Goal: Information Seeking & Learning: Learn about a topic

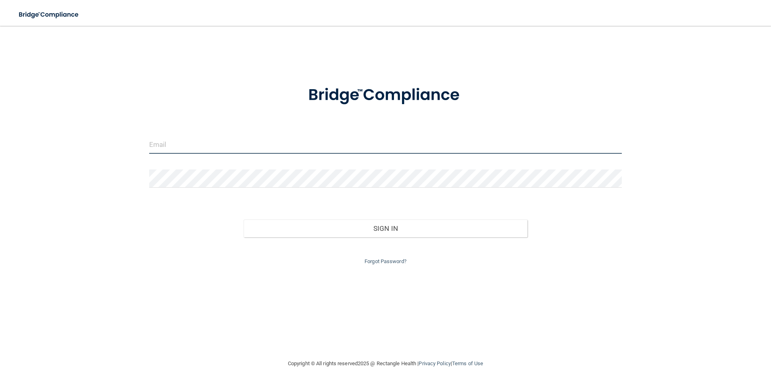
click at [175, 144] on input "email" at bounding box center [385, 145] width 473 height 18
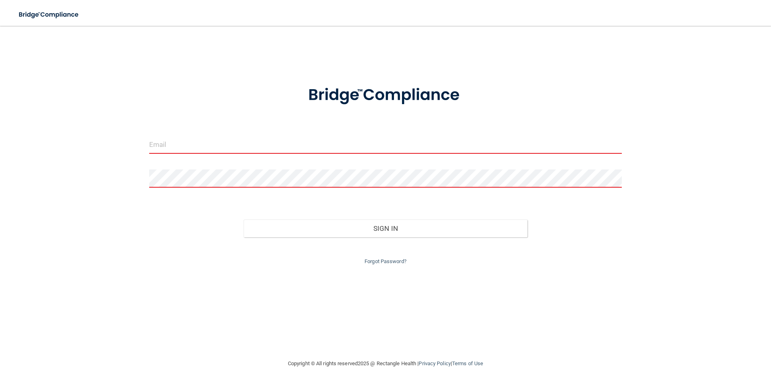
click at [165, 149] on input "email" at bounding box center [385, 145] width 473 height 18
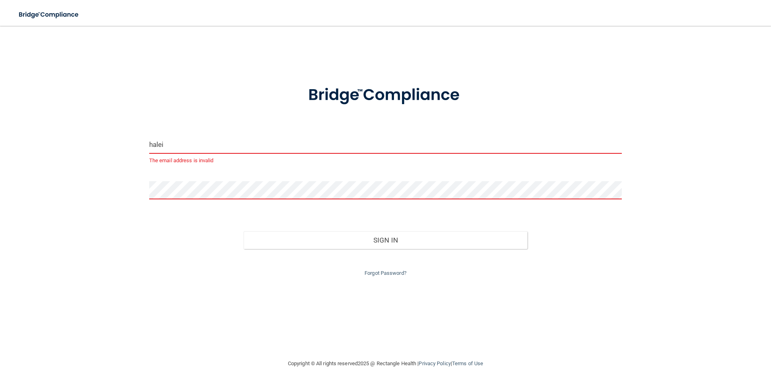
type input "[EMAIL_ADDRESS][DOMAIN_NAME]"
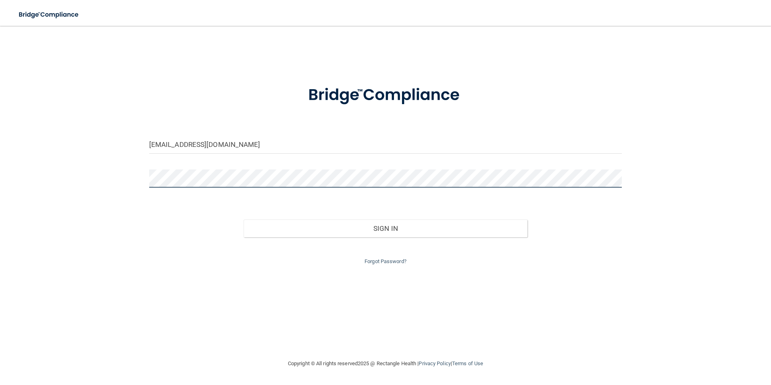
click at [244, 219] on button "Sign In" at bounding box center [386, 228] width 284 height 18
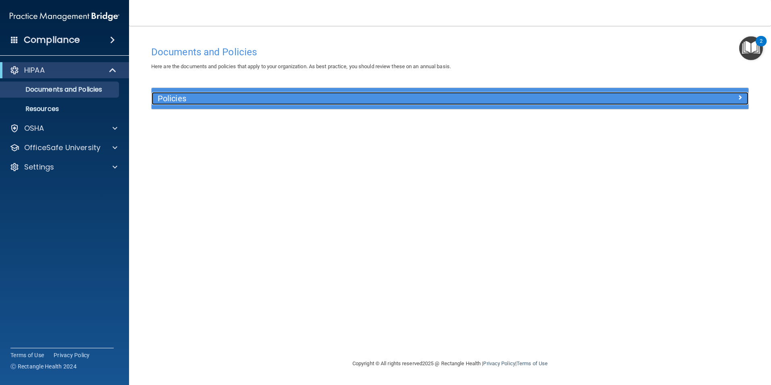
click at [210, 102] on h5 "Policies" at bounding box center [376, 98] width 436 height 9
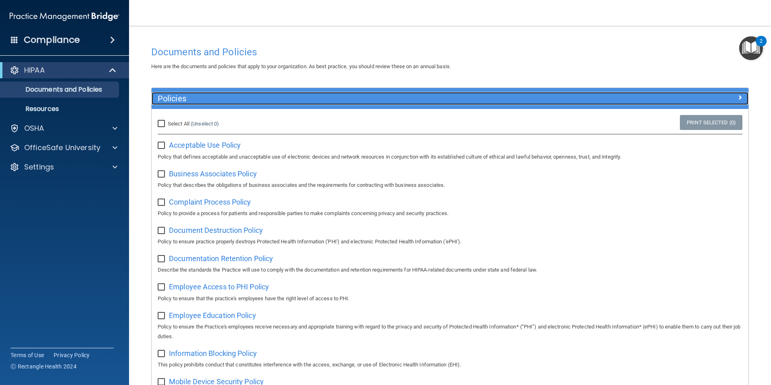
click at [272, 94] on h5 "Policies" at bounding box center [376, 98] width 436 height 9
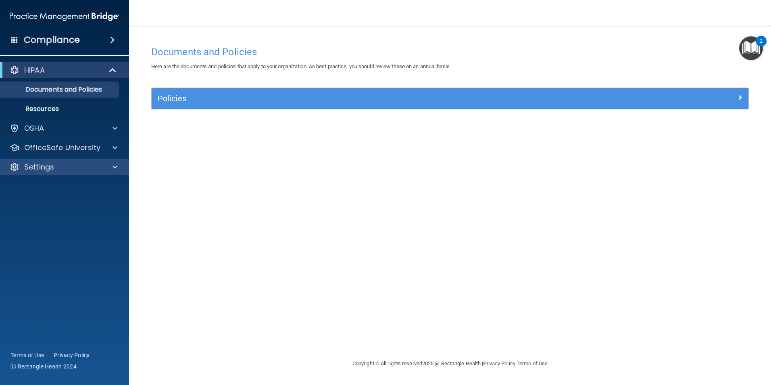
click at [54, 172] on div "Settings" at bounding box center [64, 167] width 129 height 16
click at [120, 127] on div at bounding box center [114, 128] width 20 height 10
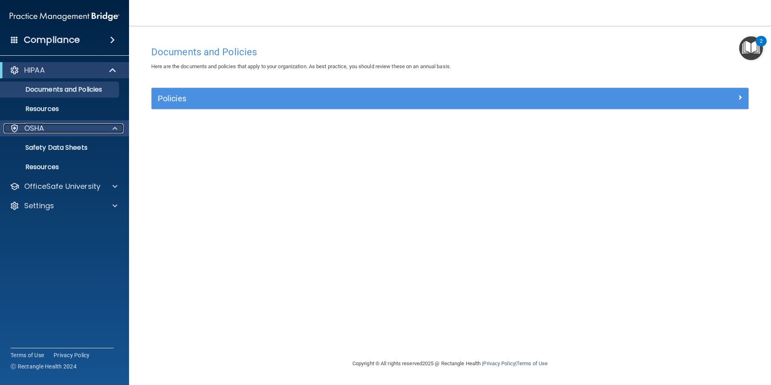
click at [120, 127] on div at bounding box center [114, 128] width 20 height 10
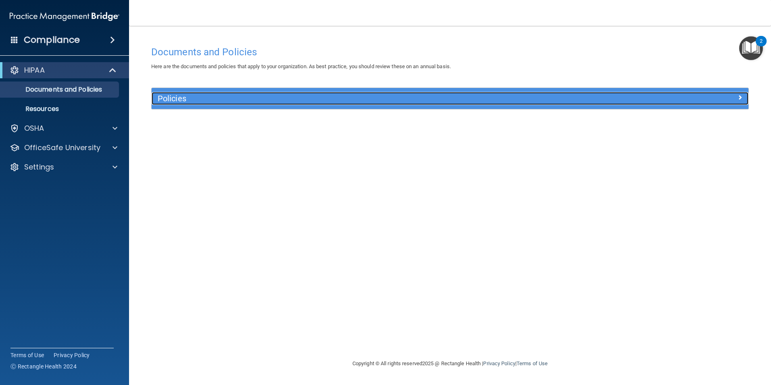
click at [209, 104] on div "Policies" at bounding box center [376, 98] width 448 height 13
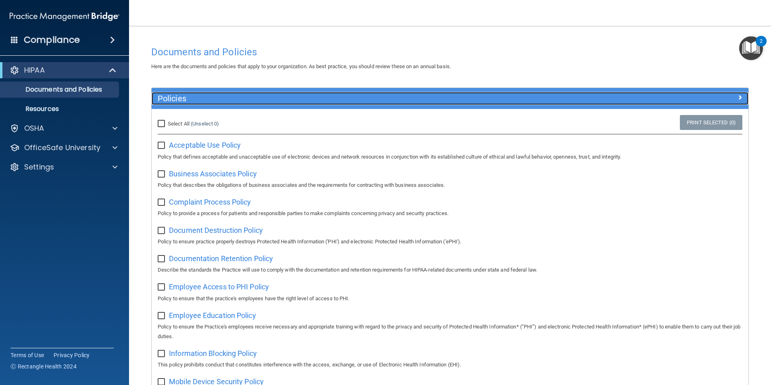
click at [301, 94] on h5 "Policies" at bounding box center [376, 98] width 436 height 9
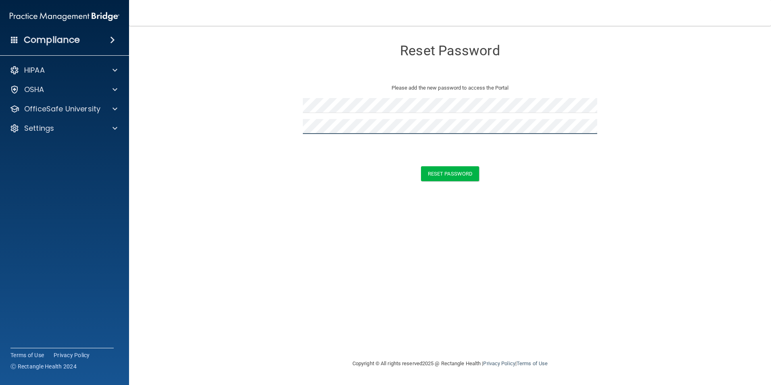
click at [421, 166] on button "Reset Password" at bounding box center [450, 173] width 58 height 15
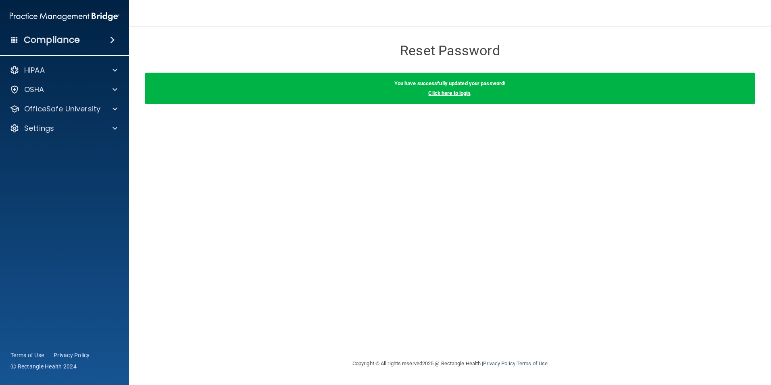
click at [470, 94] on link "Click here to login" at bounding box center [449, 93] width 42 height 6
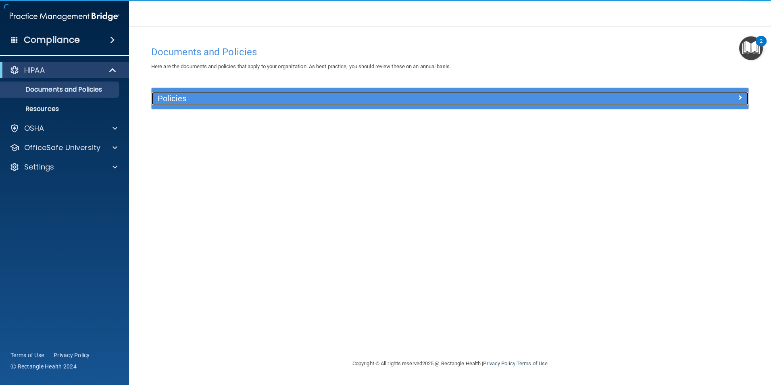
click at [171, 99] on h5 "Policies" at bounding box center [376, 98] width 436 height 9
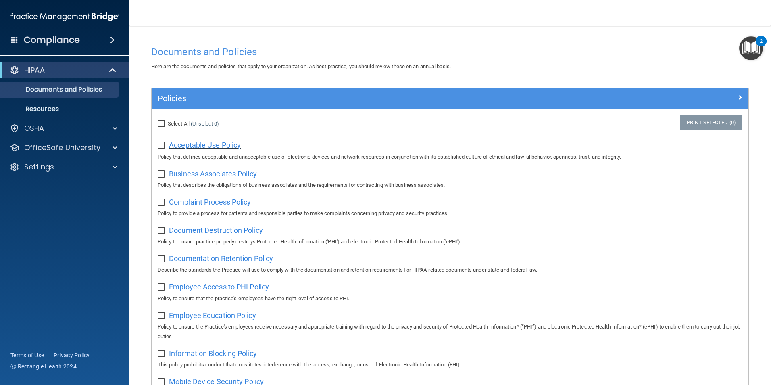
click at [199, 148] on span "Acceptable Use Policy" at bounding box center [205, 145] width 72 height 8
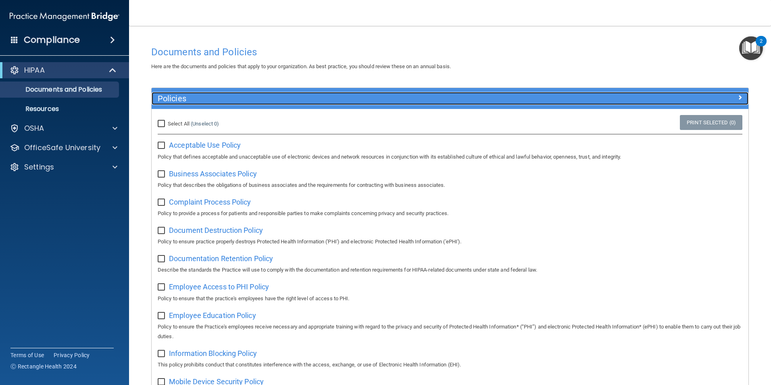
click at [171, 100] on h5 "Policies" at bounding box center [376, 98] width 436 height 9
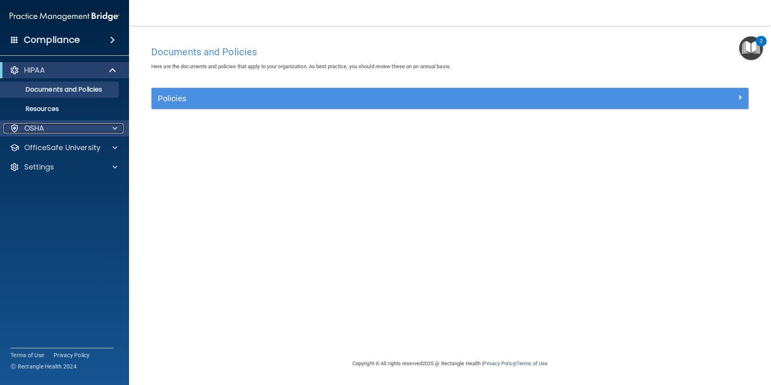
click at [63, 125] on div "OSHA" at bounding box center [54, 128] width 100 height 10
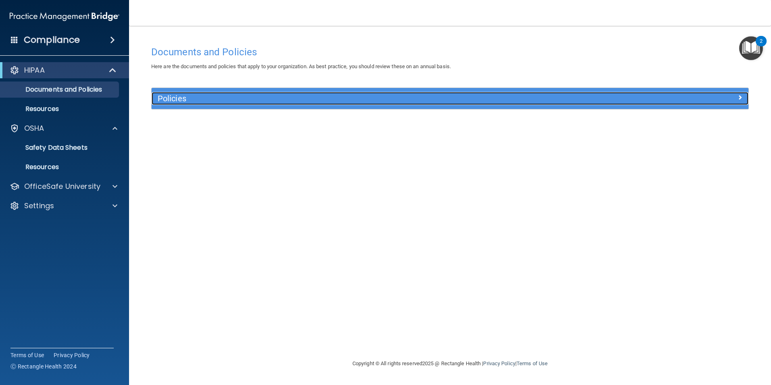
click at [185, 99] on h5 "Policies" at bounding box center [376, 98] width 436 height 9
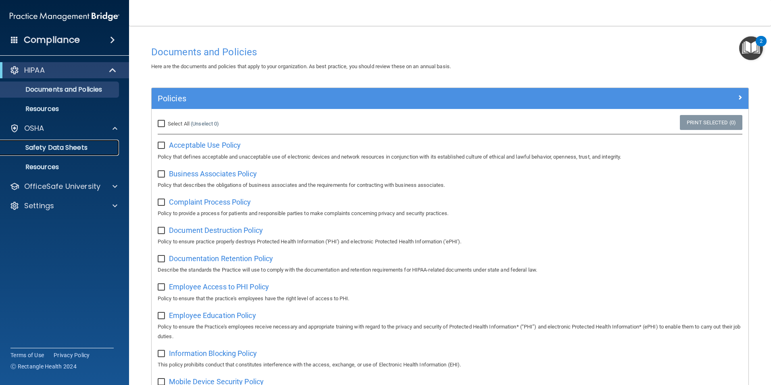
click at [88, 145] on p "Safety Data Sheets" at bounding box center [60, 148] width 110 height 8
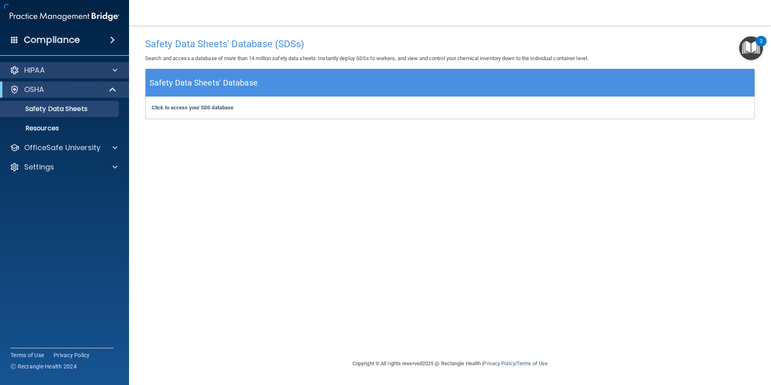
click at [42, 75] on div "HIPAA" at bounding box center [64, 70] width 129 height 16
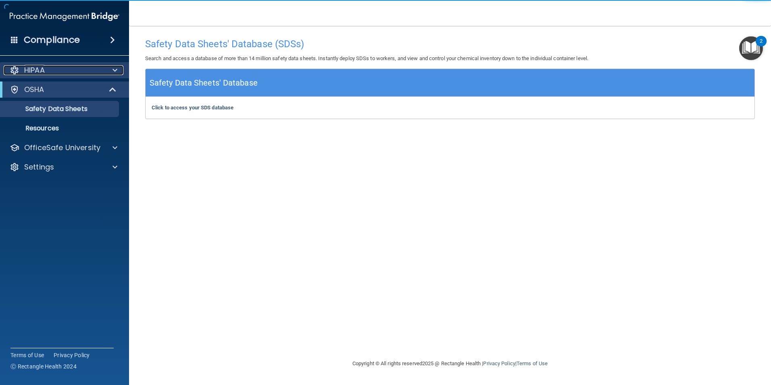
click at [49, 69] on div "HIPAA" at bounding box center [54, 70] width 100 height 10
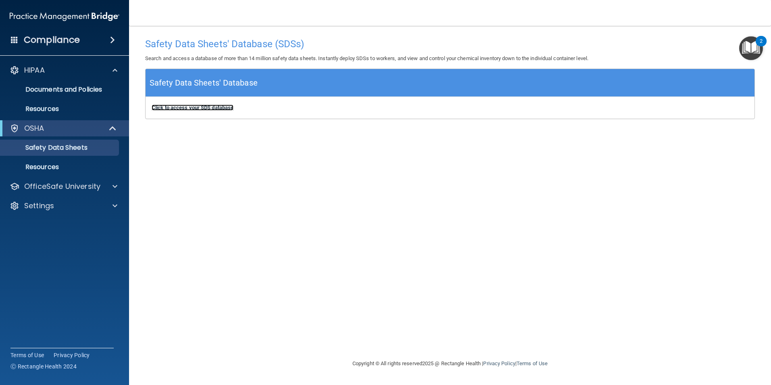
click at [158, 110] on b "Click to access your SDS database" at bounding box center [193, 107] width 82 height 6
click at [86, 86] on p "Documents and Policies" at bounding box center [60, 90] width 110 height 8
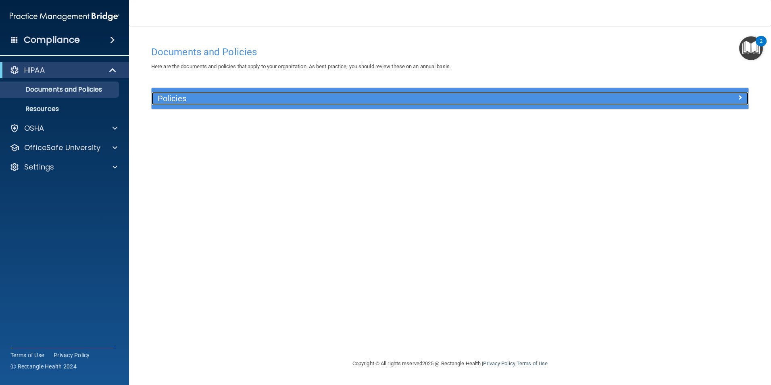
click at [739, 96] on span at bounding box center [740, 97] width 5 height 10
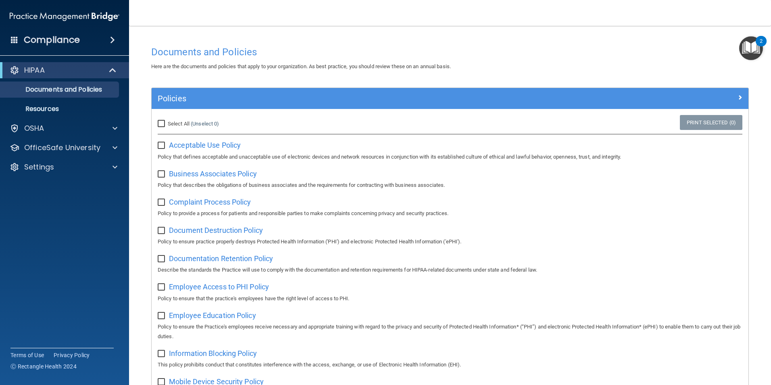
click at [207, 140] on div "Acceptable Use Policy Policy that defines acceptable and unacceptable use of el…" at bounding box center [450, 149] width 585 height 23
click at [211, 146] on span "Acceptable Use Policy" at bounding box center [205, 145] width 72 height 8
click at [165, 146] on input "checkbox" at bounding box center [162, 145] width 9 height 6
checkbox input "true"
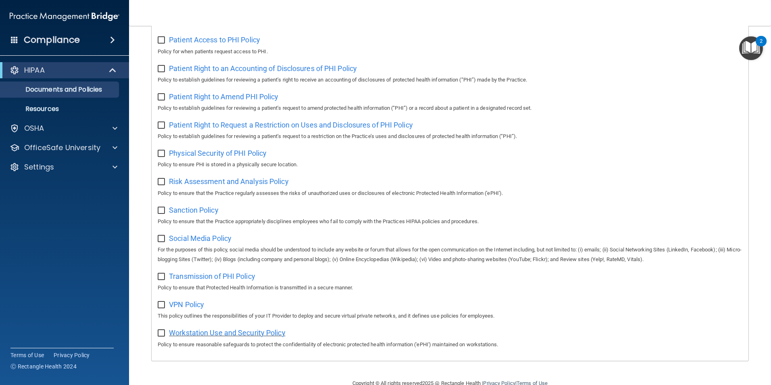
scroll to position [424, 0]
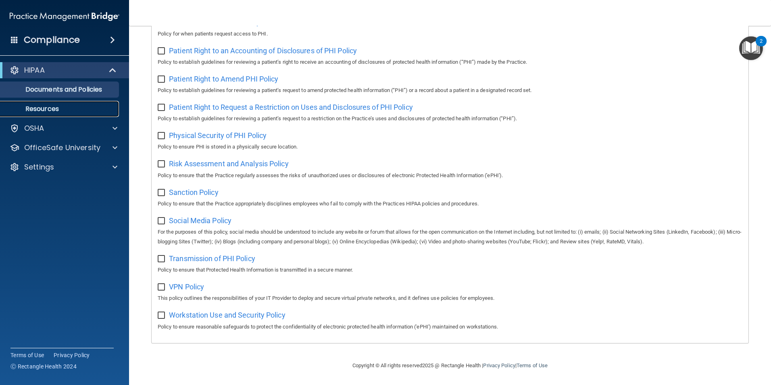
click at [33, 111] on p "Resources" at bounding box center [60, 109] width 110 height 8
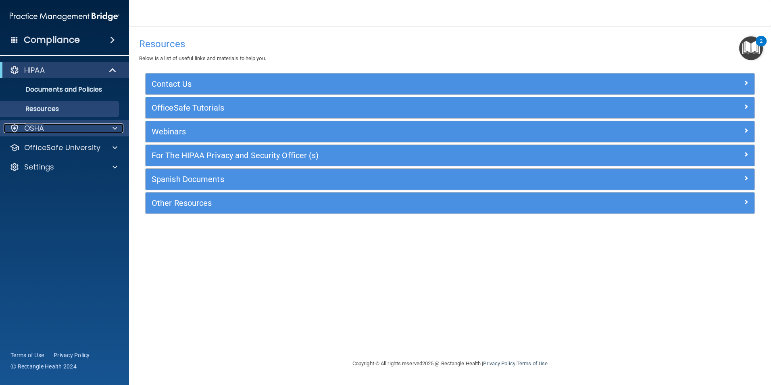
click at [46, 131] on div "OSHA" at bounding box center [54, 128] width 100 height 10
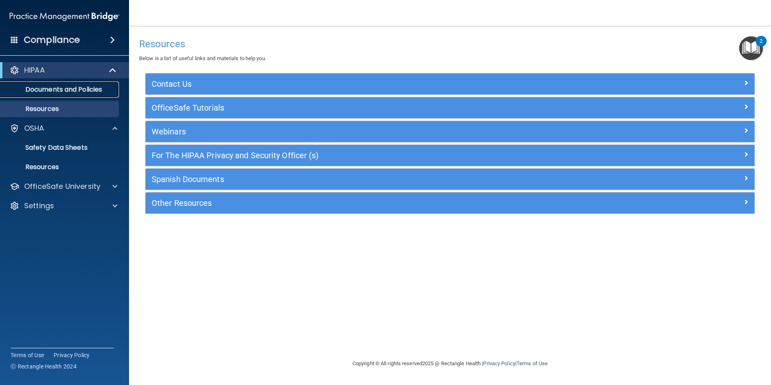
click at [65, 90] on p "Documents and Policies" at bounding box center [60, 90] width 110 height 8
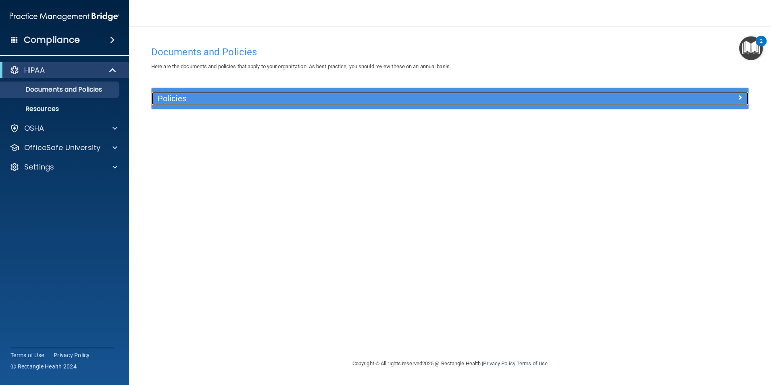
click at [742, 99] on span at bounding box center [740, 97] width 5 height 10
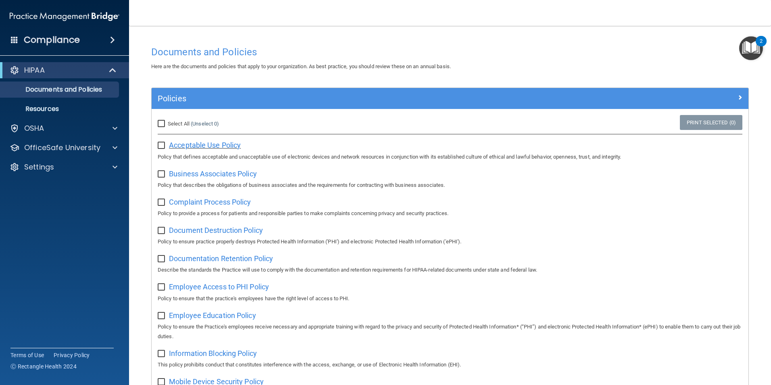
click at [223, 144] on span "Acceptable Use Policy" at bounding box center [205, 145] width 72 height 8
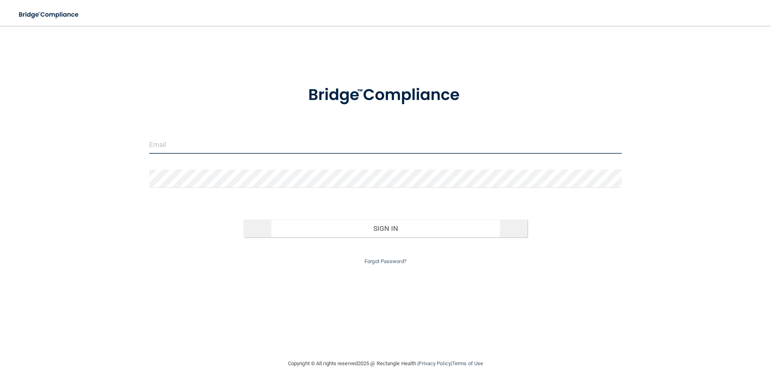
type input "[EMAIL_ADDRESS][DOMAIN_NAME]"
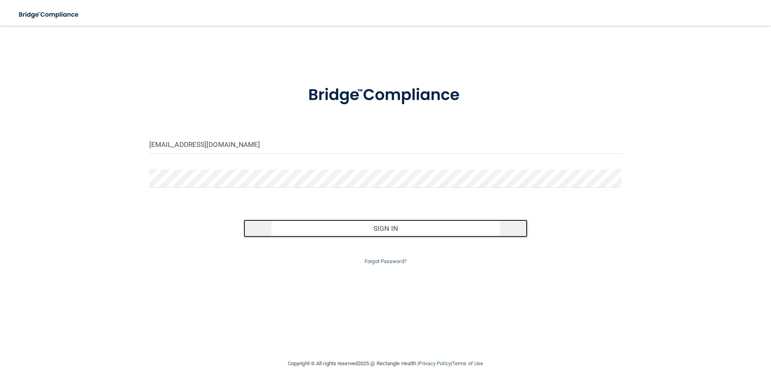
click at [363, 231] on button "Sign In" at bounding box center [386, 228] width 284 height 18
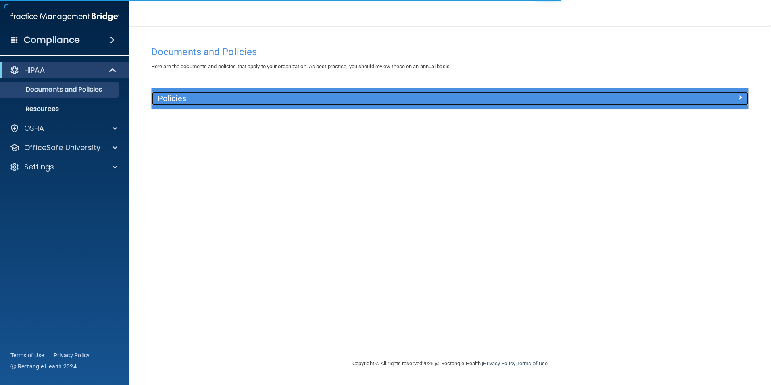
click at [174, 94] on h5 "Policies" at bounding box center [376, 98] width 436 height 9
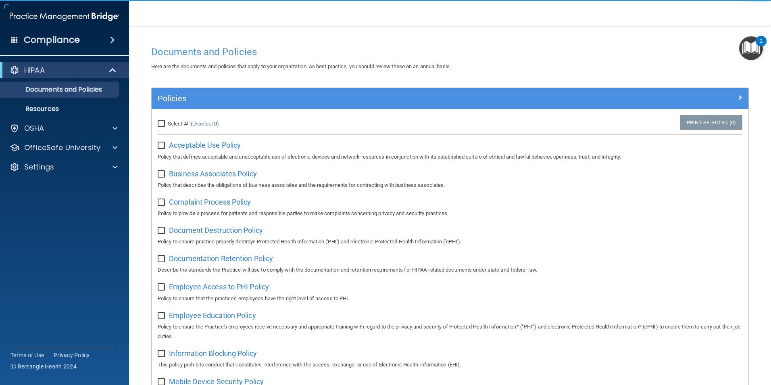
click at [159, 148] on input "checkbox" at bounding box center [162, 145] width 9 height 6
checkbox input "true"
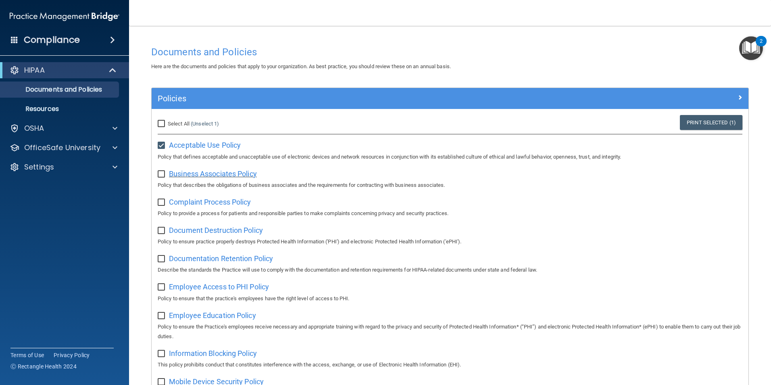
click at [225, 176] on span "Business Associates Policy" at bounding box center [213, 173] width 88 height 8
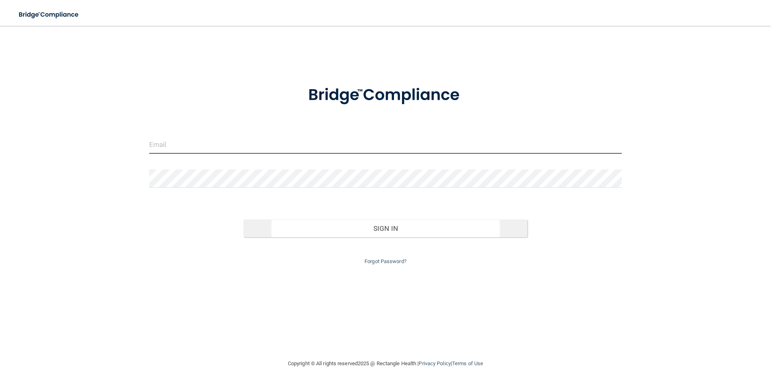
type input "[EMAIL_ADDRESS][DOMAIN_NAME]"
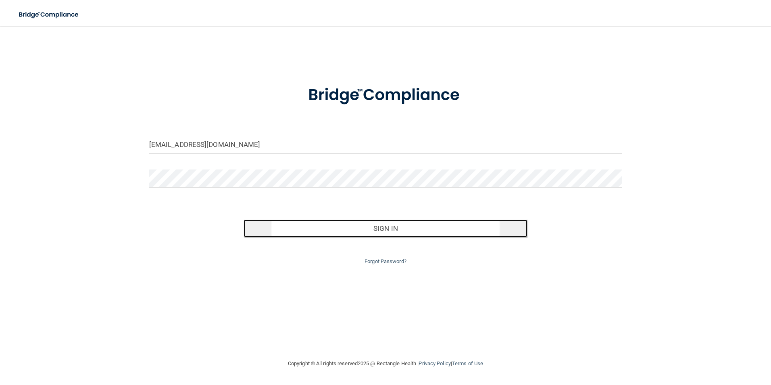
click at [320, 222] on button "Sign In" at bounding box center [386, 228] width 284 height 18
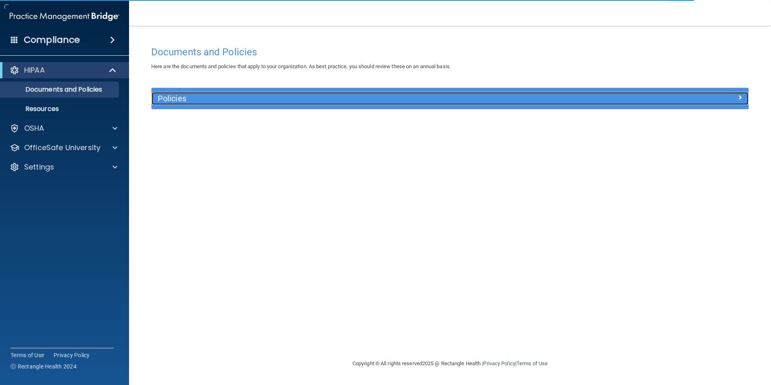
click at [207, 98] on h5 "Policies" at bounding box center [376, 98] width 436 height 9
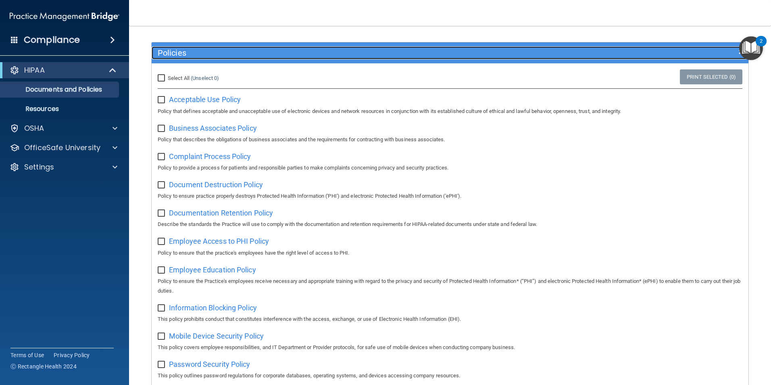
scroll to position [40, 0]
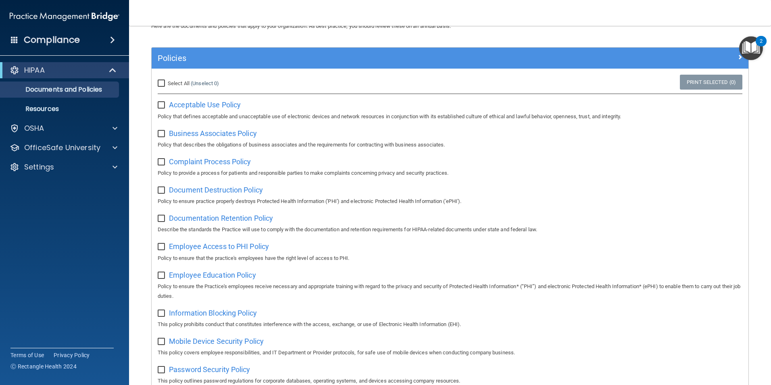
click at [163, 103] on input "checkbox" at bounding box center [162, 105] width 9 height 6
checkbox input "true"
click at [196, 135] on span "Business Associates Policy" at bounding box center [213, 133] width 88 height 8
click at [162, 135] on input "checkbox" at bounding box center [162, 134] width 9 height 6
checkbox input "true"
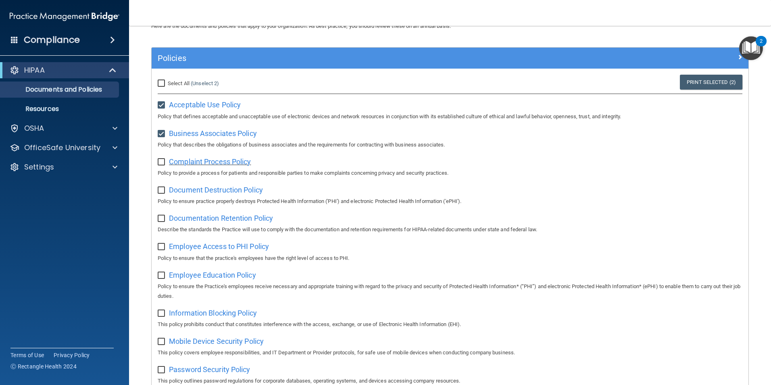
click at [197, 161] on span "Complaint Process Policy" at bounding box center [210, 161] width 82 height 8
click at [163, 165] on input "checkbox" at bounding box center [162, 162] width 9 height 6
checkbox input "true"
click at [184, 190] on span "Document Destruction Policy" at bounding box center [216, 190] width 94 height 8
click at [163, 196] on div "Document Destruction Policy Policy to ensure practice properly destroys Protect…" at bounding box center [450, 194] width 585 height 23
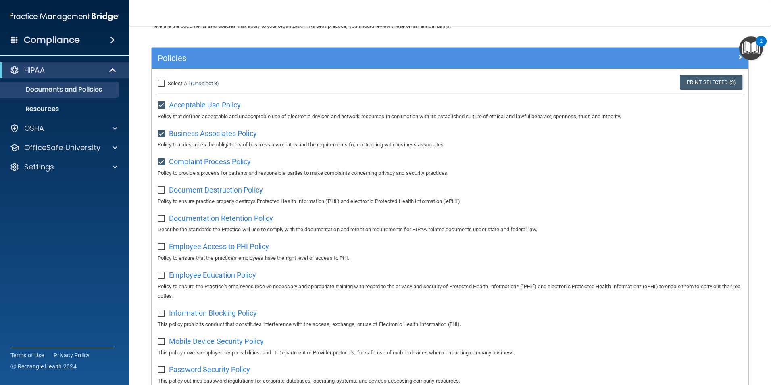
click at [163, 193] on input "checkbox" at bounding box center [162, 190] width 9 height 6
checkbox input "true"
click at [183, 219] on span "Documentation Retention Policy" at bounding box center [221, 218] width 104 height 8
click at [160, 220] on input "checkbox" at bounding box center [162, 218] width 9 height 6
checkbox input "true"
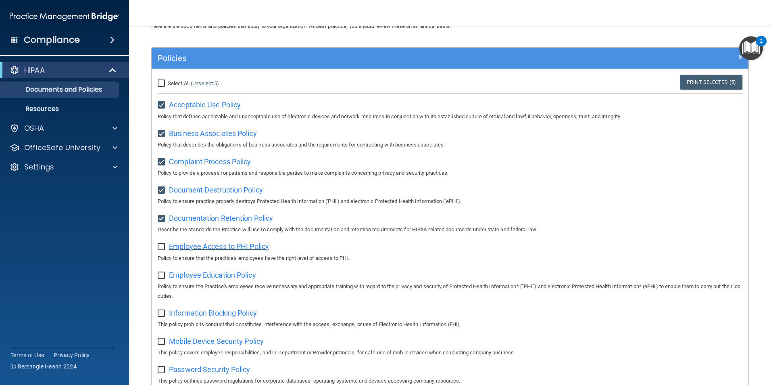
scroll to position [81, 0]
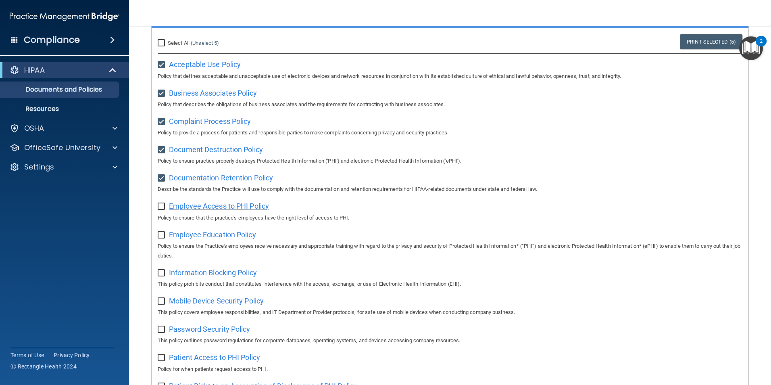
click at [196, 210] on span "Employee Access to PHI Policy" at bounding box center [219, 206] width 100 height 8
click at [163, 207] on input "checkbox" at bounding box center [162, 206] width 9 height 6
checkbox input "true"
click at [194, 238] on span "Employee Education Policy" at bounding box center [212, 234] width 87 height 8
click at [159, 238] on input "checkbox" at bounding box center [162, 235] width 9 height 6
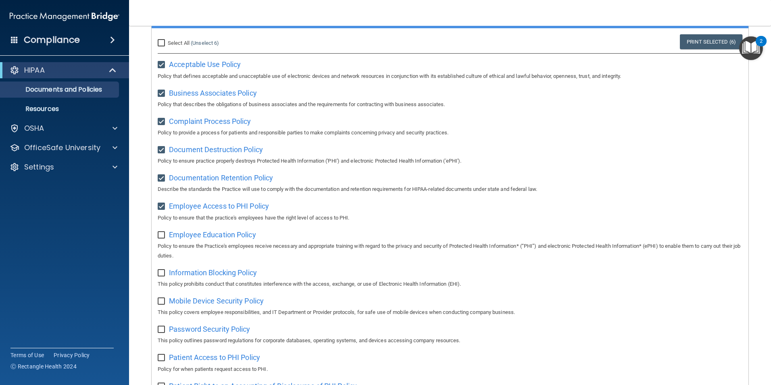
checkbox input "true"
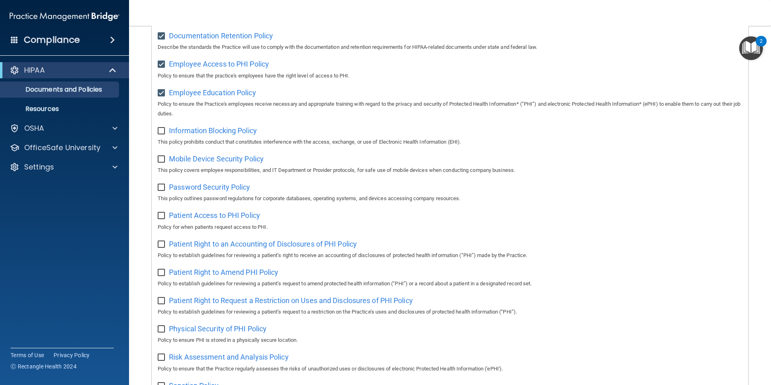
scroll to position [182, 0]
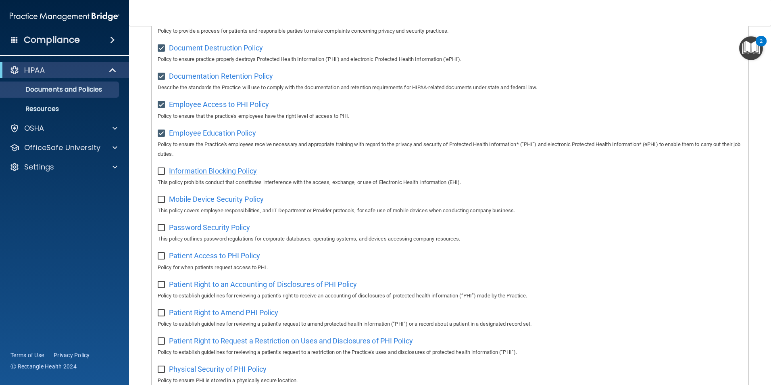
click at [247, 175] on span "Information Blocking Policy" at bounding box center [213, 171] width 88 height 8
click at [161, 175] on input "checkbox" at bounding box center [162, 171] width 9 height 6
checkbox input "true"
click at [204, 203] on span "Mobile Device Security Policy" at bounding box center [216, 199] width 95 height 8
click at [163, 203] on input "checkbox" at bounding box center [162, 199] width 9 height 6
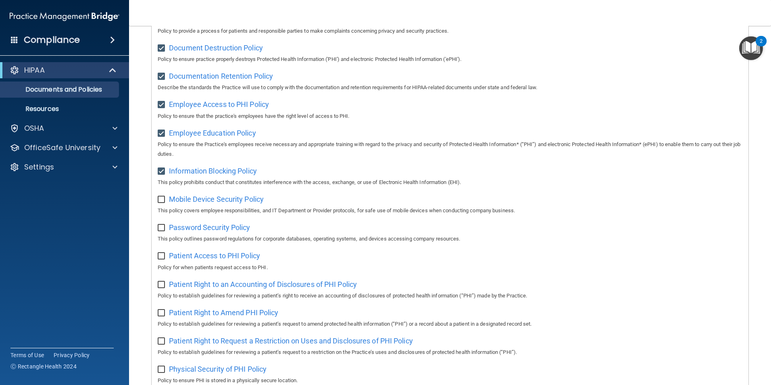
checkbox input "true"
click at [192, 232] on span "Password Security Policy" at bounding box center [209, 227] width 81 height 8
click at [158, 229] on input "checkbox" at bounding box center [162, 228] width 9 height 6
checkbox input "true"
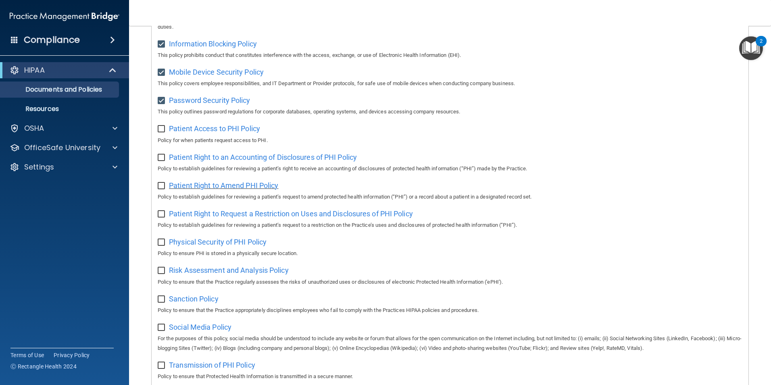
scroll to position [303, 0]
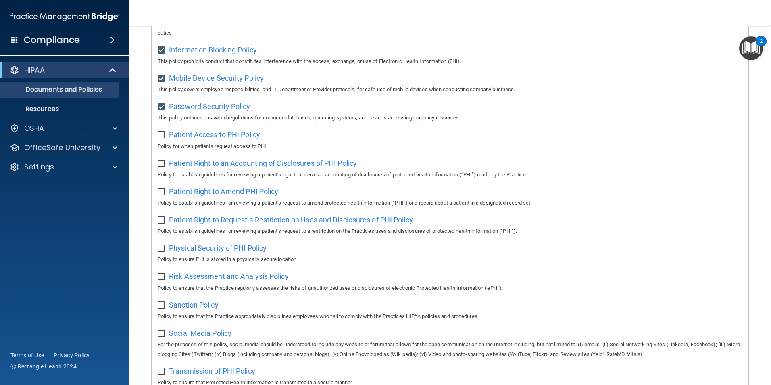
click at [239, 139] on span "Patient Access to PHI Policy" at bounding box center [214, 134] width 91 height 8
click at [160, 138] on input "checkbox" at bounding box center [162, 135] width 9 height 6
checkbox input "true"
click at [86, 111] on p "Resources" at bounding box center [60, 109] width 110 height 8
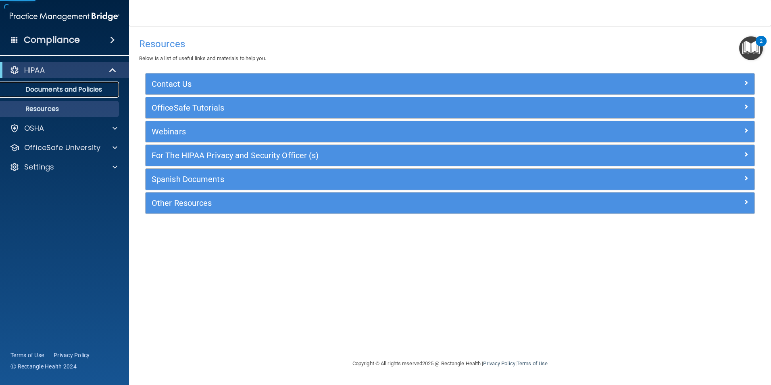
click at [100, 96] on link "Documents and Policies" at bounding box center [55, 89] width 127 height 16
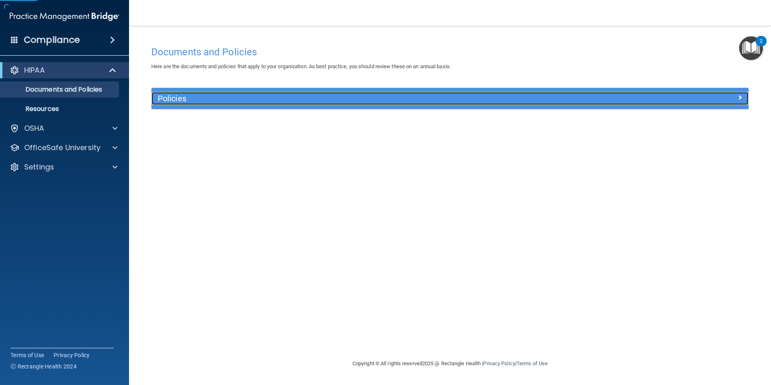
click at [202, 99] on h5 "Policies" at bounding box center [376, 98] width 436 height 9
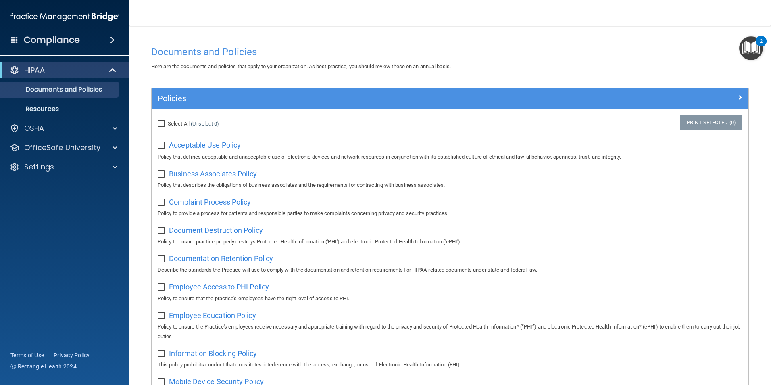
click at [160, 145] on input "checkbox" at bounding box center [162, 145] width 9 height 6
checkbox input "true"
click at [158, 175] on input "checkbox" at bounding box center [162, 174] width 9 height 6
checkbox input "true"
click at [159, 208] on div "Complaint Process Policy Policy to provide a process for patients and responsib…" at bounding box center [450, 206] width 585 height 23
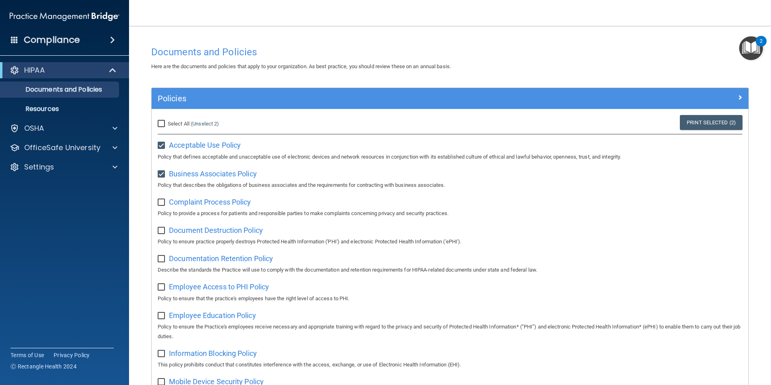
click at [159, 203] on input "checkbox" at bounding box center [162, 202] width 9 height 6
checkbox input "true"
click at [162, 229] on input "checkbox" at bounding box center [162, 230] width 9 height 6
checkbox input "true"
click at [164, 262] on input "checkbox" at bounding box center [162, 259] width 9 height 6
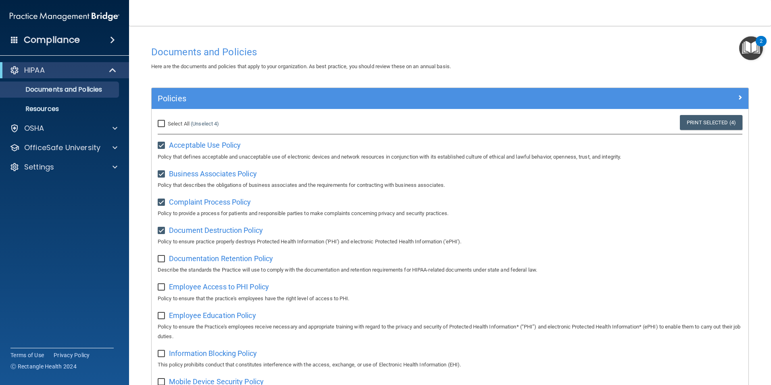
checkbox input "true"
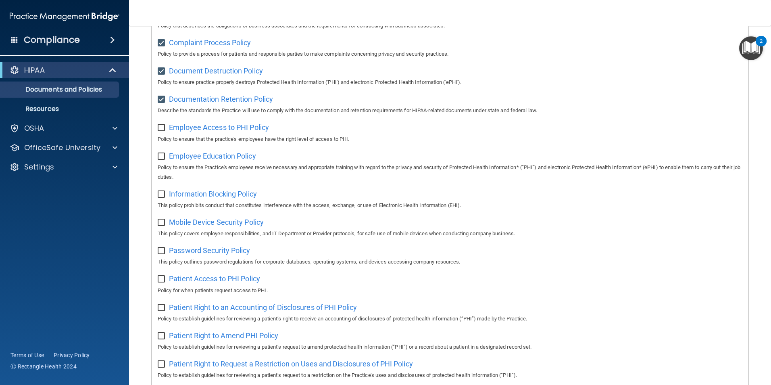
scroll to position [161, 0]
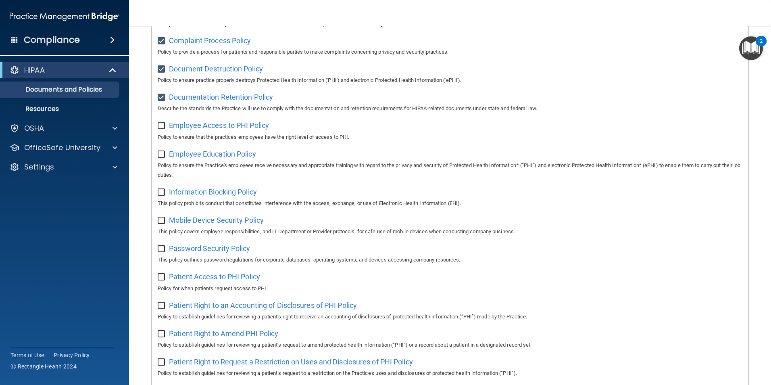
drag, startPoint x: 161, startPoint y: 128, endPoint x: 164, endPoint y: 146, distance: 17.6
click at [161, 129] on input "checkbox" at bounding box center [162, 126] width 9 height 6
checkbox input "true"
click at [164, 156] on input "checkbox" at bounding box center [162, 154] width 9 height 6
checkbox input "true"
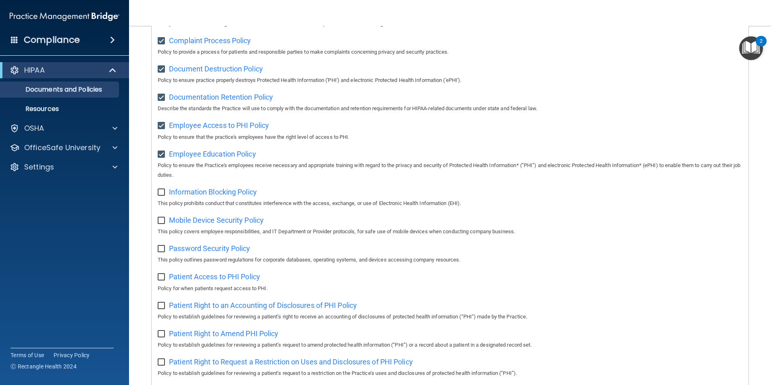
click at [163, 195] on input "checkbox" at bounding box center [162, 192] width 9 height 6
checkbox input "true"
click at [157, 223] on div "Select All (Unselect 8) Unselect All Print Selected (8) Acceptable Use Policy P…" at bounding box center [450, 272] width 597 height 649
click at [161, 222] on input "checkbox" at bounding box center [162, 220] width 9 height 6
checkbox input "true"
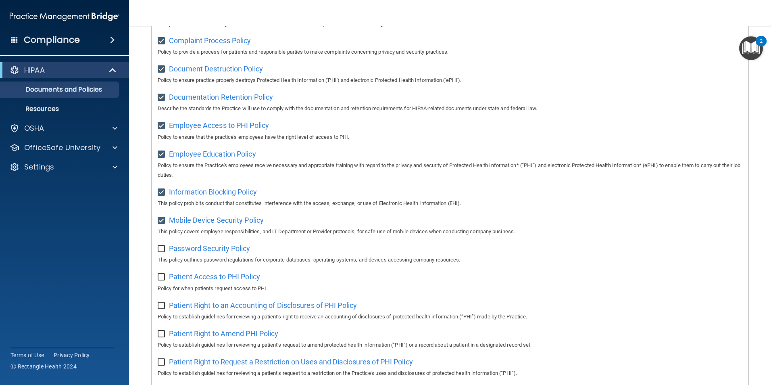
drag, startPoint x: 161, startPoint y: 249, endPoint x: 153, endPoint y: 267, distance: 20.1
click at [160, 249] on input "checkbox" at bounding box center [162, 249] width 9 height 6
checkbox input "true"
click at [159, 280] on input "checkbox" at bounding box center [162, 277] width 9 height 6
checkbox input "true"
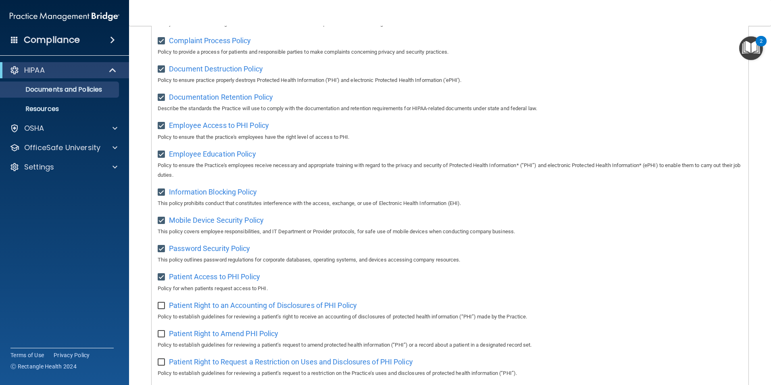
click at [163, 309] on input "checkbox" at bounding box center [162, 305] width 9 height 6
checkbox input "true"
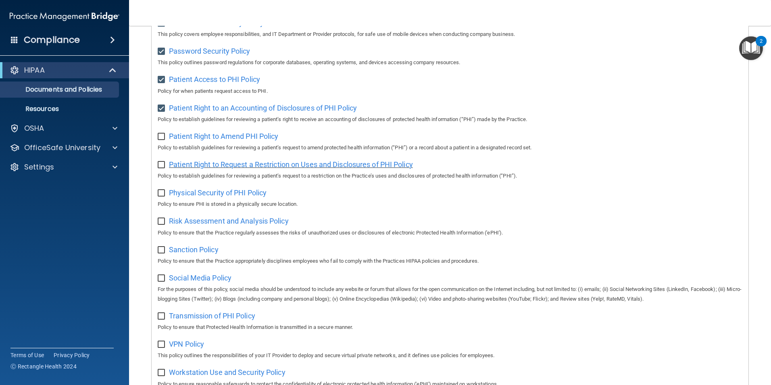
scroll to position [363, 0]
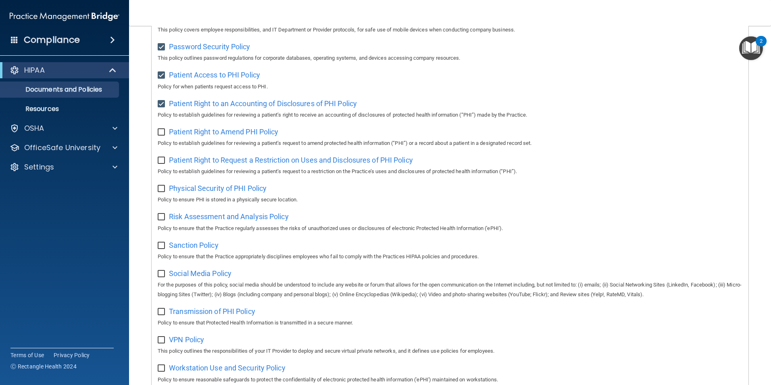
click at [161, 136] on input "checkbox" at bounding box center [162, 132] width 9 height 6
checkbox input "true"
click at [221, 164] on span "Patient Right to Request a Restriction on Uses and Disclosures of PHI Policy" at bounding box center [291, 160] width 244 height 8
click at [159, 164] on input "checkbox" at bounding box center [162, 160] width 9 height 6
checkbox input "true"
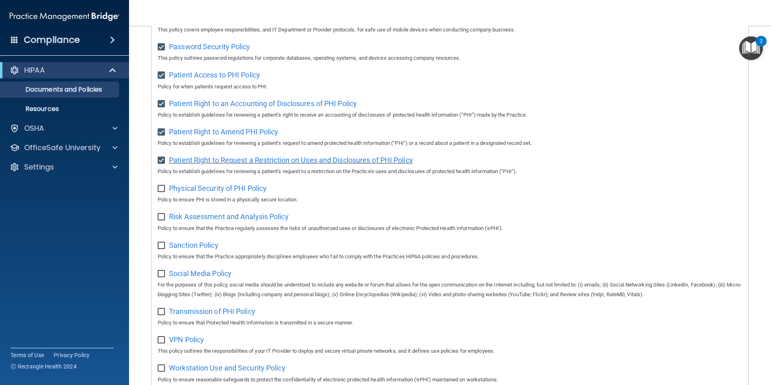
click at [196, 163] on span "Patient Right to Request a Restriction on Uses and Disclosures of PHI Policy" at bounding box center [291, 160] width 244 height 8
click at [249, 192] on span "Physical Security of PHI Policy" at bounding box center [218, 188] width 98 height 8
click at [221, 192] on span "Physical Security of PHI Policy" at bounding box center [218, 188] width 98 height 8
click at [191, 192] on span "Physical Security of PHI Policy" at bounding box center [218, 188] width 98 height 8
click at [212, 192] on span "Physical Security of PHI Policy" at bounding box center [218, 188] width 98 height 8
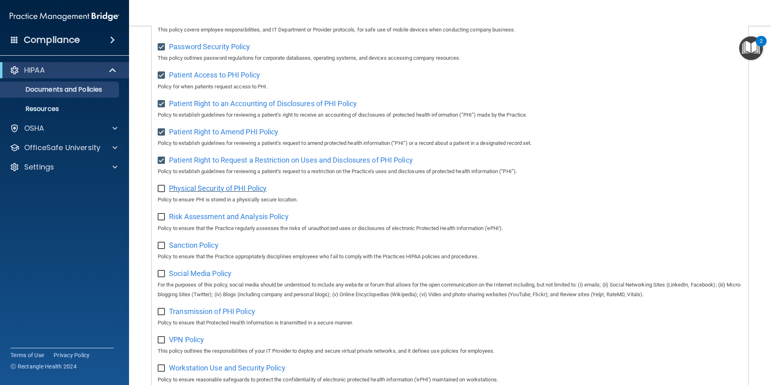
click at [222, 192] on span "Physical Security of PHI Policy" at bounding box center [218, 188] width 98 height 8
click at [247, 192] on span "Physical Security of PHI Policy" at bounding box center [218, 188] width 98 height 8
click at [164, 192] on input "checkbox" at bounding box center [162, 189] width 9 height 6
checkbox input "true"
click at [185, 221] on span "Risk Assessment and Analysis Policy" at bounding box center [229, 216] width 120 height 8
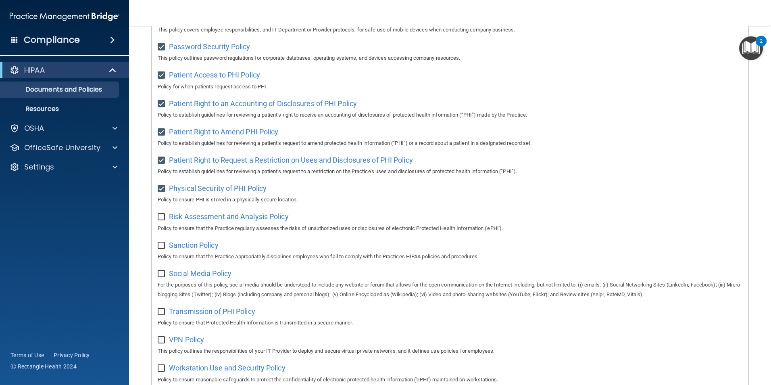
click at [162, 220] on input "checkbox" at bounding box center [162, 217] width 9 height 6
checkbox input "true"
click at [185, 249] on span "Sanction Policy" at bounding box center [194, 245] width 50 height 8
click at [206, 277] on span "Social Media Policy" at bounding box center [200, 273] width 63 height 8
click at [162, 247] on label at bounding box center [163, 242] width 10 height 9
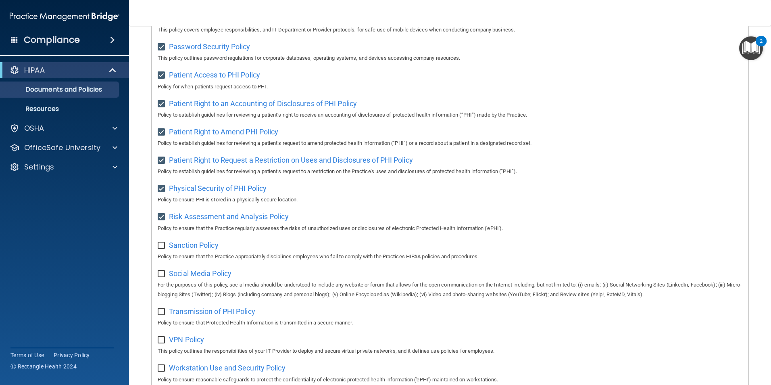
click at [162, 247] on input "checkbox" at bounding box center [162, 245] width 9 height 6
checkbox input "true"
click at [159, 277] on input "checkbox" at bounding box center [162, 274] width 9 height 6
checkbox input "true"
click at [192, 315] on span "Transmission of PHI Policy" at bounding box center [212, 311] width 86 height 8
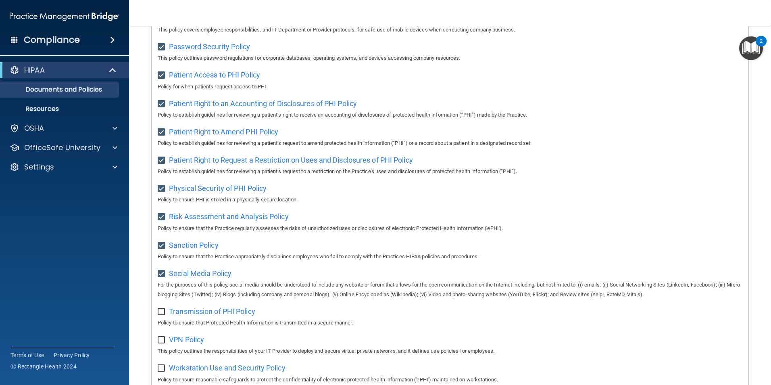
click at [163, 315] on input "checkbox" at bounding box center [162, 312] width 9 height 6
checkbox input "true"
drag, startPoint x: 177, startPoint y: 345, endPoint x: 178, endPoint y: 350, distance: 4.5
click at [178, 344] on span "VPN Policy" at bounding box center [186, 339] width 35 height 8
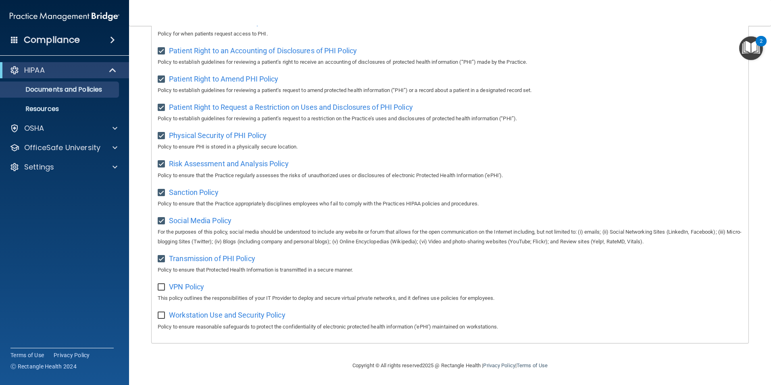
scroll to position [424, 0]
click at [161, 288] on input "checkbox" at bounding box center [162, 287] width 9 height 6
checkbox input "true"
click at [204, 315] on span "Workstation Use and Security Policy" at bounding box center [227, 315] width 117 height 8
click at [164, 316] on input "checkbox" at bounding box center [162, 315] width 9 height 6
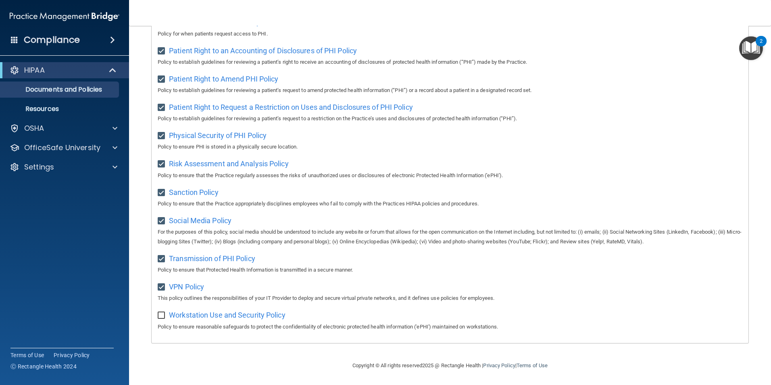
checkbox input "true"
click at [93, 110] on p "Resources" at bounding box center [60, 109] width 110 height 8
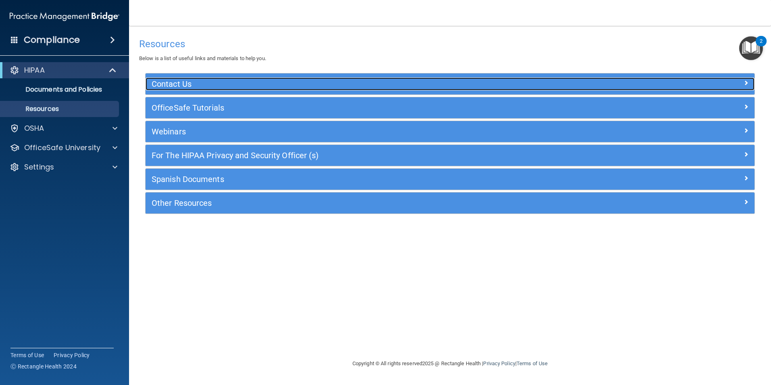
click at [204, 81] on h5 "Contact Us" at bounding box center [374, 83] width 445 height 9
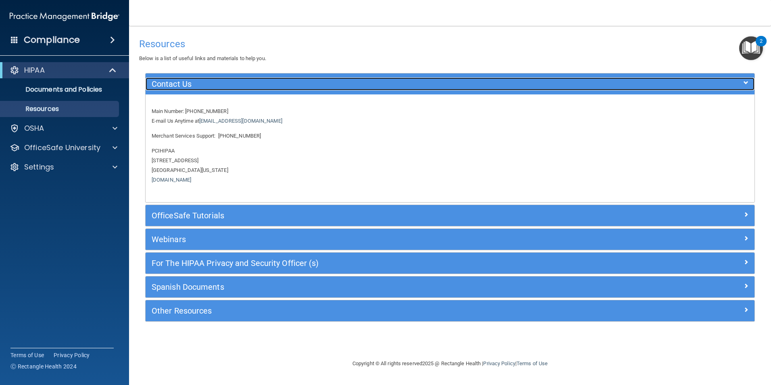
click at [204, 81] on h5 "Contact Us" at bounding box center [374, 83] width 445 height 9
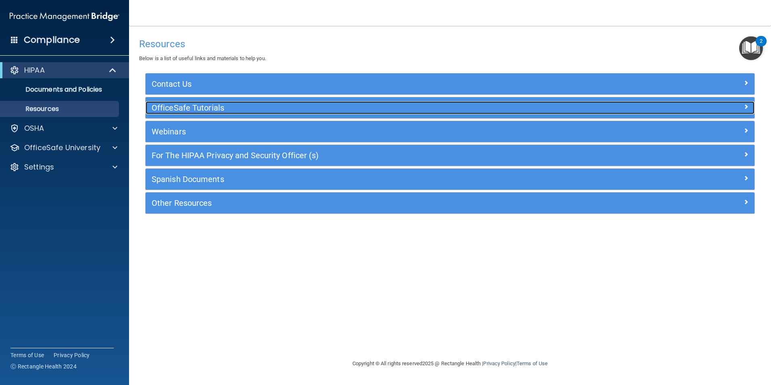
click at [195, 108] on h5 "OfficeSafe Tutorials" at bounding box center [374, 107] width 445 height 9
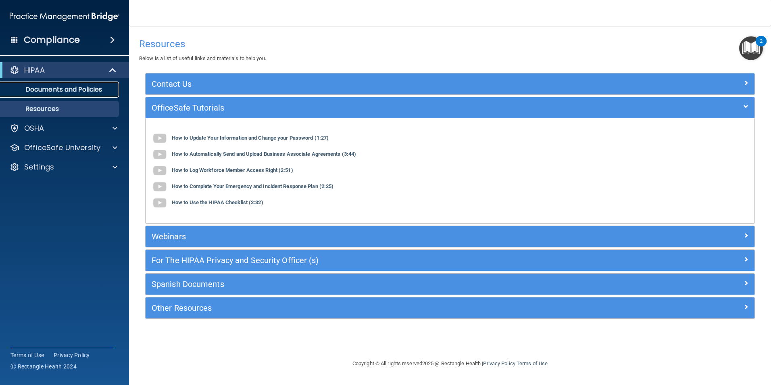
click at [101, 92] on p "Documents and Policies" at bounding box center [60, 90] width 110 height 8
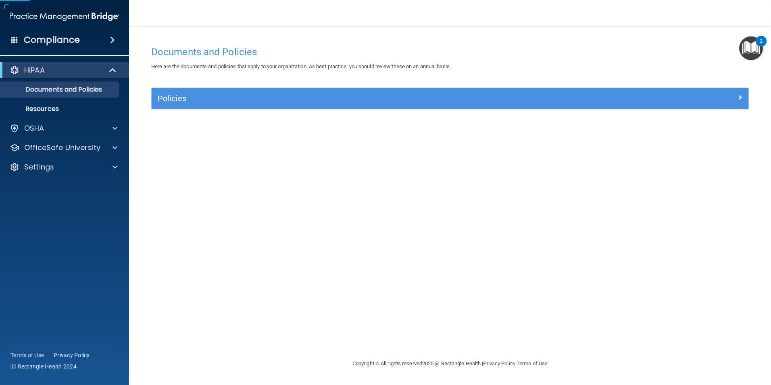
click at [175, 90] on div "Policies" at bounding box center [450, 98] width 597 height 21
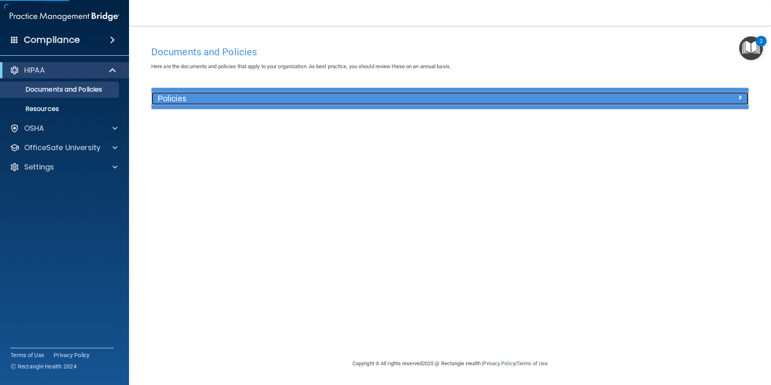
click at [179, 96] on h5 "Policies" at bounding box center [376, 98] width 436 height 9
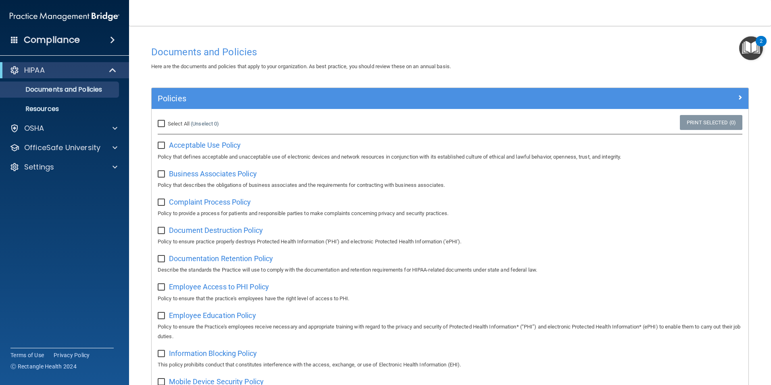
click at [159, 126] on input "Select All (Unselect 0) Unselect All" at bounding box center [162, 124] width 9 height 6
checkbox input "true"
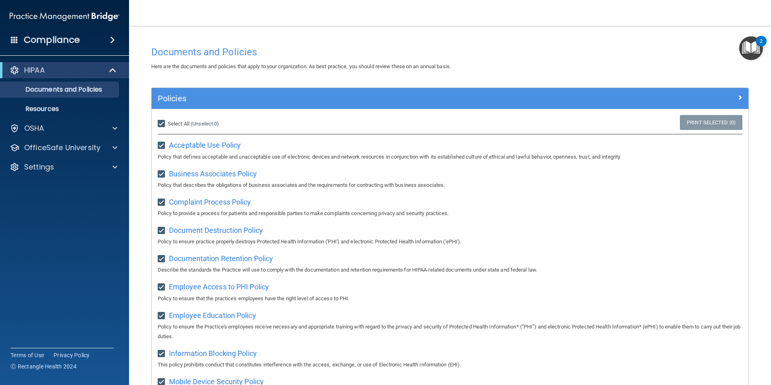
checkbox input "true"
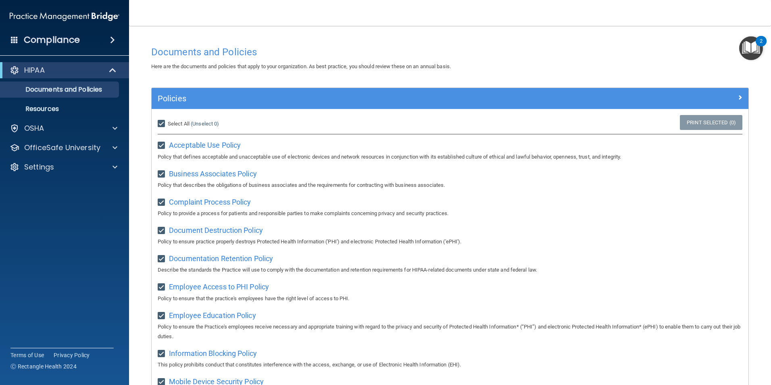
checkbox input "true"
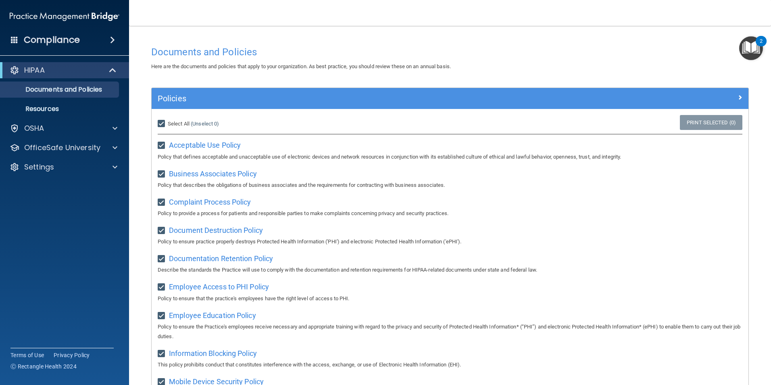
checkbox input "true"
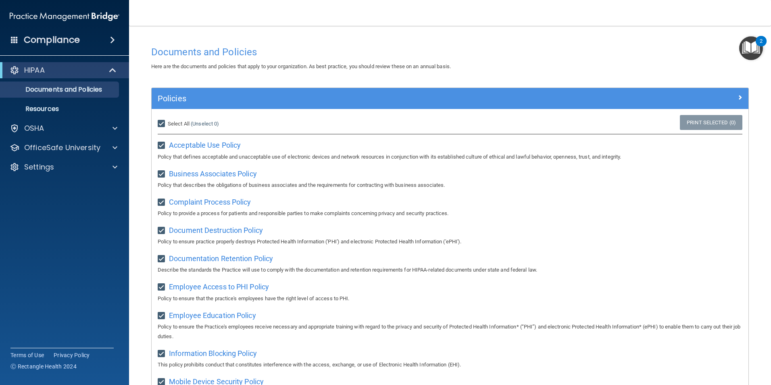
checkbox input "true"
click at [60, 108] on p "Resources" at bounding box center [60, 109] width 110 height 8
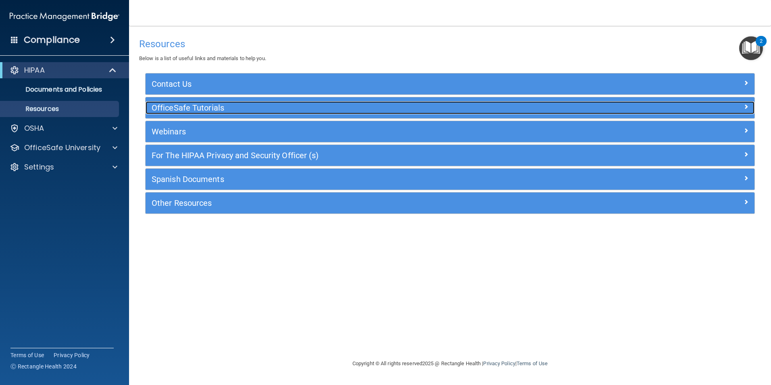
click at [182, 114] on div "OfficeSafe Tutorials" at bounding box center [374, 107] width 457 height 13
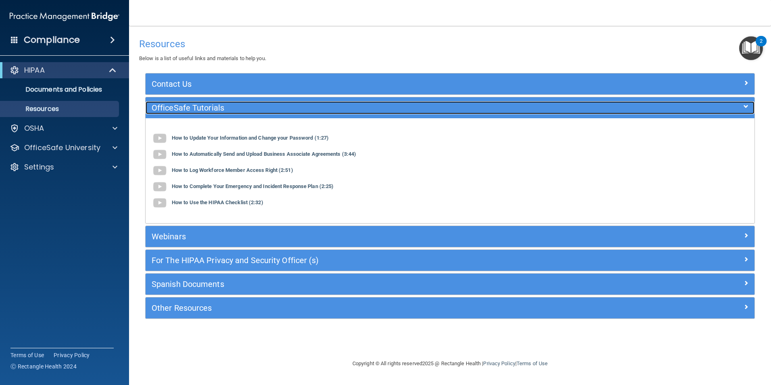
click at [182, 114] on div "OfficeSafe Tutorials" at bounding box center [374, 107] width 457 height 13
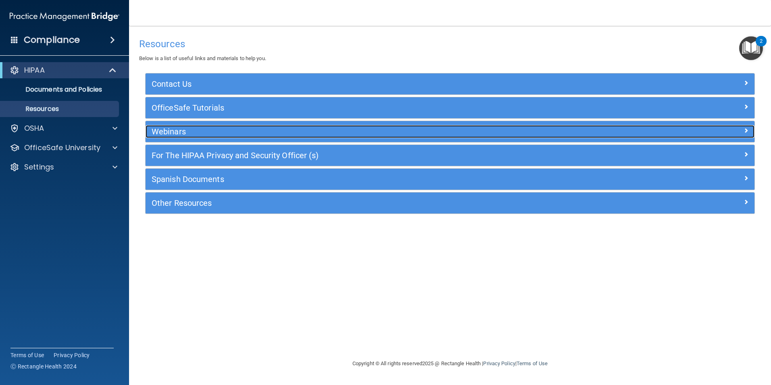
click at [181, 136] on h5 "Webinars" at bounding box center [374, 131] width 445 height 9
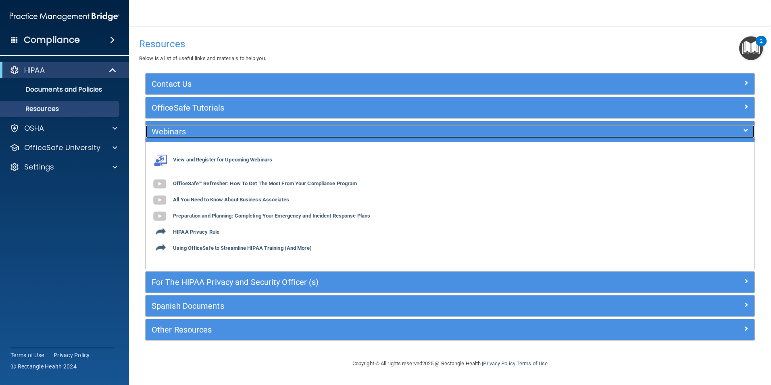
click at [181, 136] on h5 "Webinars" at bounding box center [374, 131] width 445 height 9
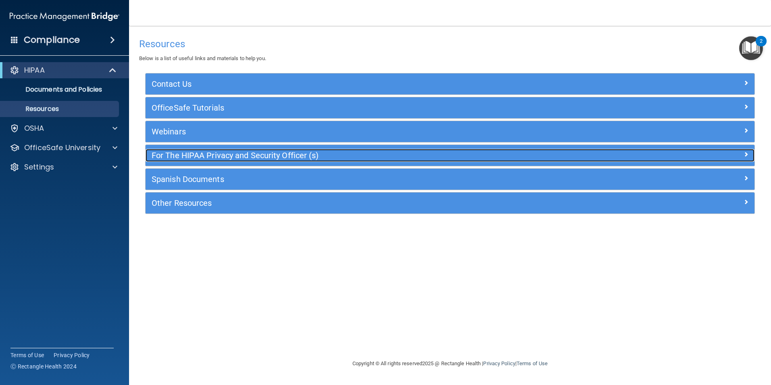
click at [187, 159] on h5 "For The HIPAA Privacy and Security Officer (s)" at bounding box center [374, 155] width 445 height 9
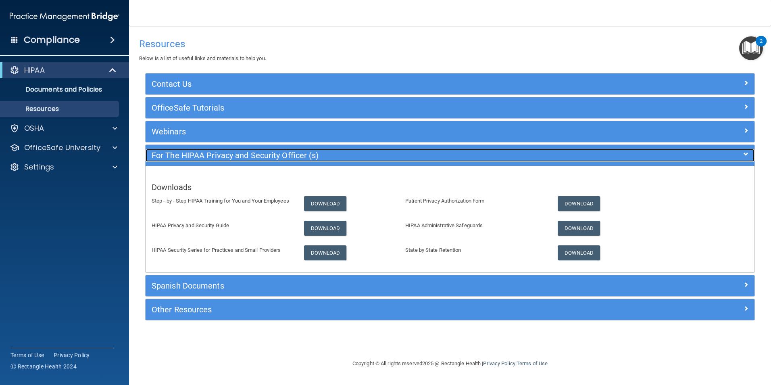
click at [220, 156] on h5 "For The HIPAA Privacy and Security Officer (s)" at bounding box center [374, 155] width 445 height 9
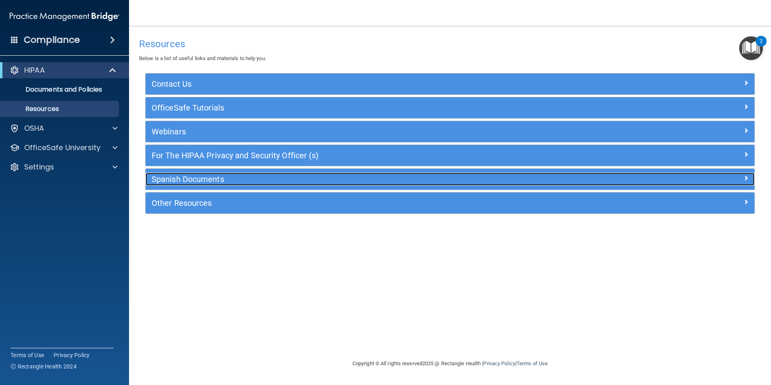
click at [227, 177] on h5 "Spanish Documents" at bounding box center [374, 179] width 445 height 9
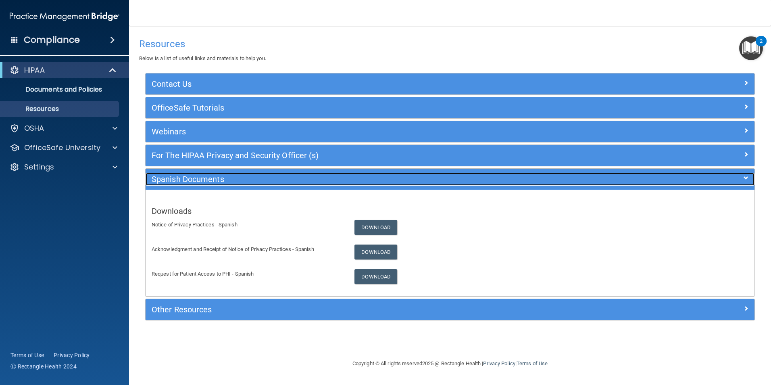
click at [227, 177] on h5 "Spanish Documents" at bounding box center [374, 179] width 445 height 9
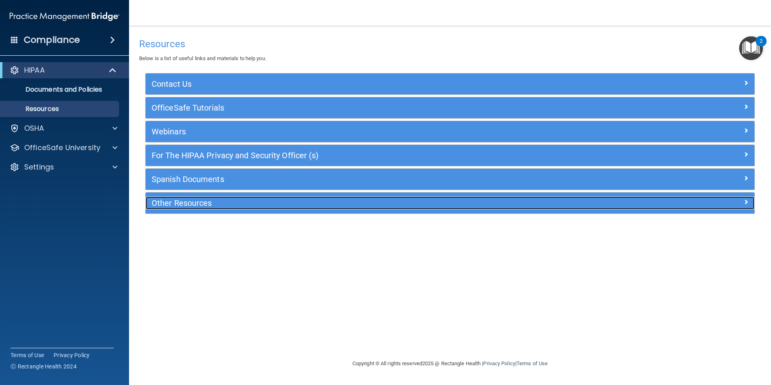
click at [231, 204] on h5 "Other Resources" at bounding box center [374, 202] width 445 height 9
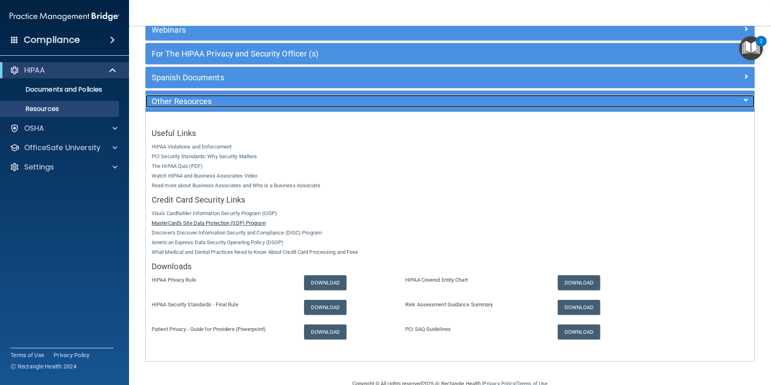
scroll to position [120, 0]
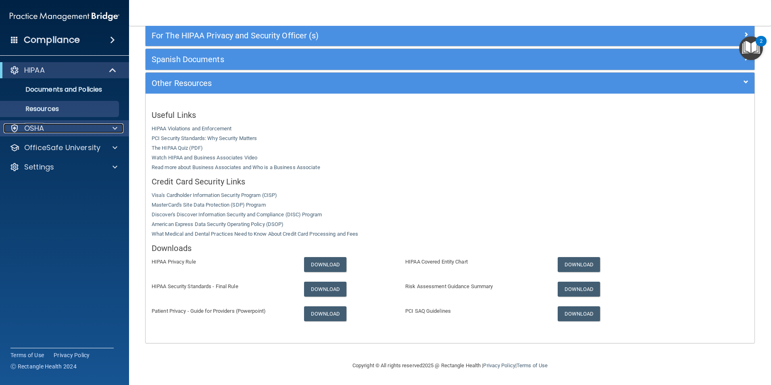
click at [48, 129] on div "OSHA" at bounding box center [54, 128] width 100 height 10
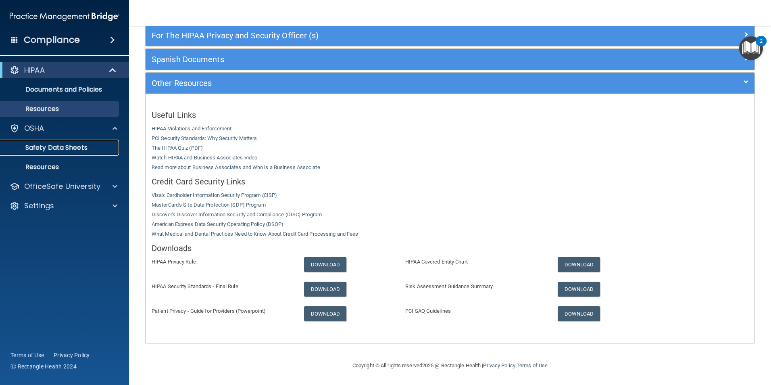
click at [47, 144] on p "Safety Data Sheets" at bounding box center [60, 148] width 110 height 8
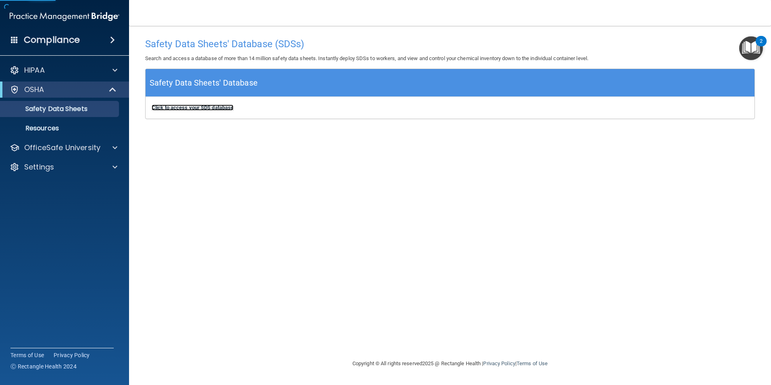
click at [181, 111] on b "Click to access your SDS database" at bounding box center [193, 107] width 82 height 6
click at [79, 132] on link "Resources" at bounding box center [55, 128] width 127 height 16
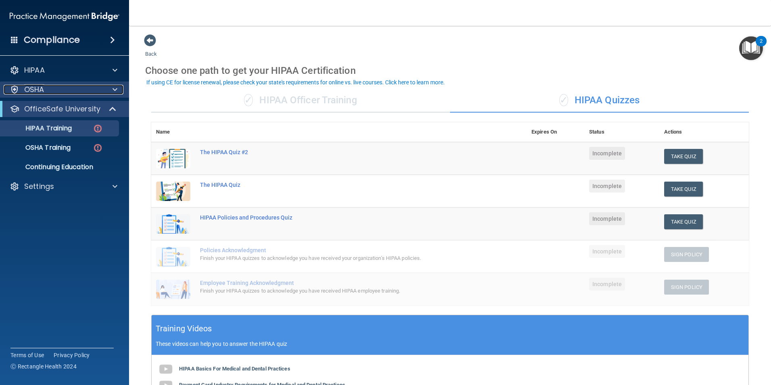
click at [116, 94] on span at bounding box center [115, 90] width 5 height 10
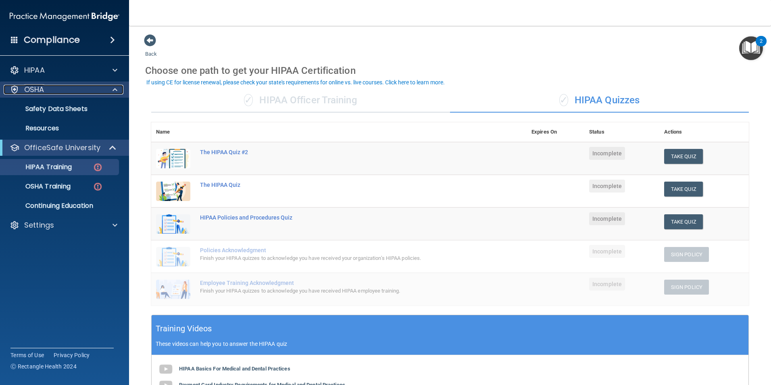
click at [116, 94] on span at bounding box center [115, 90] width 5 height 10
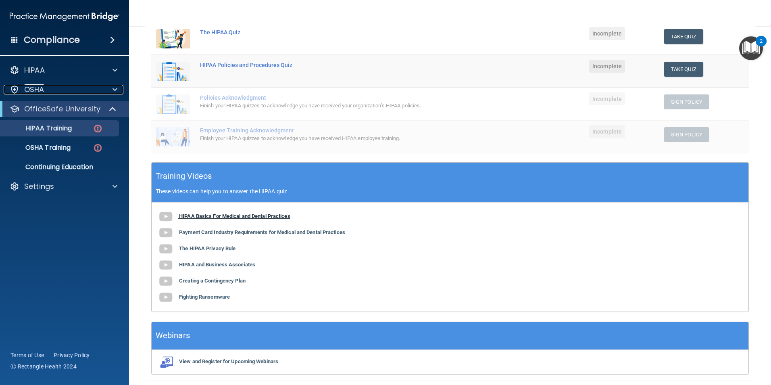
scroll to position [180, 0]
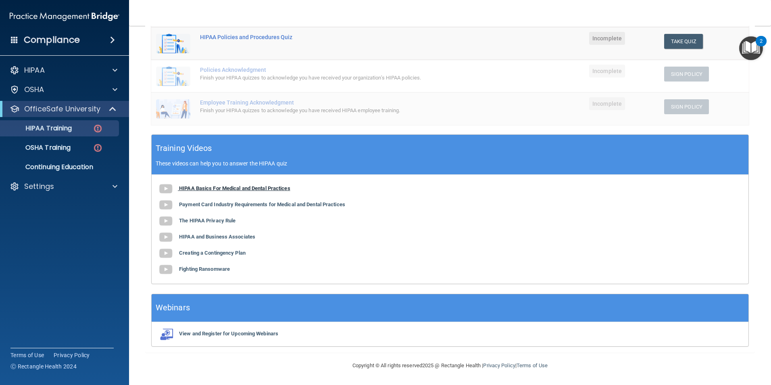
click at [230, 189] on b "HIPAA Basics For Medical and Dental Practices" at bounding box center [234, 188] width 111 height 6
click at [101, 88] on div "OSHA" at bounding box center [54, 90] width 100 height 10
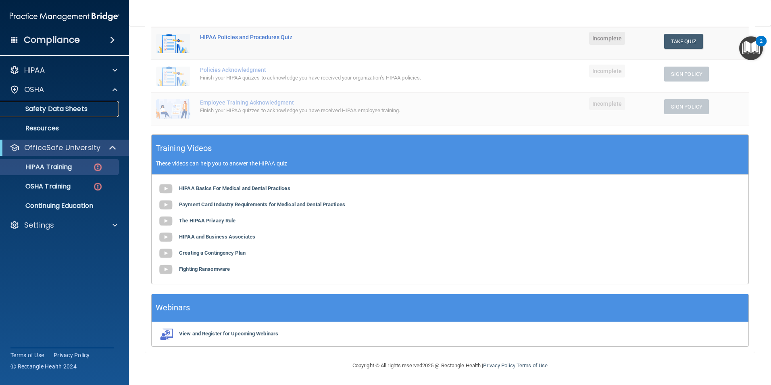
click at [69, 107] on p "Safety Data Sheets" at bounding box center [60, 109] width 110 height 8
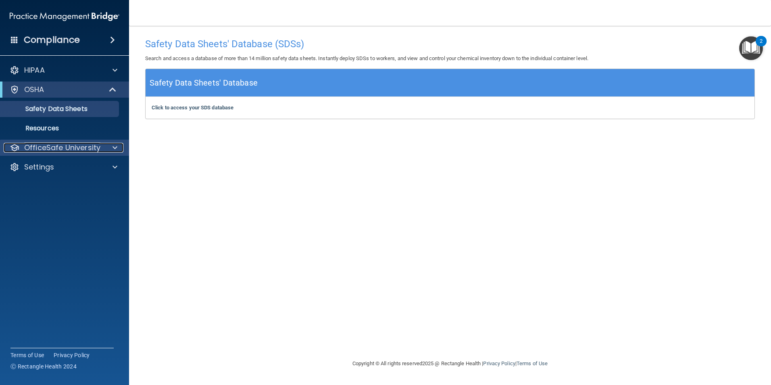
click at [67, 152] on p "OfficeSafe University" at bounding box center [62, 148] width 76 height 10
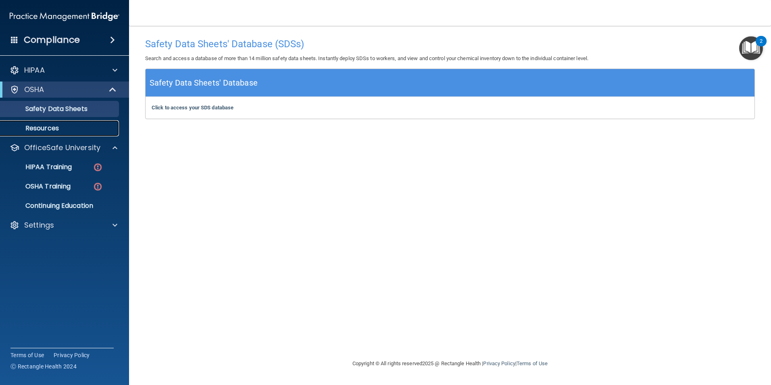
click at [64, 133] on link "Resources" at bounding box center [55, 128] width 127 height 16
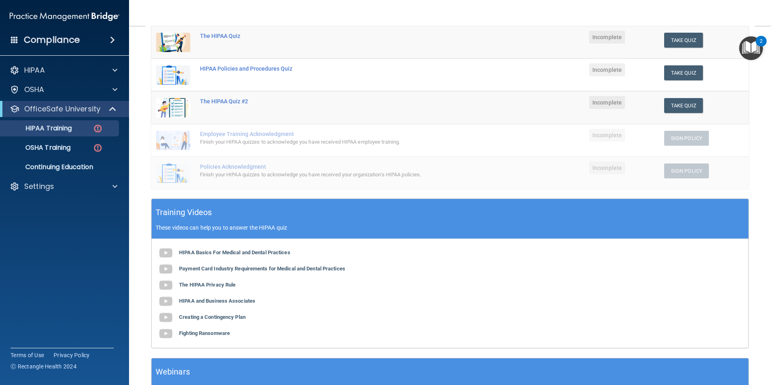
scroll to position [180, 0]
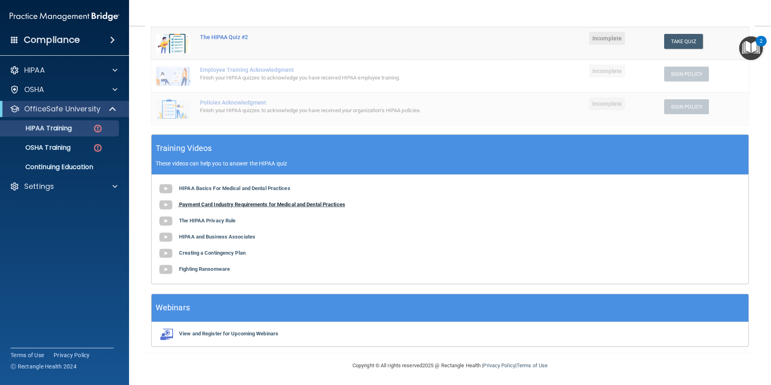
click at [229, 207] on b "Payment Card Industry Requirements for Medical and Dental Practices" at bounding box center [262, 204] width 166 height 6
click at [215, 220] on b "The HIPAA Privacy Rule" at bounding box center [207, 220] width 56 height 6
click at [217, 236] on b "HIPAA and Business Associates" at bounding box center [217, 237] width 76 height 6
click at [234, 255] on b "Creating a Contingency Plan" at bounding box center [212, 253] width 67 height 6
click at [200, 268] on b "Fighting Ransomware" at bounding box center [204, 269] width 51 height 6
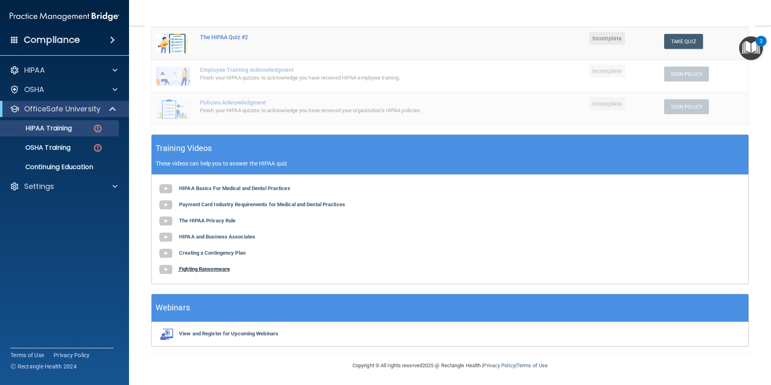
click at [206, 270] on b "Fighting Ransomware" at bounding box center [204, 269] width 51 height 6
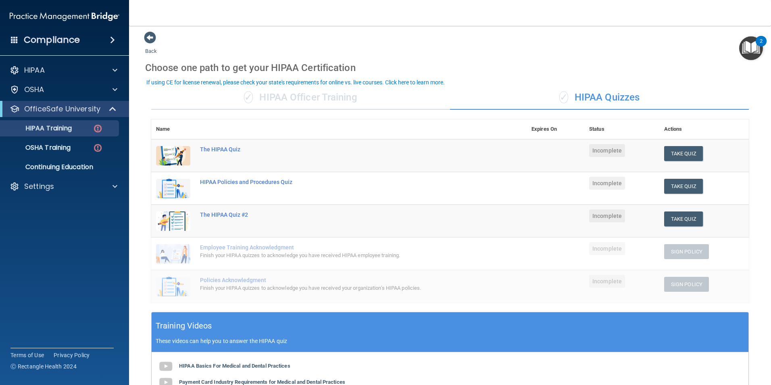
scroll to position [0, 0]
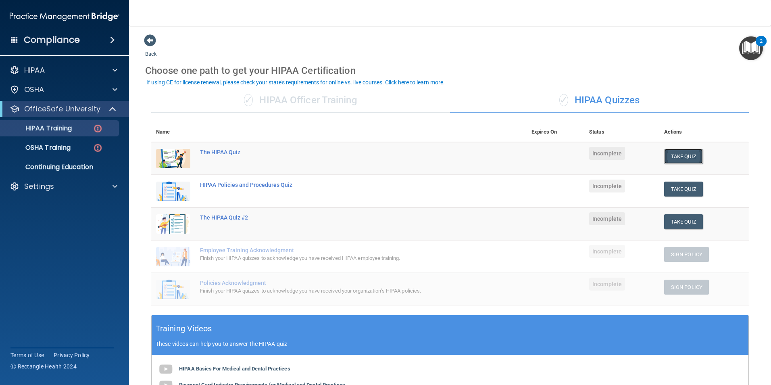
click at [682, 161] on button "Take Quiz" at bounding box center [683, 156] width 39 height 15
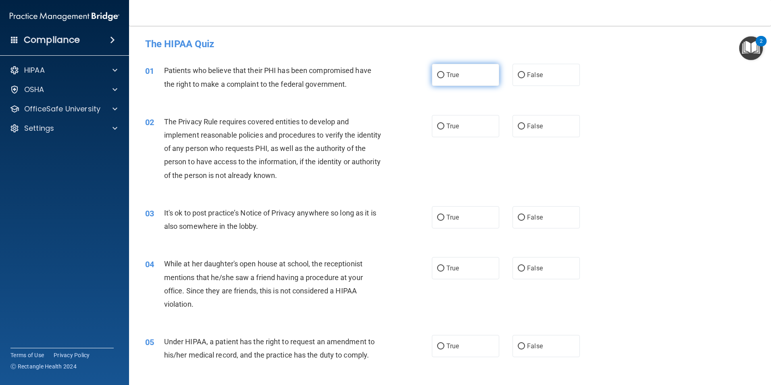
click at [434, 73] on label "True" at bounding box center [465, 75] width 67 height 22
click at [437, 73] on input "True" at bounding box center [440, 75] width 7 height 6
radio input "true"
click at [463, 123] on label "True" at bounding box center [465, 126] width 67 height 22
click at [444, 123] on input "True" at bounding box center [440, 126] width 7 height 6
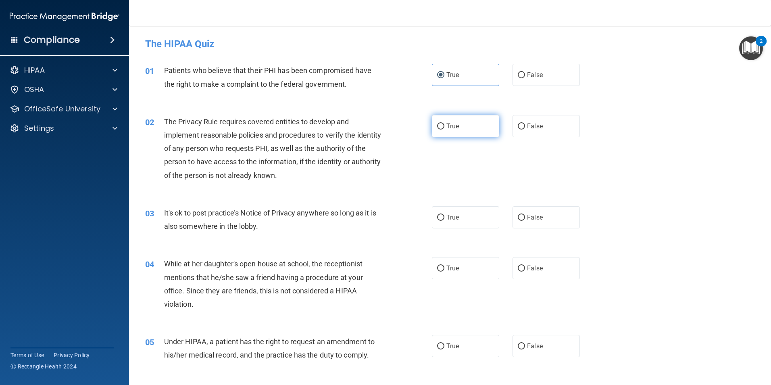
radio input "true"
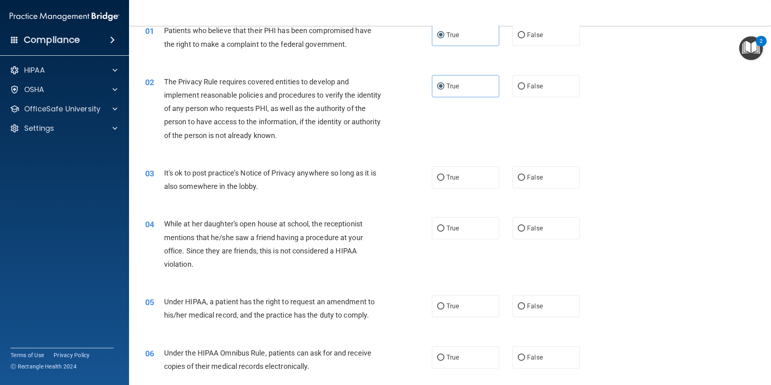
scroll to position [40, 0]
click at [518, 179] on input "False" at bounding box center [521, 177] width 7 height 6
radio input "true"
click at [515, 220] on label "False" at bounding box center [546, 228] width 67 height 22
click at [518, 225] on input "False" at bounding box center [521, 228] width 7 height 6
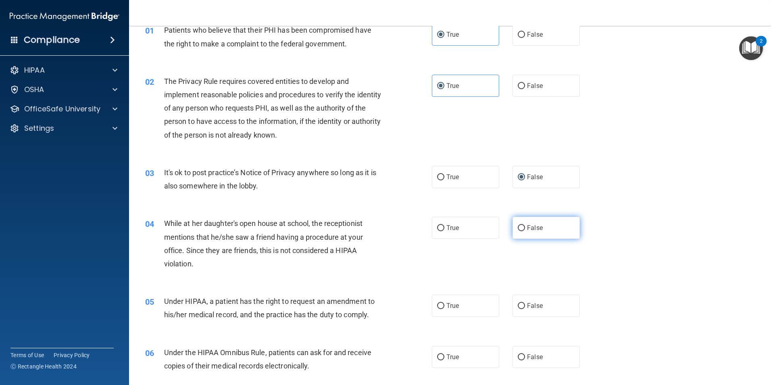
radio input "true"
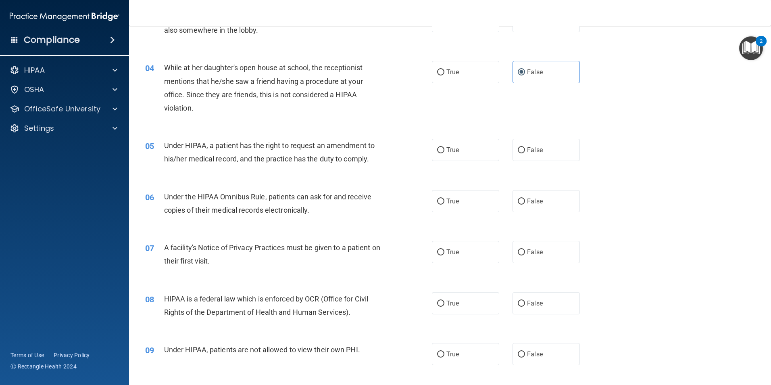
scroll to position [202, 0]
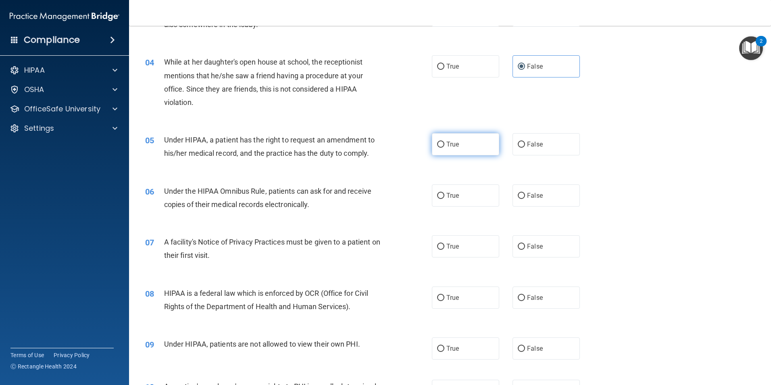
click at [437, 144] on input "True" at bounding box center [440, 145] width 7 height 6
radio input "true"
click at [444, 247] on label "True" at bounding box center [465, 246] width 67 height 22
click at [444, 247] on input "True" at bounding box center [440, 247] width 7 height 6
radio input "true"
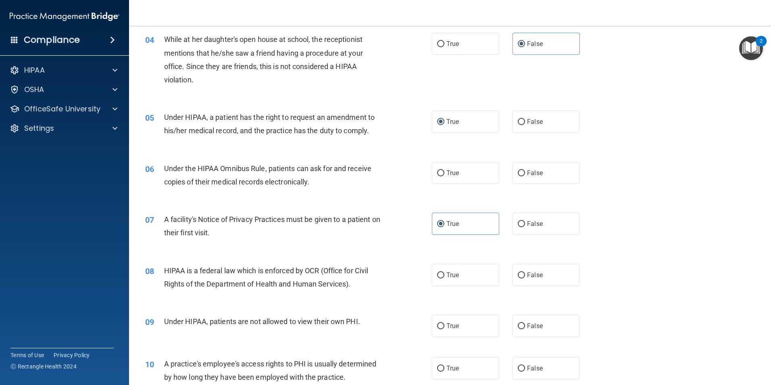
scroll to position [242, 0]
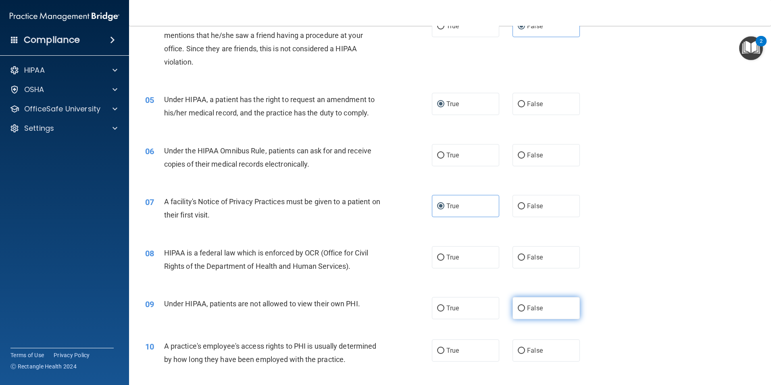
click at [527, 306] on span "False" at bounding box center [535, 308] width 16 height 8
click at [525, 306] on input "False" at bounding box center [521, 308] width 7 height 6
radio input "true"
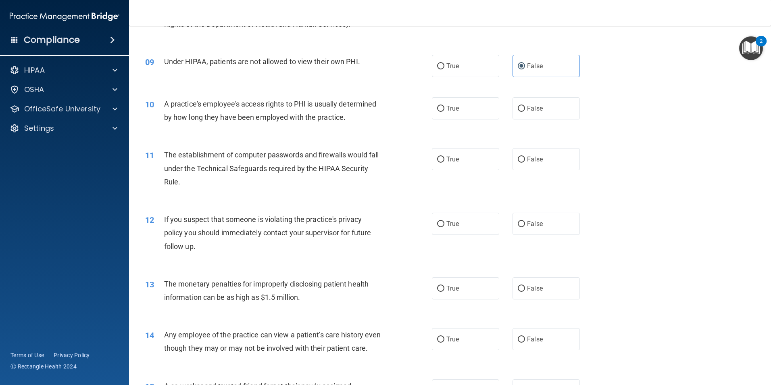
scroll to position [444, 0]
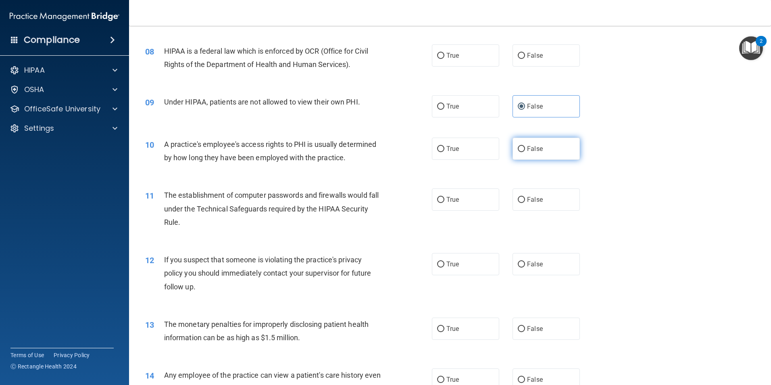
click at [558, 143] on label "False" at bounding box center [546, 149] width 67 height 22
click at [525, 146] on input "False" at bounding box center [521, 149] width 7 height 6
radio input "true"
click at [442, 268] on label "True" at bounding box center [465, 264] width 67 height 22
click at [442, 267] on input "True" at bounding box center [440, 264] width 7 height 6
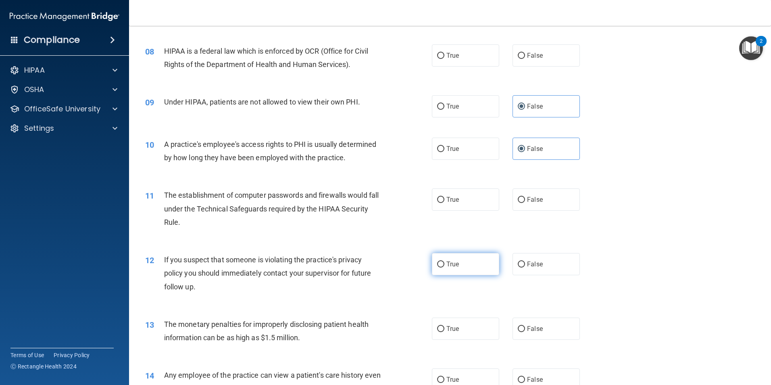
radio input "true"
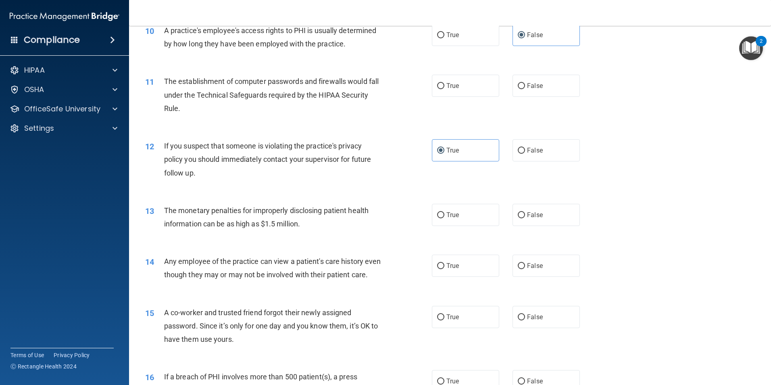
scroll to position [565, 0]
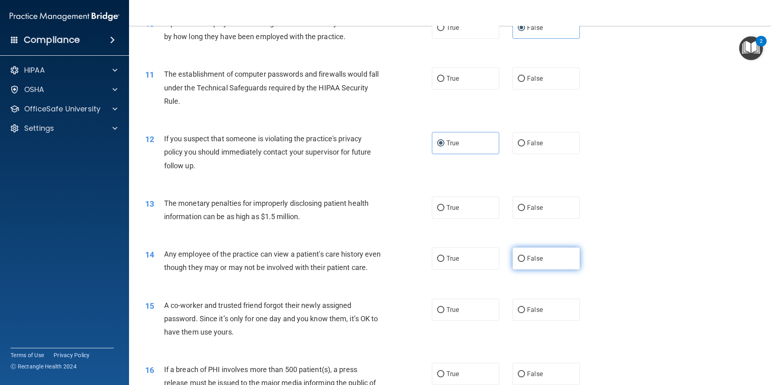
click at [537, 255] on span "False" at bounding box center [535, 259] width 16 height 8
click at [525, 256] on input "False" at bounding box center [521, 259] width 7 height 6
radio input "true"
click at [459, 207] on label "True" at bounding box center [465, 207] width 67 height 22
click at [444, 207] on input "True" at bounding box center [440, 208] width 7 height 6
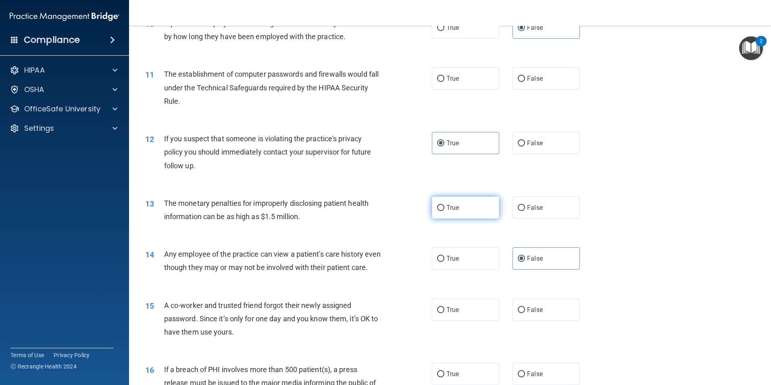
radio input "true"
click at [526, 317] on label "False" at bounding box center [546, 309] width 67 height 22
click at [525, 313] on input "False" at bounding box center [521, 310] width 7 height 6
radio input "true"
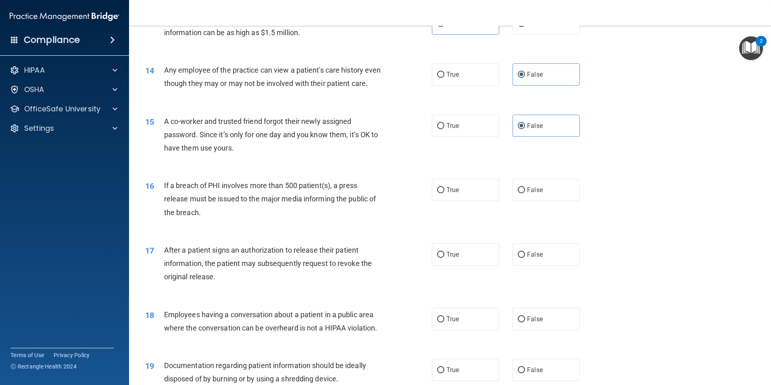
scroll to position [807, 0]
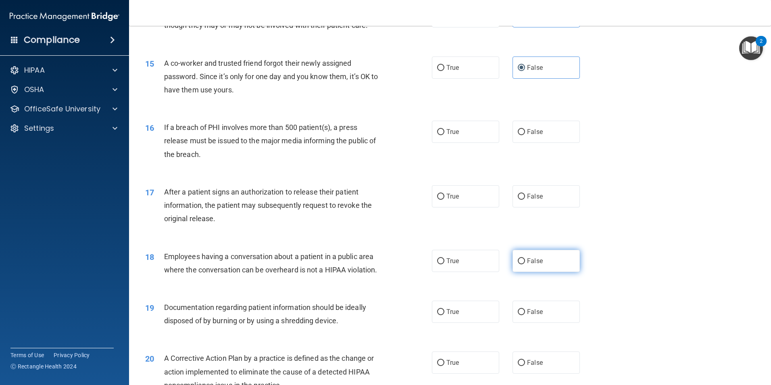
click at [519, 270] on label "False" at bounding box center [546, 261] width 67 height 22
click at [519, 264] on input "False" at bounding box center [521, 261] width 7 height 6
radio input "true"
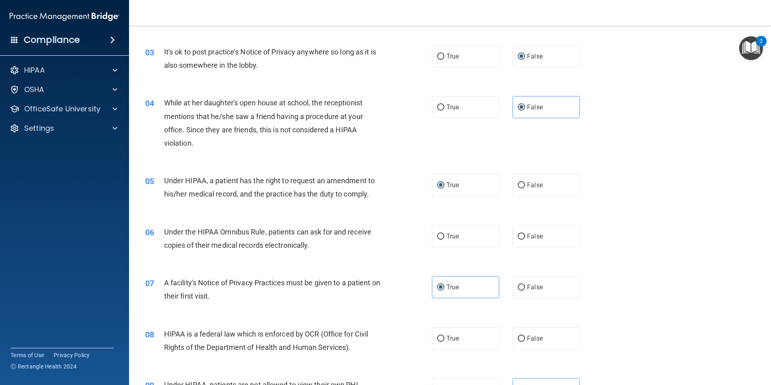
scroll to position [161, 0]
click at [444, 227] on label "True" at bounding box center [465, 236] width 67 height 22
click at [444, 233] on input "True" at bounding box center [440, 236] width 7 height 6
radio input "true"
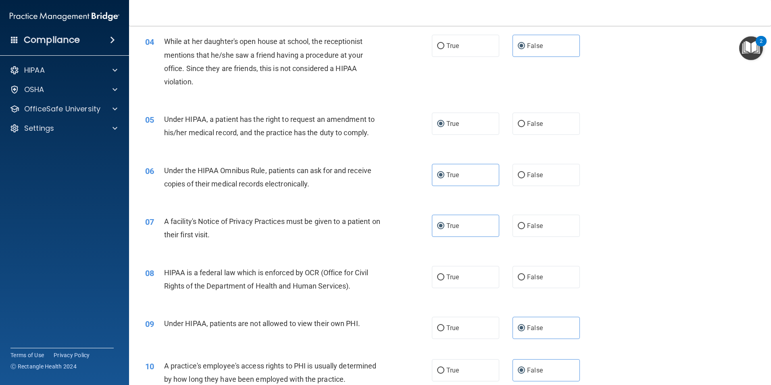
scroll to position [242, 0]
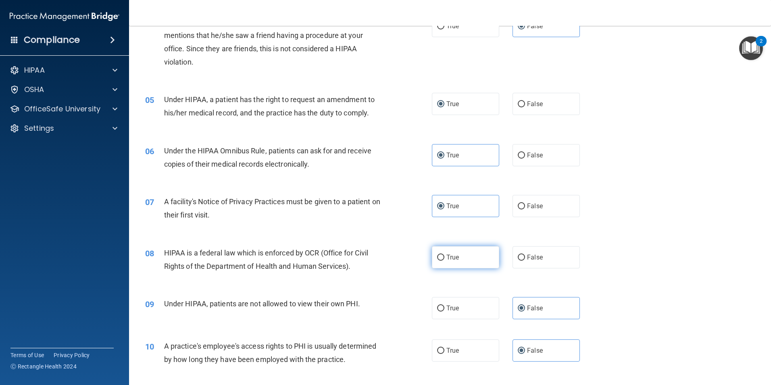
click at [440, 253] on label "True" at bounding box center [465, 257] width 67 height 22
click at [440, 255] on input "True" at bounding box center [440, 258] width 7 height 6
radio input "true"
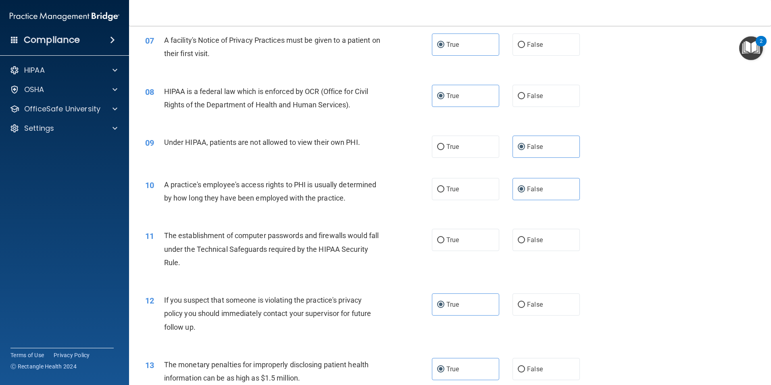
scroll to position [444, 0]
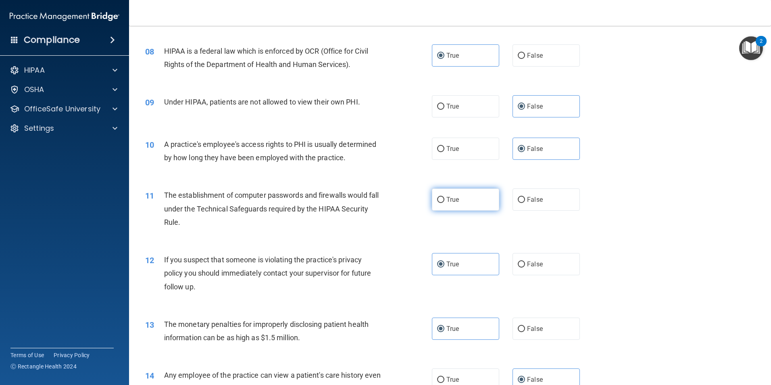
click at [447, 198] on span "True" at bounding box center [452, 200] width 13 height 8
click at [444, 198] on input "True" at bounding box center [440, 200] width 7 height 6
radio input "true"
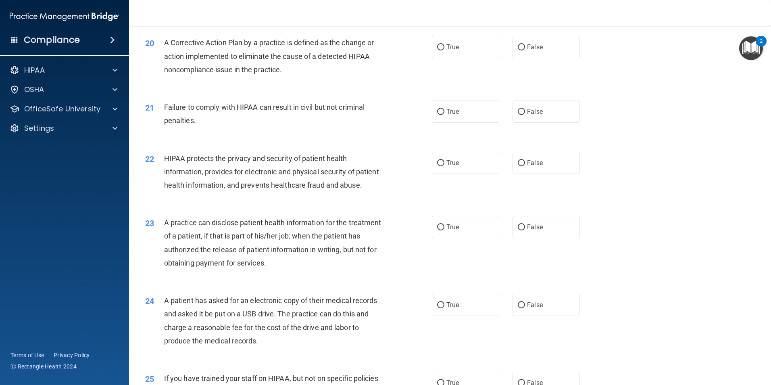
scroll to position [1129, 0]
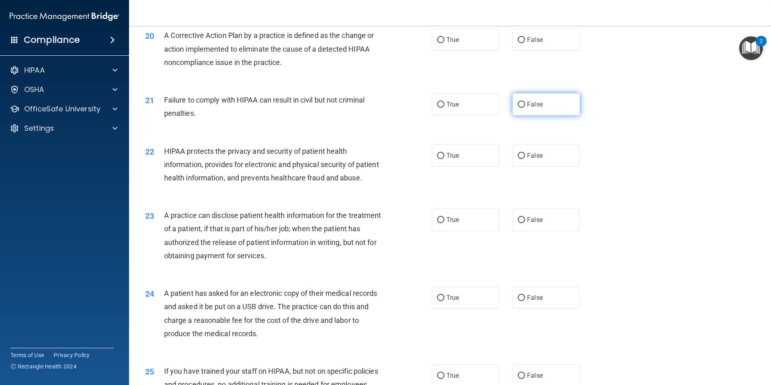
click at [517, 111] on label "False" at bounding box center [546, 104] width 67 height 22
click at [518, 108] on input "False" at bounding box center [521, 105] width 7 height 6
radio input "true"
click at [449, 159] on span "True" at bounding box center [452, 156] width 13 height 8
click at [444, 159] on input "True" at bounding box center [440, 156] width 7 height 6
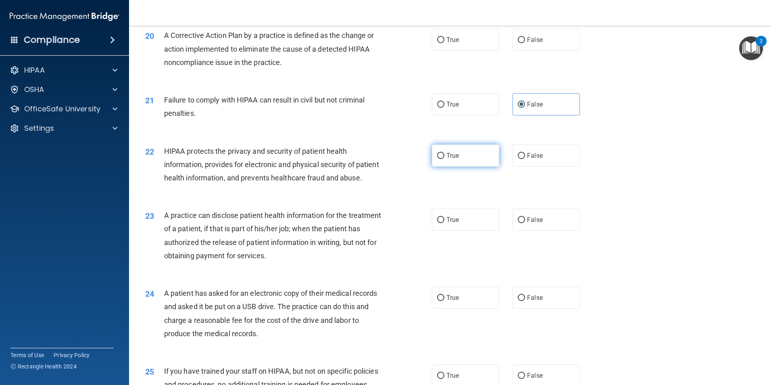
radio input "true"
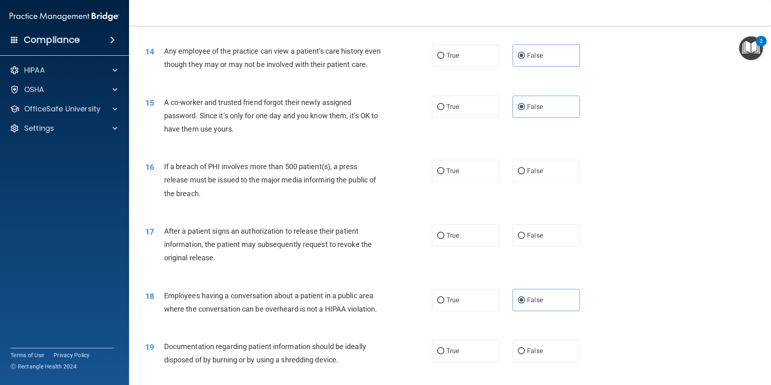
scroll to position [766, 0]
click at [447, 176] on span "True" at bounding box center [452, 172] width 13 height 8
click at [444, 175] on input "True" at bounding box center [440, 172] width 7 height 6
radio input "true"
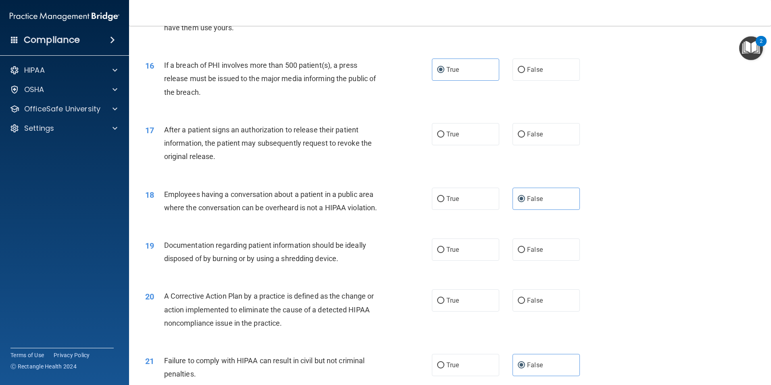
scroll to position [887, 0]
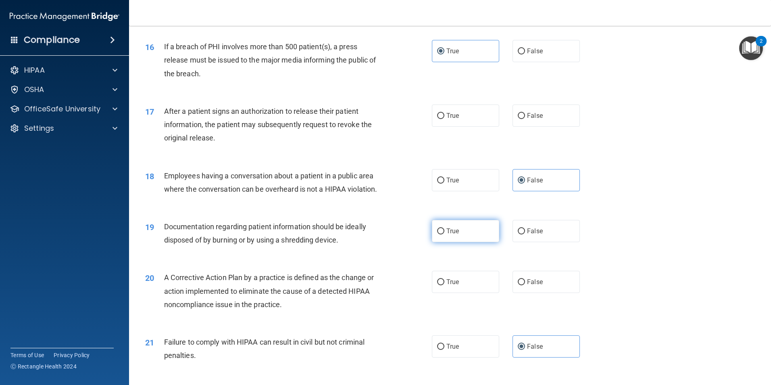
click at [467, 238] on label "True" at bounding box center [465, 231] width 67 height 22
click at [444, 234] on input "True" at bounding box center [440, 231] width 7 height 6
radio input "true"
click at [440, 285] on input "True" at bounding box center [440, 282] width 7 height 6
radio input "true"
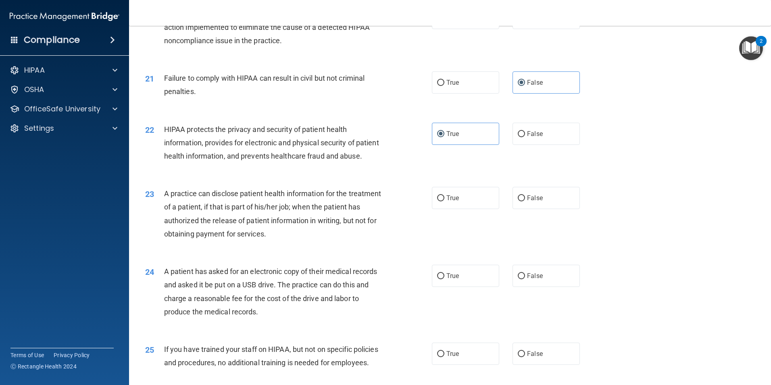
scroll to position [1170, 0]
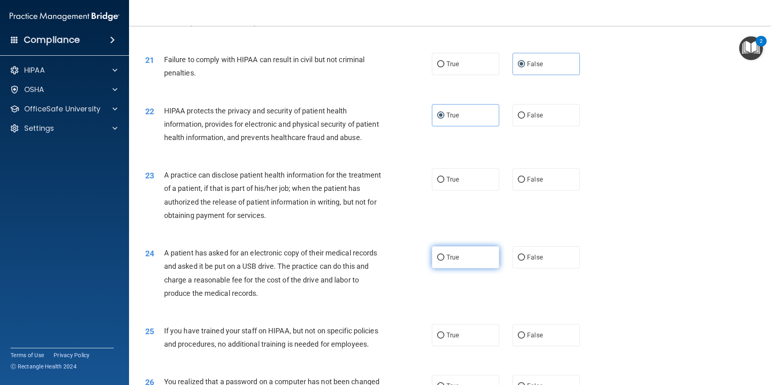
click at [480, 268] on label "True" at bounding box center [465, 257] width 67 height 22
click at [444, 261] on input "True" at bounding box center [440, 258] width 7 height 6
radio input "true"
click at [472, 190] on label "True" at bounding box center [465, 179] width 67 height 22
click at [444, 183] on input "True" at bounding box center [440, 180] width 7 height 6
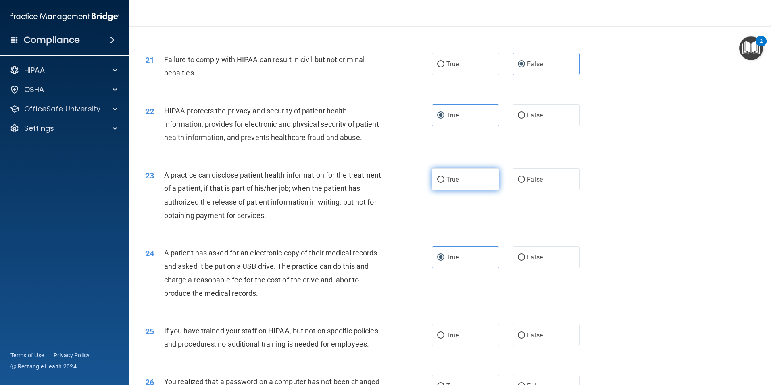
radio input "true"
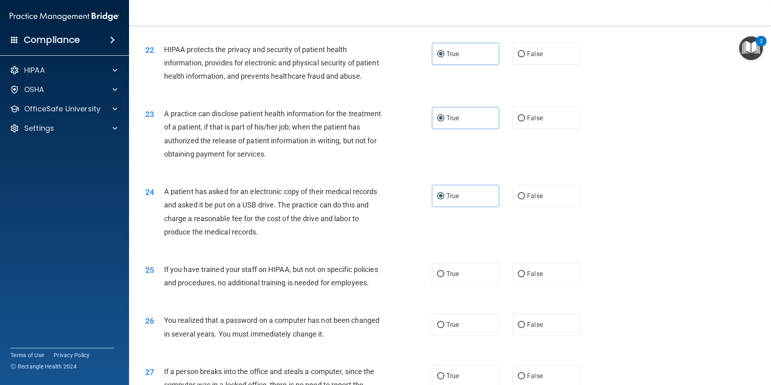
scroll to position [1250, 0]
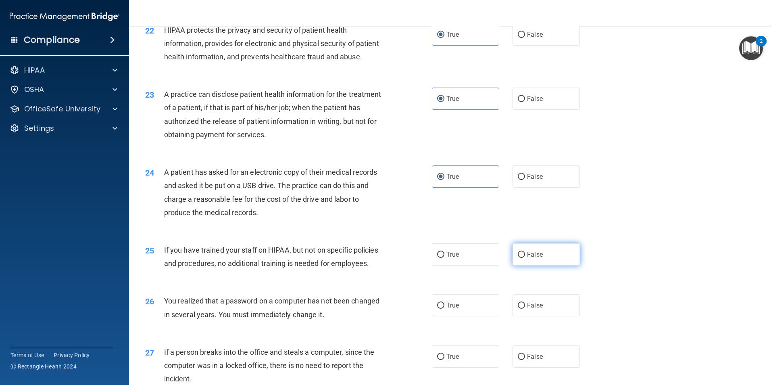
click at [523, 265] on label "False" at bounding box center [546, 254] width 67 height 22
click at [523, 258] on input "False" at bounding box center [521, 255] width 7 height 6
radio input "true"
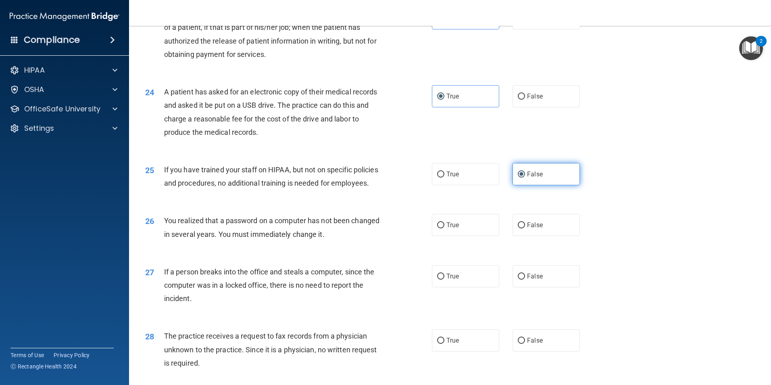
scroll to position [1331, 0]
click at [440, 228] on input "True" at bounding box center [440, 225] width 7 height 6
radio input "true"
click at [537, 287] on label "False" at bounding box center [546, 276] width 67 height 22
click at [525, 279] on input "False" at bounding box center [521, 276] width 7 height 6
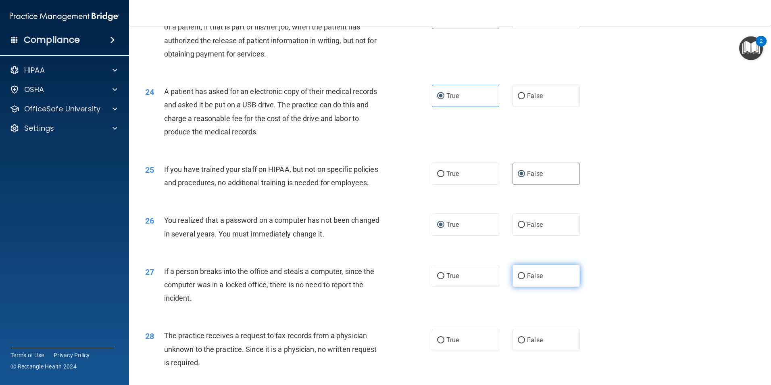
radio input "true"
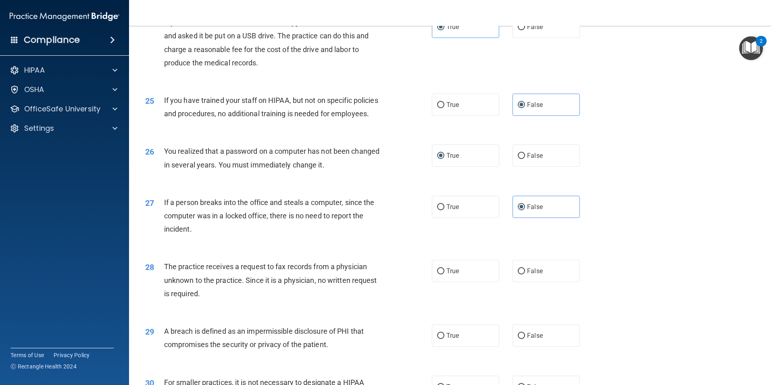
scroll to position [1412, 0]
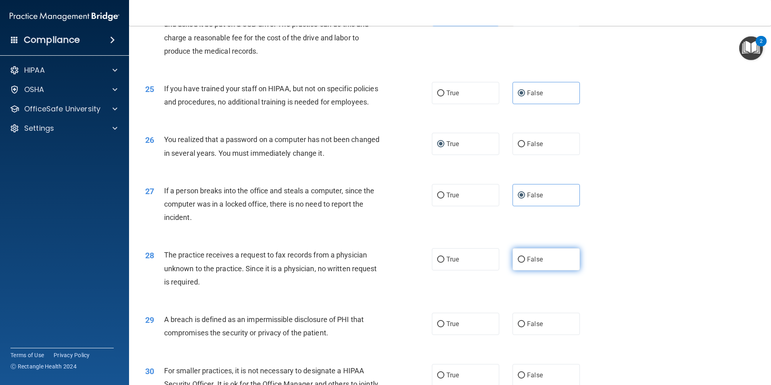
click at [515, 270] on label "False" at bounding box center [546, 259] width 67 height 22
click at [518, 263] on input "False" at bounding box center [521, 260] width 7 height 6
radio input "true"
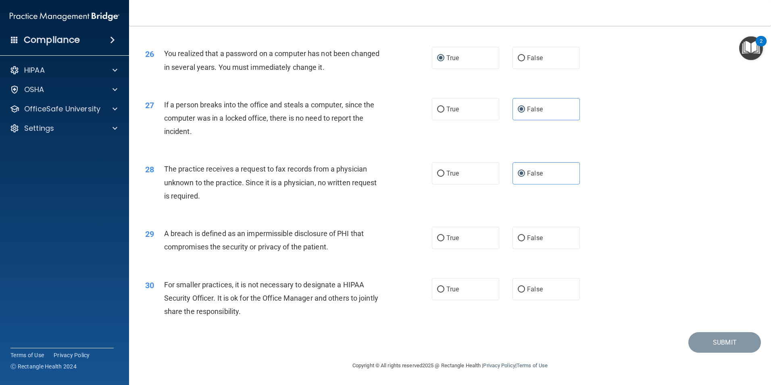
scroll to position [1533, 0]
click at [534, 298] on label "False" at bounding box center [546, 289] width 67 height 22
click at [525, 292] on input "False" at bounding box center [521, 289] width 7 height 6
radio input "true"
click at [438, 241] on input "True" at bounding box center [440, 238] width 7 height 6
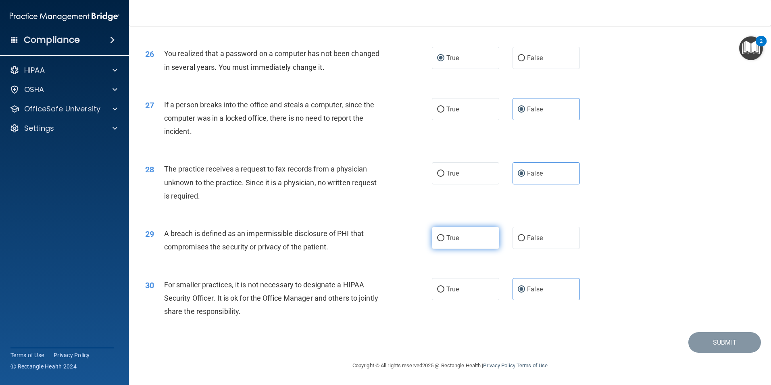
radio input "true"
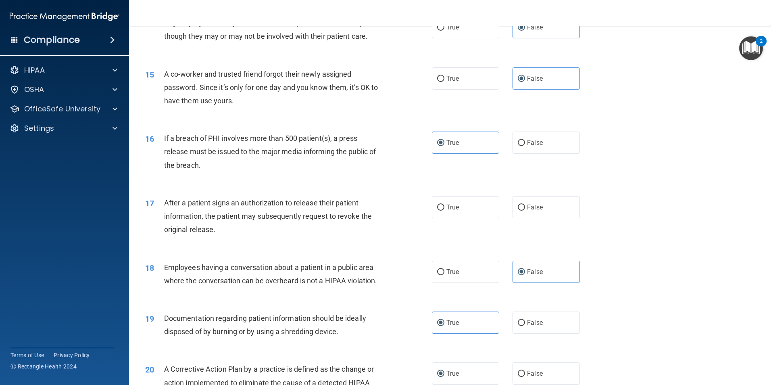
scroll to position [807, 0]
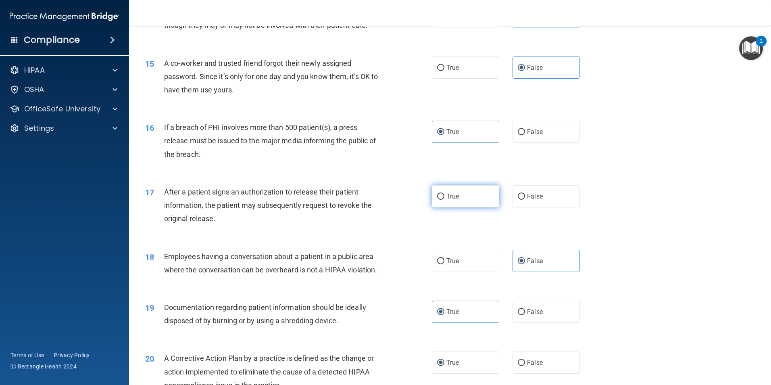
click at [454, 200] on span "True" at bounding box center [452, 196] width 13 height 8
click at [444, 200] on input "True" at bounding box center [440, 197] width 7 height 6
radio input "true"
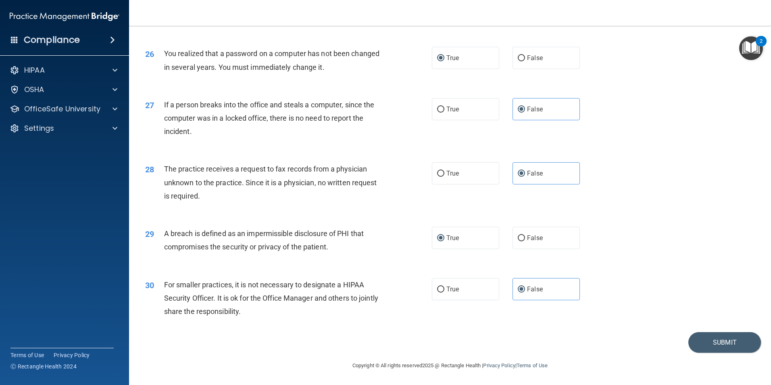
scroll to position [1538, 0]
drag, startPoint x: 698, startPoint y: 340, endPoint x: 695, endPoint y: 336, distance: 4.9
click at [698, 340] on button "Submit" at bounding box center [724, 342] width 73 height 21
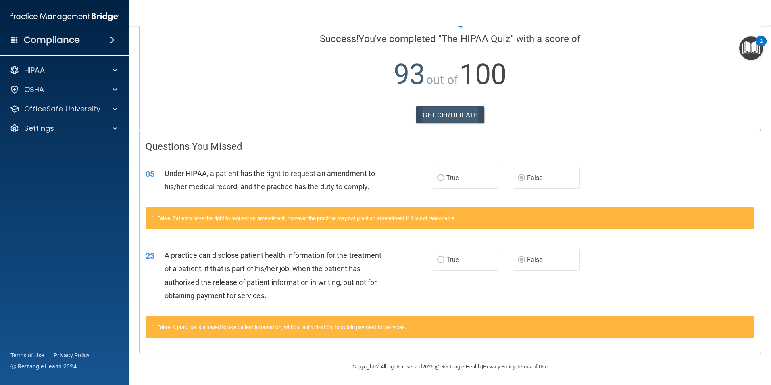
scroll to position [61, 0]
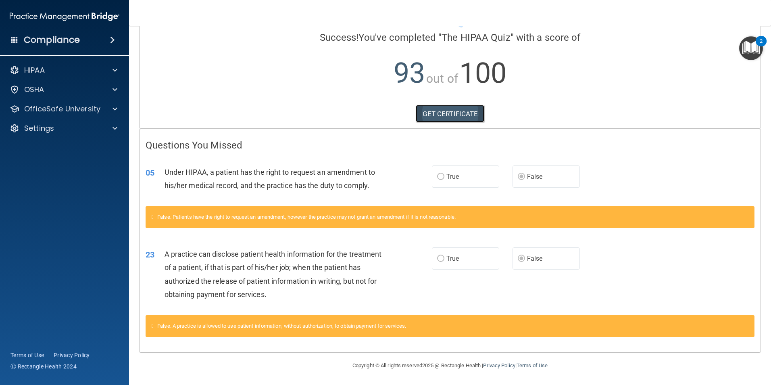
click at [442, 120] on link "GET CERTIFICATE" at bounding box center [450, 114] width 69 height 18
click at [79, 72] on div "HIPAA" at bounding box center [54, 70] width 100 height 10
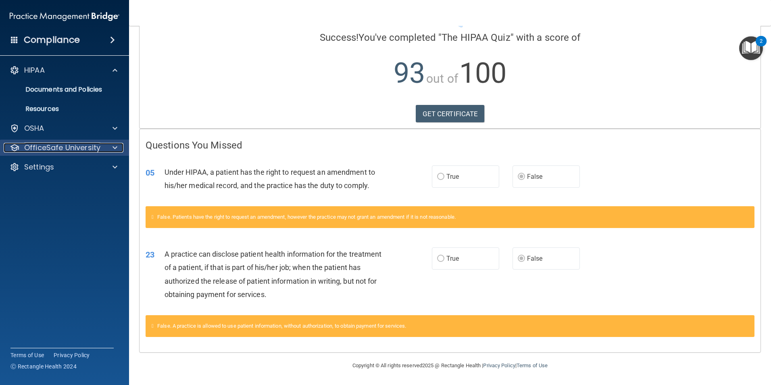
click at [71, 143] on p "OfficeSafe University" at bounding box center [62, 148] width 76 height 10
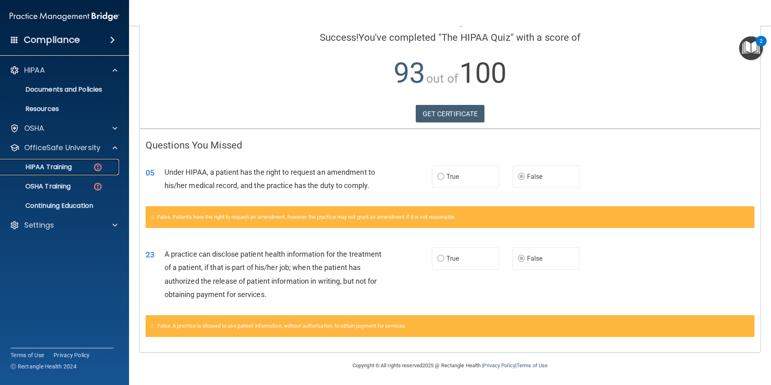
click at [77, 167] on div "HIPAA Training" at bounding box center [60, 167] width 110 height 8
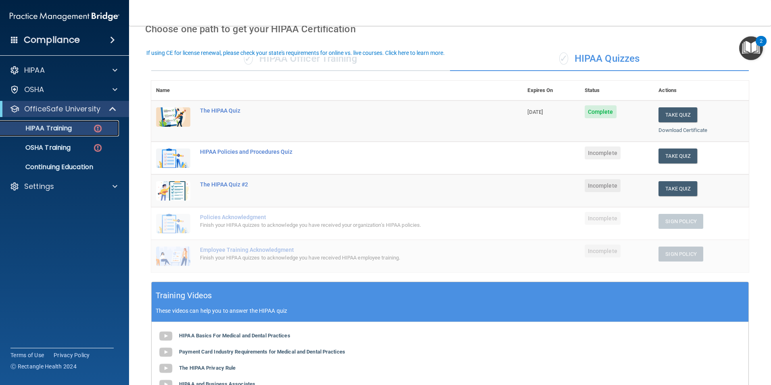
scroll to position [27, 0]
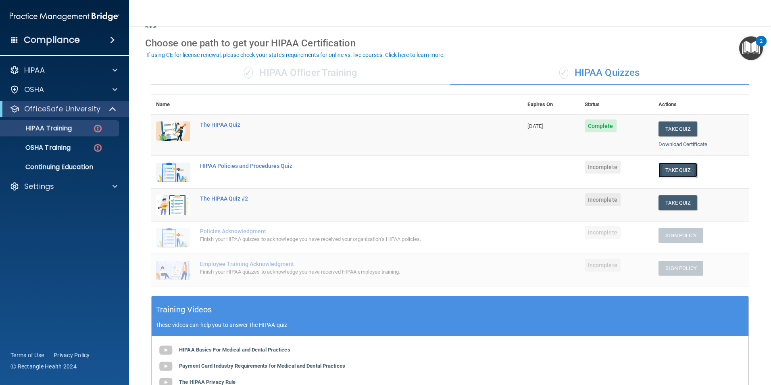
click at [682, 171] on button "Take Quiz" at bounding box center [678, 170] width 39 height 15
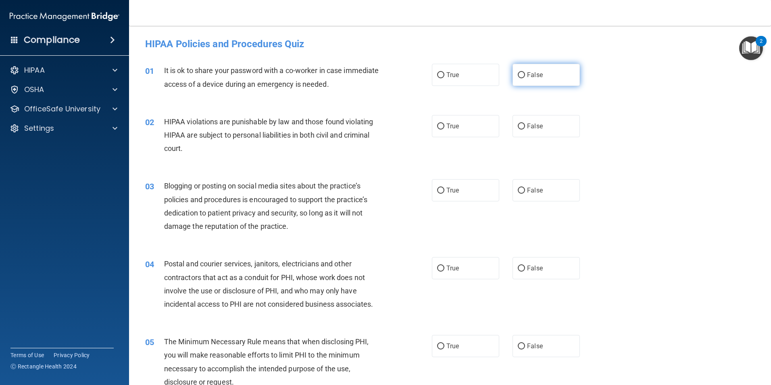
click at [518, 75] on input "False" at bounding box center [521, 75] width 7 height 6
radio input "true"
click at [455, 115] on label "True" at bounding box center [465, 126] width 67 height 22
click at [444, 123] on input "True" at bounding box center [440, 126] width 7 height 6
radio input "true"
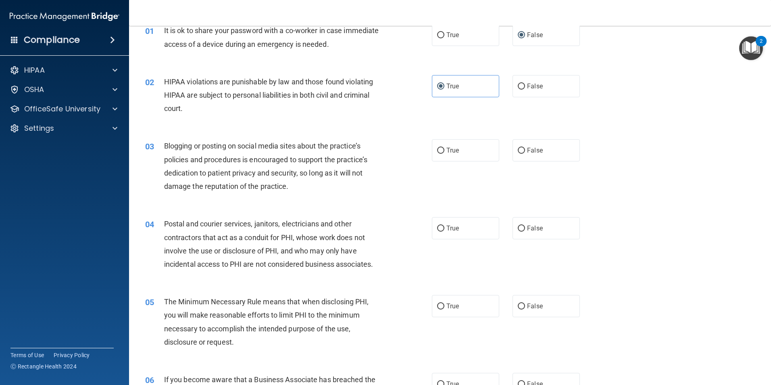
scroll to position [40, 0]
click at [471, 223] on label "True" at bounding box center [465, 228] width 67 height 22
click at [444, 225] on input "True" at bounding box center [440, 228] width 7 height 6
radio input "true"
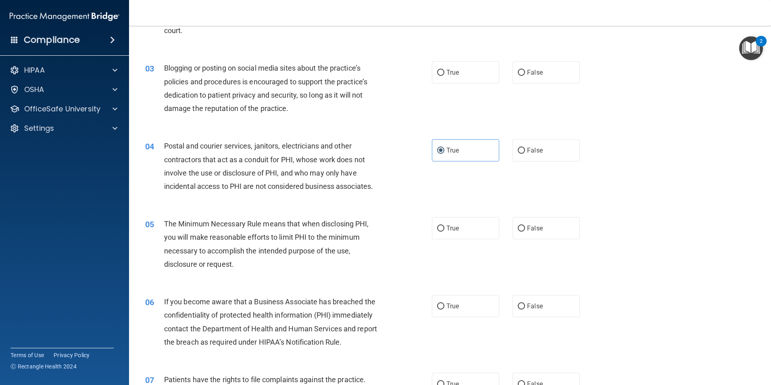
scroll to position [121, 0]
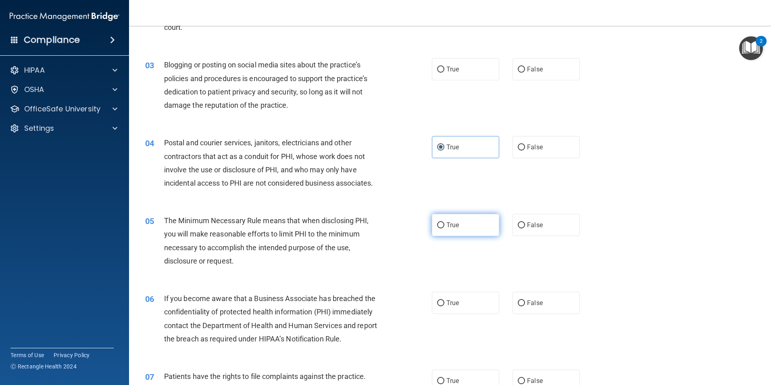
click at [488, 221] on label "True" at bounding box center [465, 225] width 67 height 22
click at [444, 222] on input "True" at bounding box center [440, 225] width 7 height 6
radio input "true"
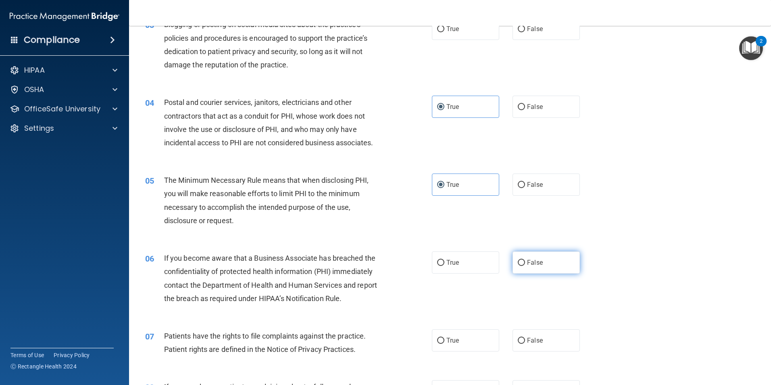
click at [558, 259] on label "False" at bounding box center [546, 262] width 67 height 22
click at [525, 260] on input "False" at bounding box center [521, 263] width 7 height 6
radio input "true"
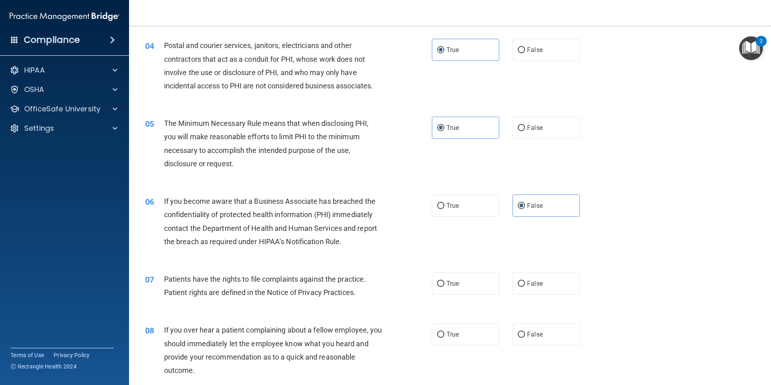
scroll to position [242, 0]
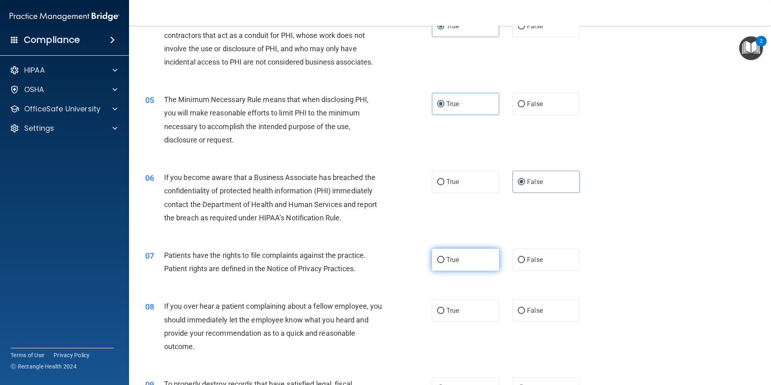
click at [437, 257] on input "True" at bounding box center [440, 260] width 7 height 6
radio input "true"
click at [522, 302] on label "False" at bounding box center [546, 310] width 67 height 22
click at [522, 308] on input "False" at bounding box center [521, 311] width 7 height 6
radio input "true"
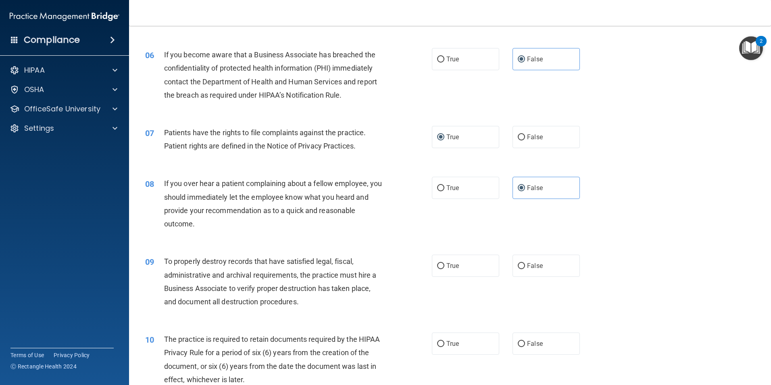
scroll to position [403, 0]
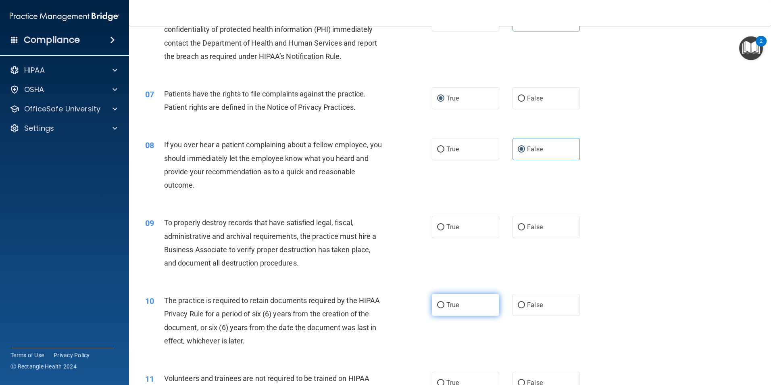
click at [441, 305] on input "True" at bounding box center [440, 305] width 7 height 6
radio input "true"
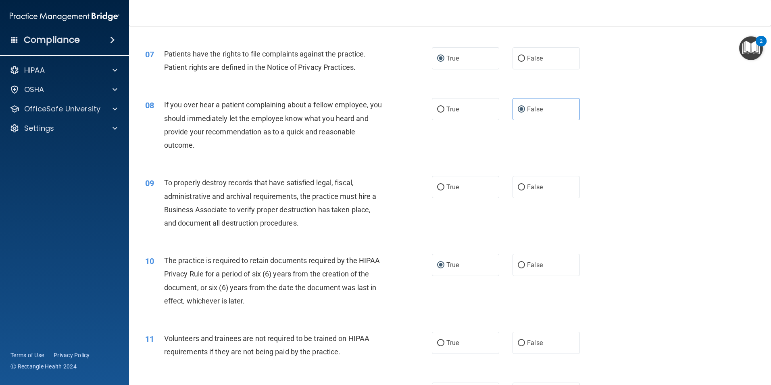
scroll to position [484, 0]
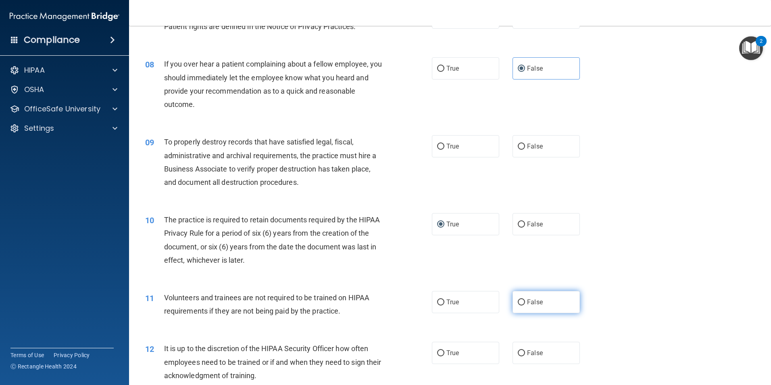
click at [536, 299] on span "False" at bounding box center [535, 302] width 16 height 8
click at [525, 299] on input "False" at bounding box center [521, 302] width 7 height 6
radio input "true"
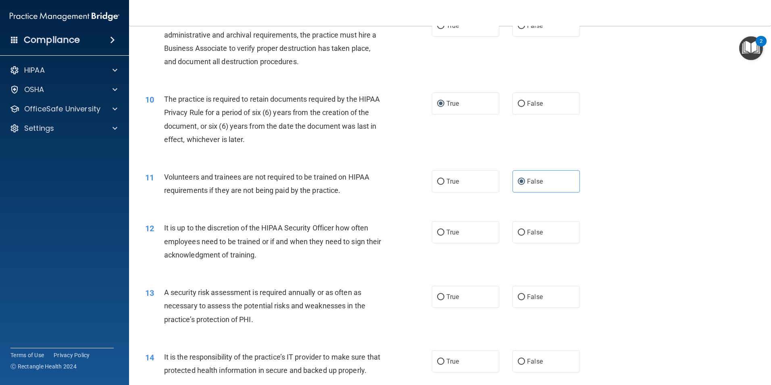
scroll to position [605, 0]
click at [532, 237] on label "False" at bounding box center [546, 232] width 67 height 22
click at [525, 235] on input "False" at bounding box center [521, 232] width 7 height 6
radio input "true"
click at [432, 302] on label "True" at bounding box center [465, 296] width 67 height 22
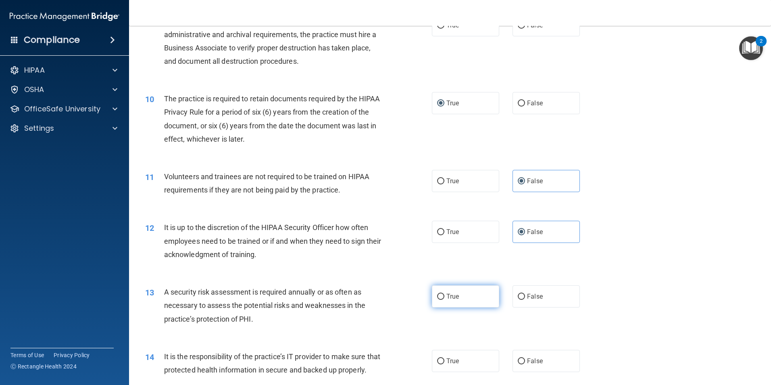
click at [437, 300] on input "True" at bounding box center [440, 297] width 7 height 6
radio input "true"
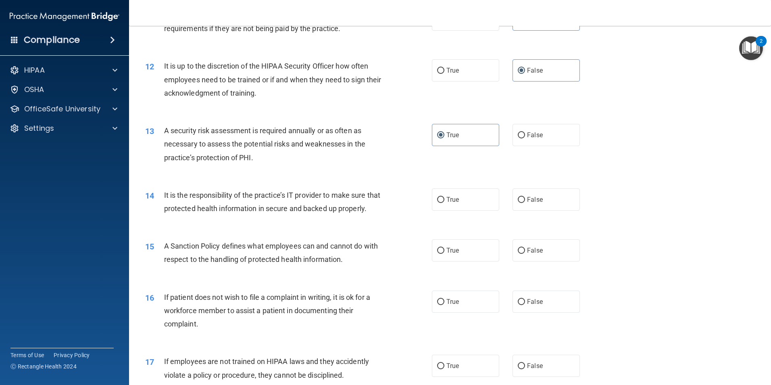
scroll to position [807, 0]
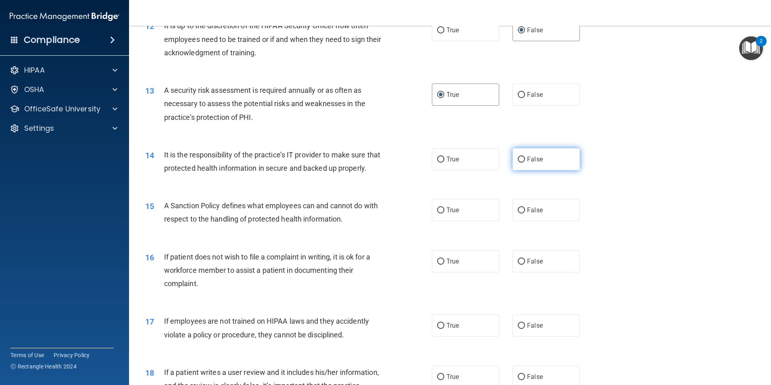
click at [547, 161] on label "False" at bounding box center [546, 159] width 67 height 22
click at [525, 161] on input "False" at bounding box center [521, 159] width 7 height 6
radio input "true"
click at [459, 217] on label "True" at bounding box center [465, 210] width 67 height 22
click at [444, 213] on input "True" at bounding box center [440, 210] width 7 height 6
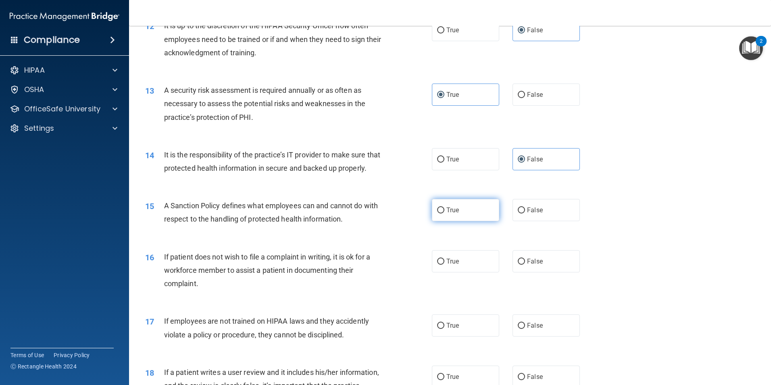
radio input "true"
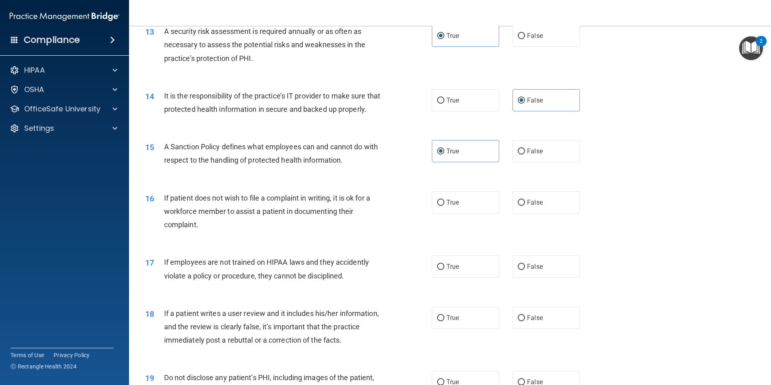
scroll to position [887, 0]
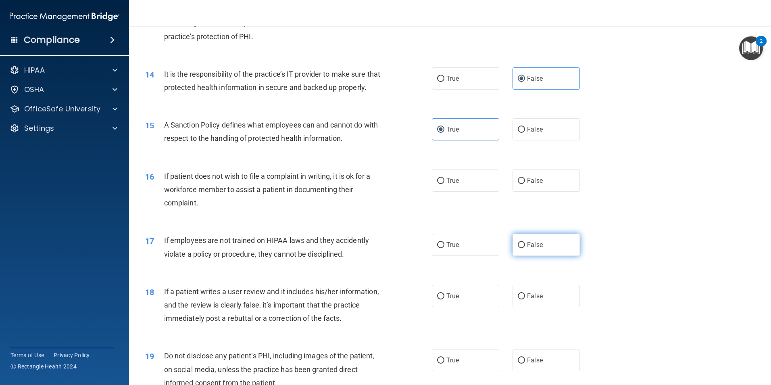
click at [522, 249] on label "False" at bounding box center [546, 245] width 67 height 22
click at [522, 248] on input "False" at bounding box center [521, 245] width 7 height 6
radio input "true"
click at [472, 307] on label "True" at bounding box center [465, 296] width 67 height 22
click at [444, 299] on input "True" at bounding box center [440, 296] width 7 height 6
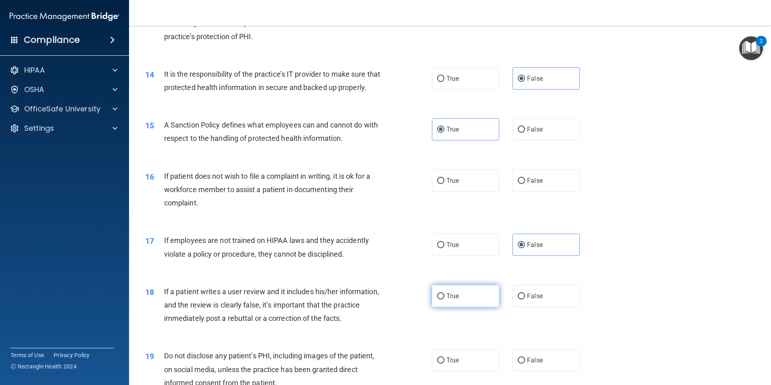
radio input "true"
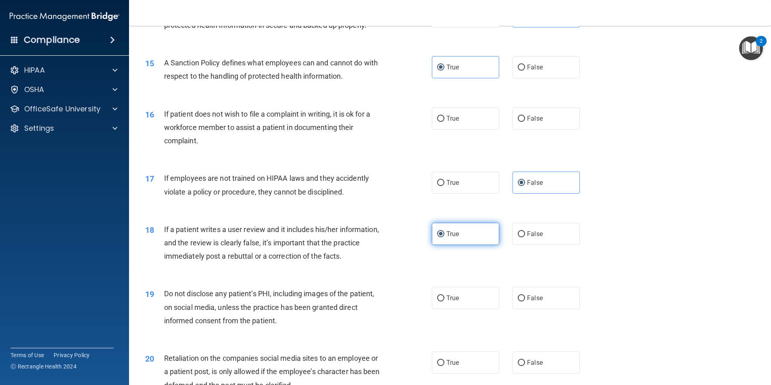
scroll to position [968, 0]
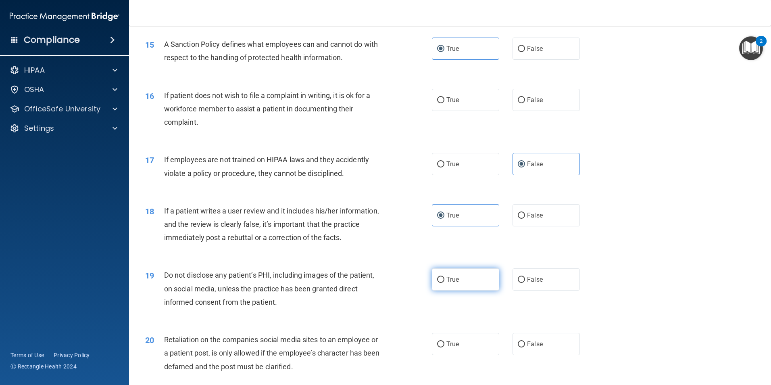
click at [455, 288] on label "True" at bounding box center [465, 279] width 67 height 22
click at [444, 283] on input "True" at bounding box center [440, 280] width 7 height 6
radio input "true"
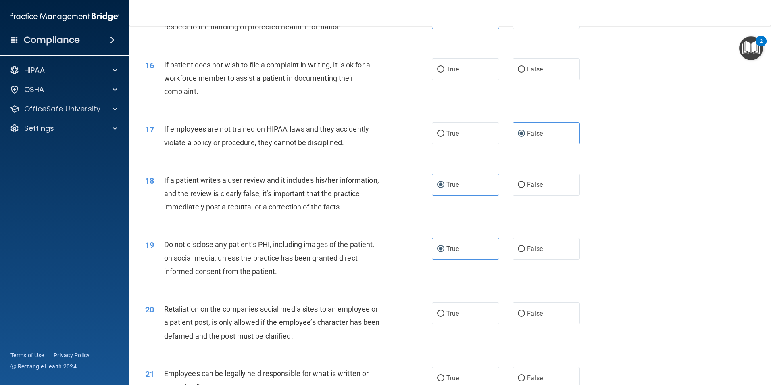
scroll to position [1049, 0]
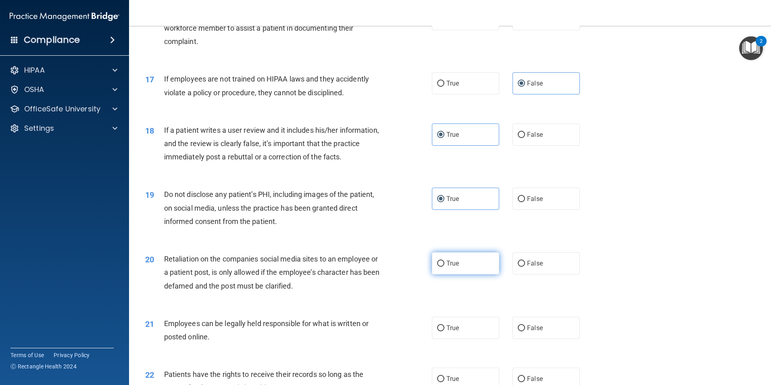
click at [462, 274] on label "True" at bounding box center [465, 263] width 67 height 22
click at [444, 267] on input "True" at bounding box center [440, 264] width 7 height 6
radio input "true"
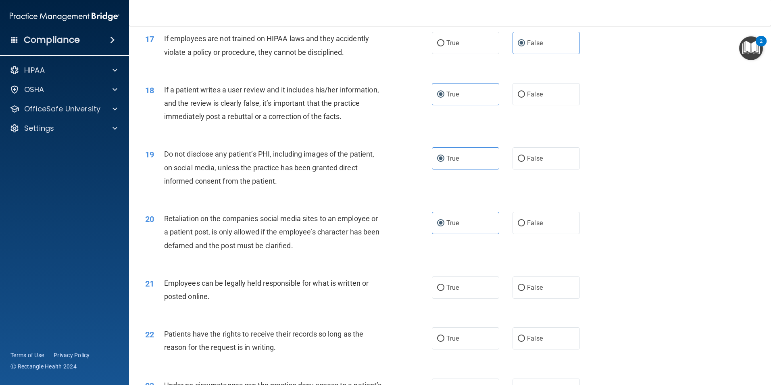
scroll to position [1129, 0]
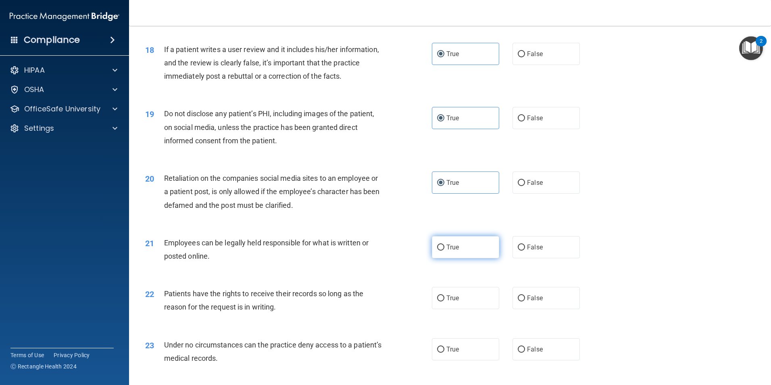
click at [459, 258] on label "True" at bounding box center [465, 247] width 67 height 22
click at [444, 250] on input "True" at bounding box center [440, 247] width 7 height 6
radio input "true"
click at [442, 302] on label "True" at bounding box center [465, 298] width 67 height 22
click at [442, 301] on input "True" at bounding box center [440, 298] width 7 height 6
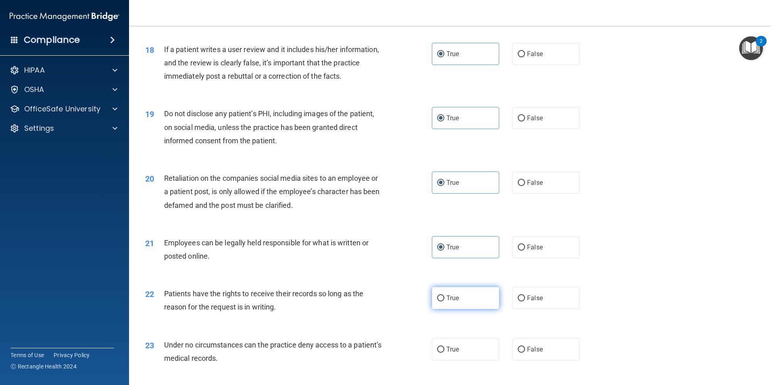
radio input "true"
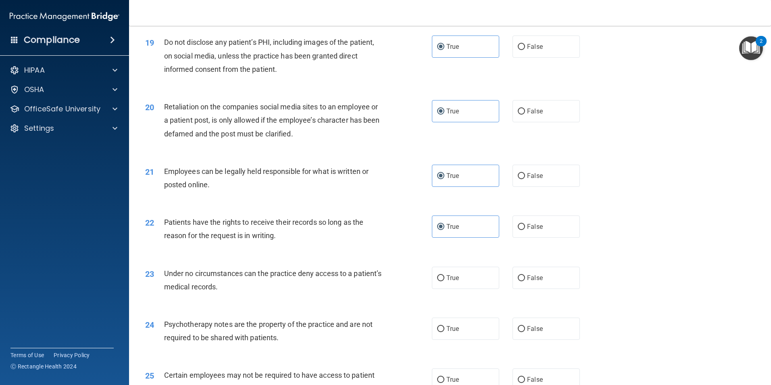
scroll to position [1210, 0]
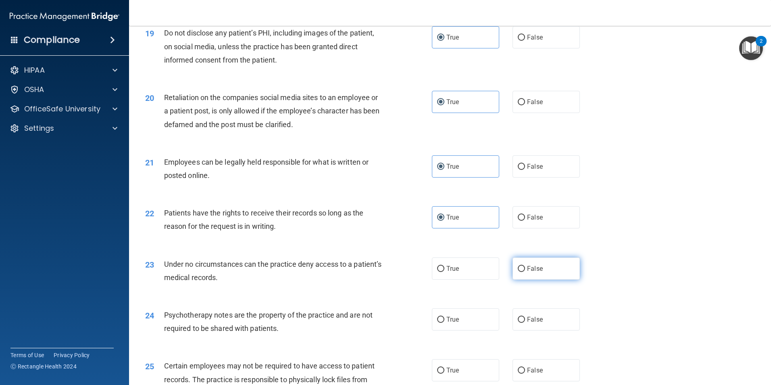
click at [529, 272] on span "False" at bounding box center [535, 269] width 16 height 8
click at [525, 272] on input "False" at bounding box center [521, 269] width 7 height 6
radio input "true"
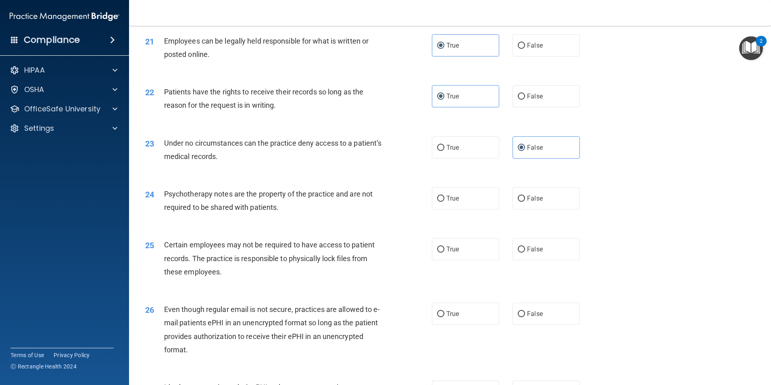
scroll to position [1371, 0]
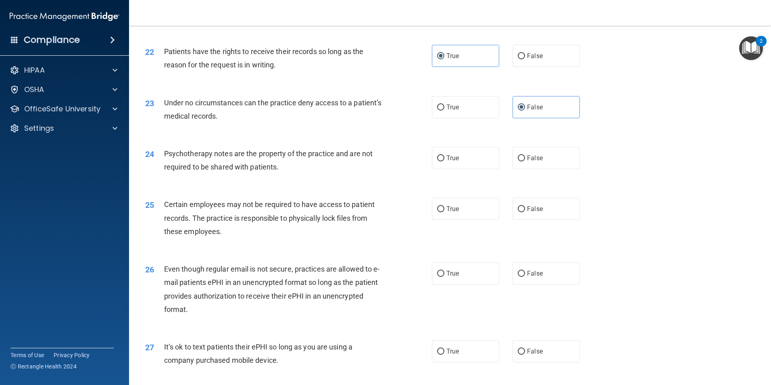
click at [562, 160] on div "24 Psychotherapy notes are the property of the practice and are not required to…" at bounding box center [450, 162] width 622 height 51
click at [558, 167] on label "False" at bounding box center [546, 158] width 67 height 22
click at [525, 161] on input "False" at bounding box center [521, 158] width 7 height 6
radio input "true"
click at [513, 284] on label "False" at bounding box center [546, 273] width 67 height 22
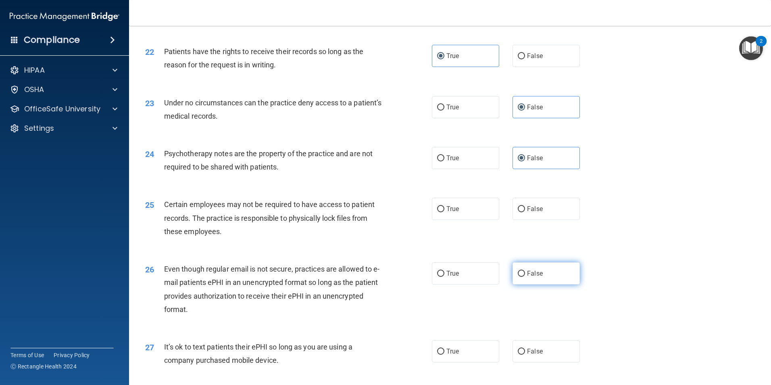
click at [518, 277] on input "False" at bounding box center [521, 274] width 7 height 6
radio input "true"
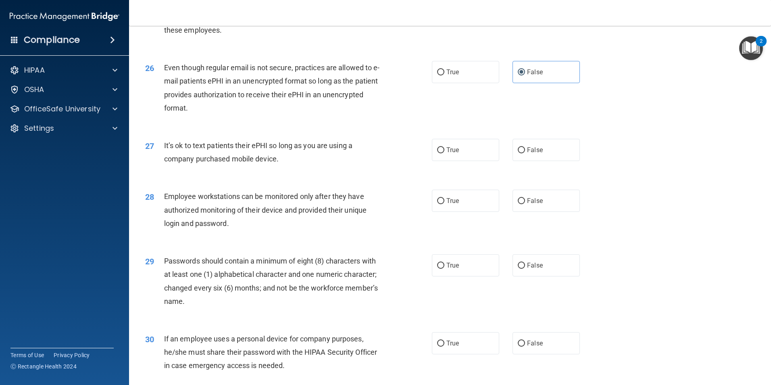
scroll to position [1573, 0]
click at [460, 211] on label "True" at bounding box center [465, 200] width 67 height 22
click at [444, 204] on input "True" at bounding box center [440, 201] width 7 height 6
radio input "true"
click at [457, 276] on label "True" at bounding box center [465, 265] width 67 height 22
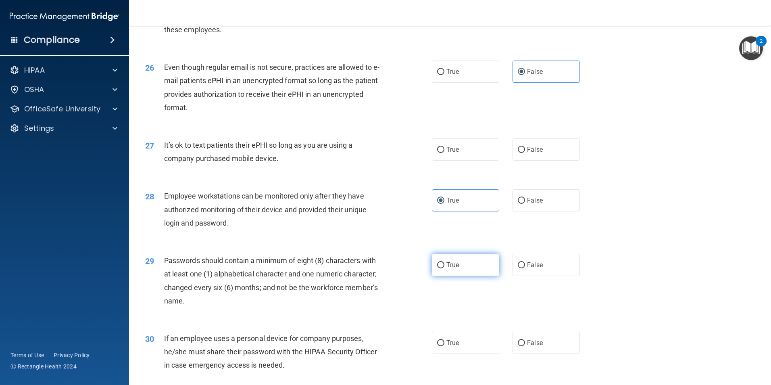
click at [444, 268] on input "True" at bounding box center [440, 265] width 7 height 6
radio input "true"
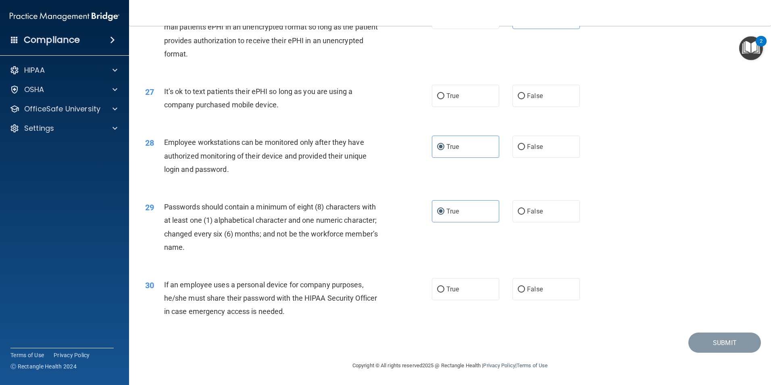
scroll to position [1640, 0]
click at [463, 287] on label "True" at bounding box center [465, 289] width 67 height 22
click at [444, 287] on input "True" at bounding box center [440, 289] width 7 height 6
radio input "true"
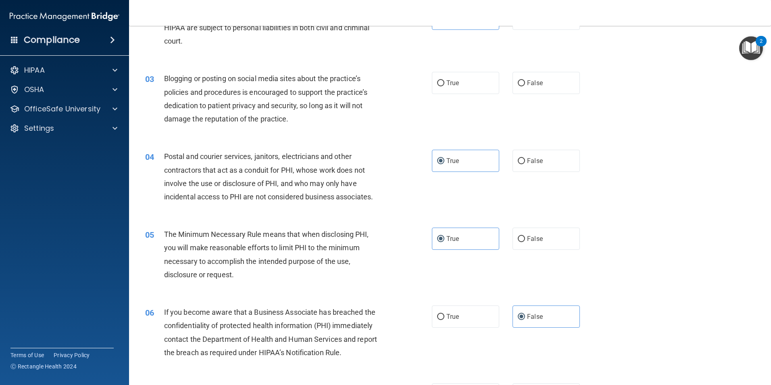
scroll to position [0, 0]
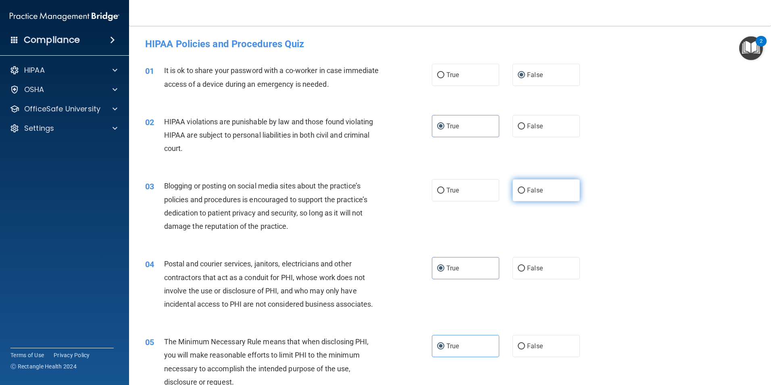
click at [513, 186] on label "False" at bounding box center [546, 190] width 67 height 22
click at [518, 188] on input "False" at bounding box center [521, 191] width 7 height 6
radio input "true"
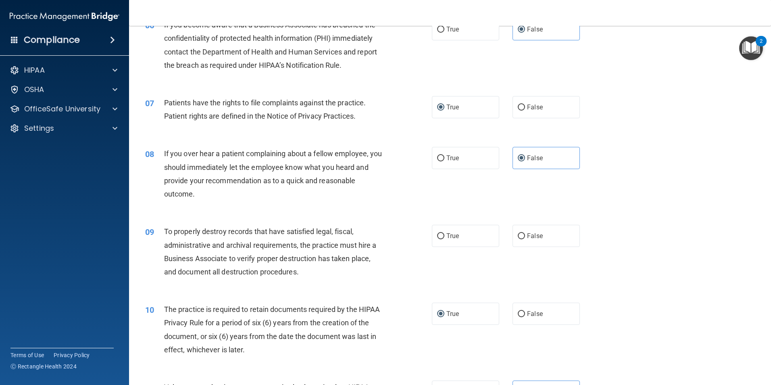
scroll to position [403, 0]
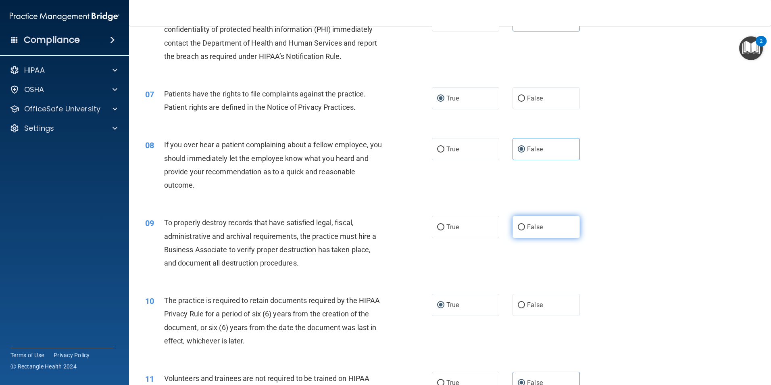
click at [517, 231] on label "False" at bounding box center [546, 227] width 67 height 22
click at [518, 230] on input "False" at bounding box center [521, 227] width 7 height 6
radio input "true"
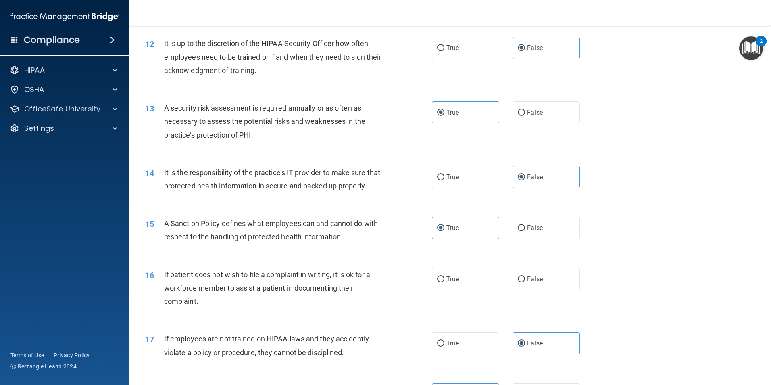
scroll to position [847, 0]
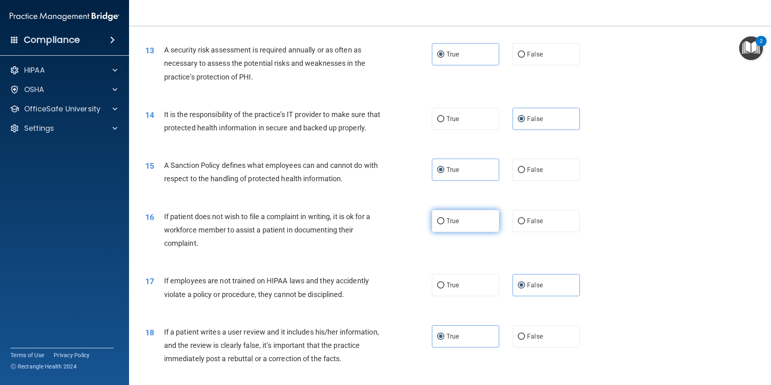
click at [485, 232] on label "True" at bounding box center [465, 221] width 67 height 22
click at [444, 224] on input "True" at bounding box center [440, 221] width 7 height 6
radio input "true"
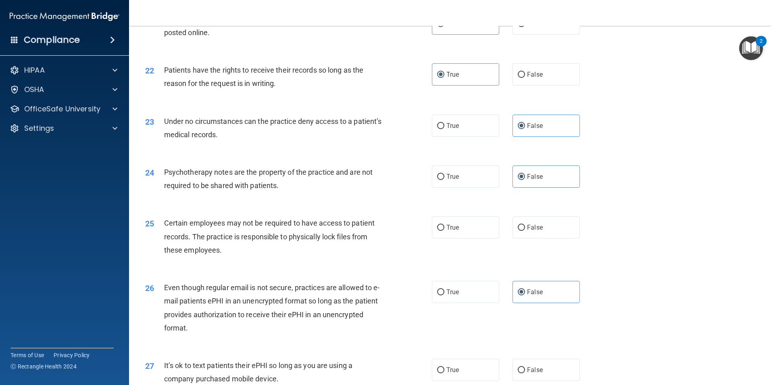
scroll to position [1371, 0]
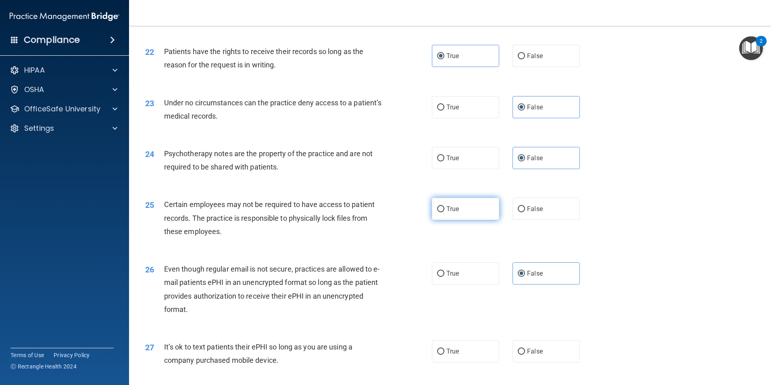
click at [487, 220] on label "True" at bounding box center [465, 209] width 67 height 22
click at [444, 212] on input "True" at bounding box center [440, 209] width 7 height 6
radio input "true"
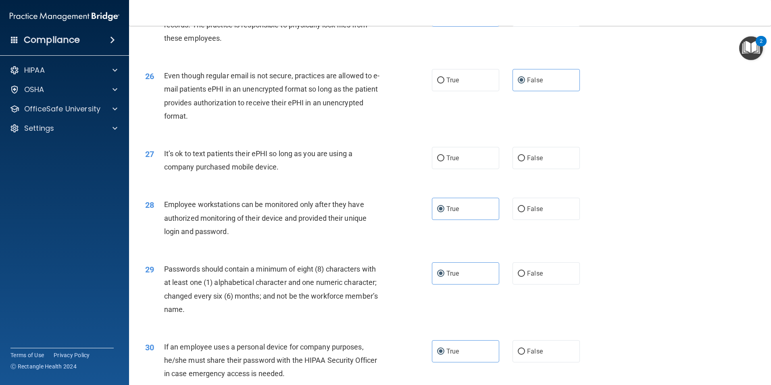
scroll to position [1573, 0]
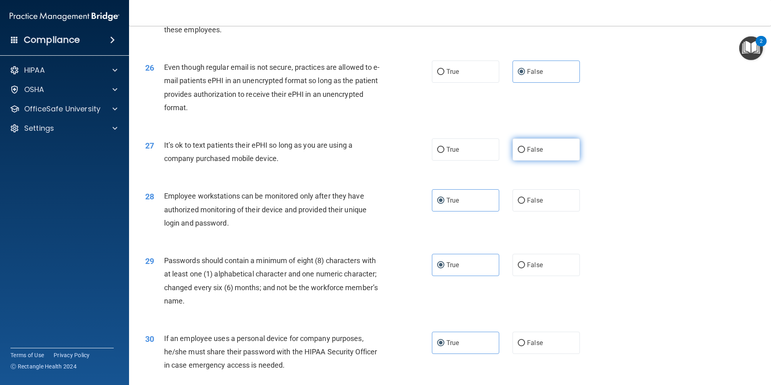
click at [532, 153] on span "False" at bounding box center [535, 150] width 16 height 8
click at [525, 153] on input "False" at bounding box center [521, 150] width 7 height 6
radio input "true"
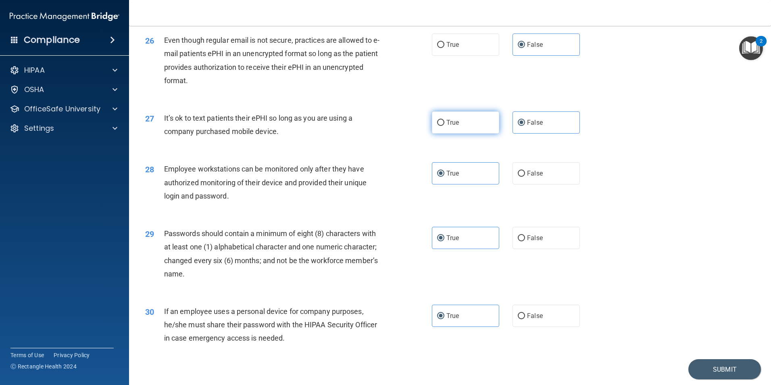
scroll to position [1600, 0]
click at [442, 134] on label "True" at bounding box center [465, 123] width 67 height 22
click at [442, 126] on input "True" at bounding box center [440, 123] width 7 height 6
radio input "true"
radio input "false"
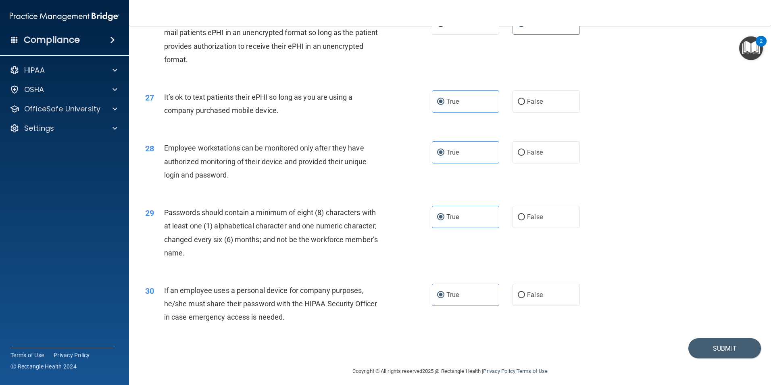
scroll to position [1640, 0]
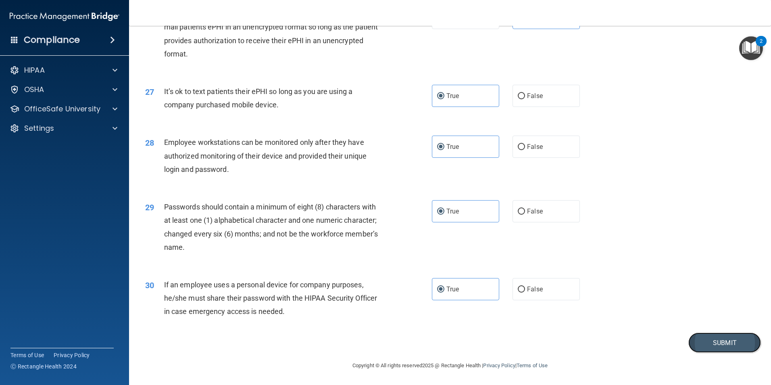
click at [714, 336] on button "Submit" at bounding box center [724, 342] width 73 height 21
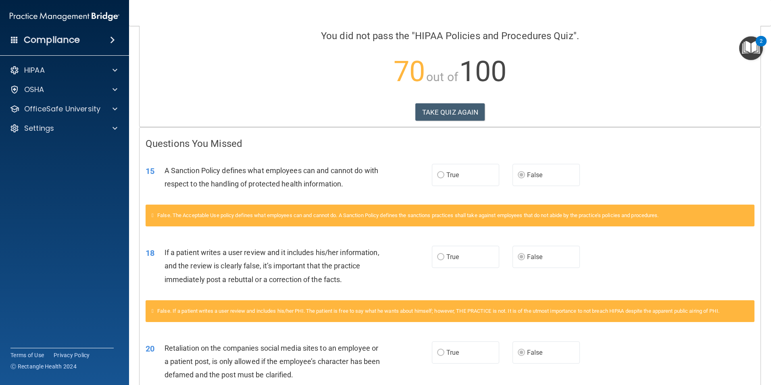
scroll to position [44, 0]
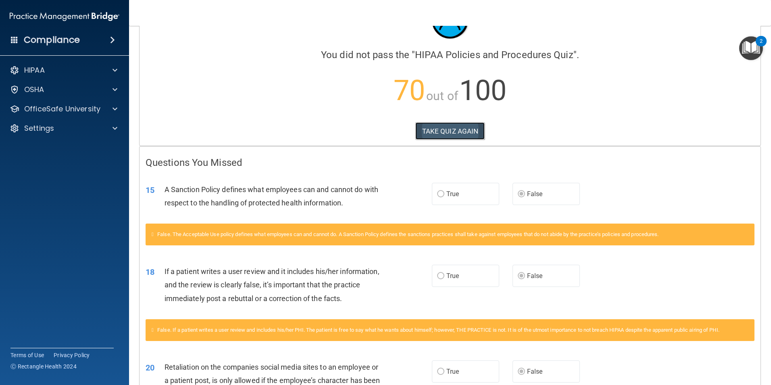
click at [462, 134] on button "TAKE QUIZ AGAIN" at bounding box center [450, 131] width 70 height 18
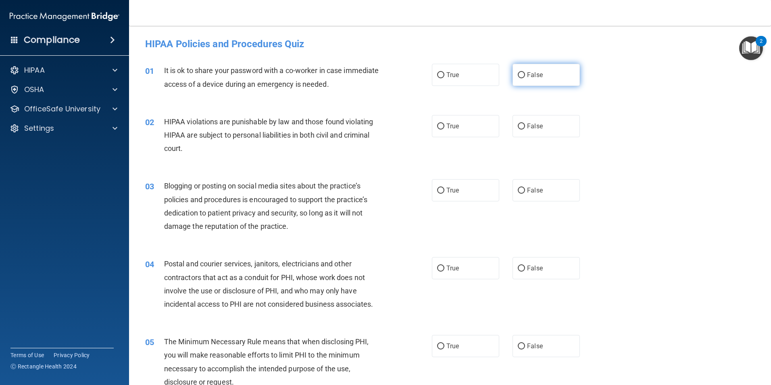
click at [529, 73] on span "False" at bounding box center [535, 75] width 16 height 8
click at [525, 73] on input "False" at bounding box center [521, 75] width 7 height 6
radio input "true"
click at [455, 127] on span "True" at bounding box center [452, 126] width 13 height 8
click at [444, 127] on input "True" at bounding box center [440, 126] width 7 height 6
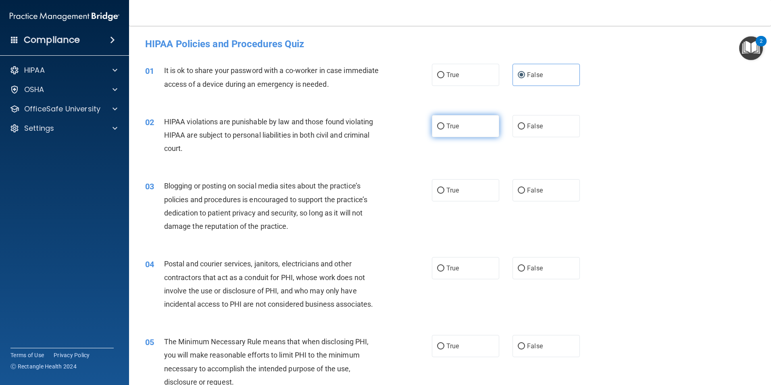
radio input "true"
click at [517, 186] on label "False" at bounding box center [546, 190] width 67 height 22
click at [518, 188] on input "False" at bounding box center [521, 191] width 7 height 6
radio input "true"
click at [452, 272] on label "True" at bounding box center [465, 268] width 67 height 22
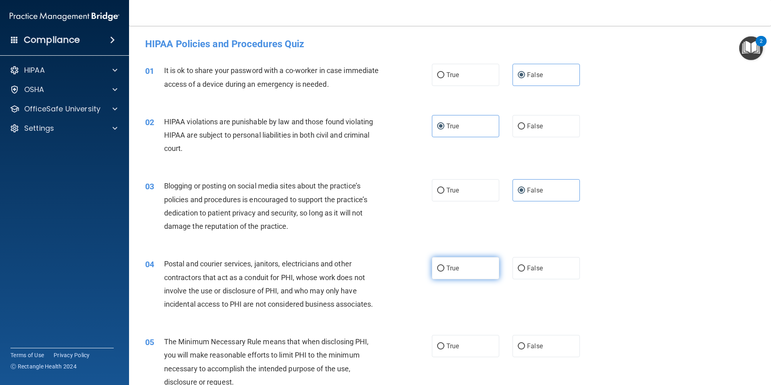
click at [444, 271] on input "True" at bounding box center [440, 268] width 7 height 6
radio input "true"
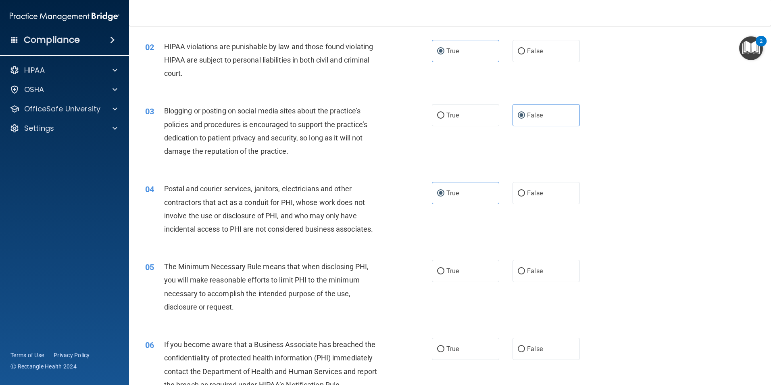
scroll to position [81, 0]
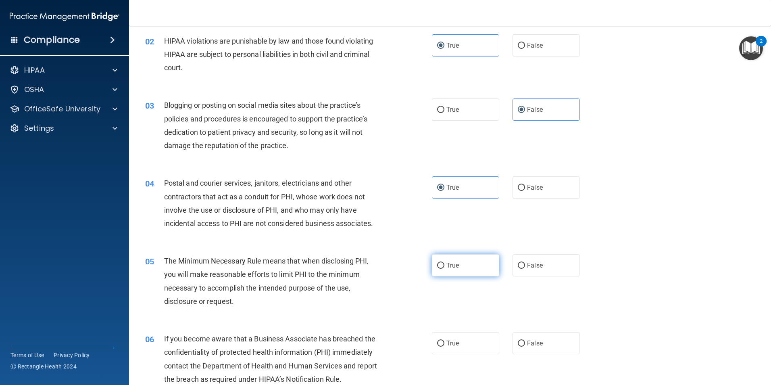
click at [435, 273] on label "True" at bounding box center [465, 265] width 67 height 22
click at [437, 269] on input "True" at bounding box center [440, 266] width 7 height 6
radio input "true"
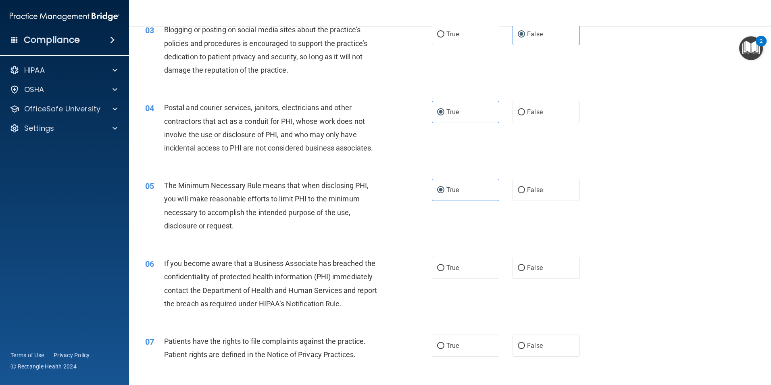
scroll to position [161, 0]
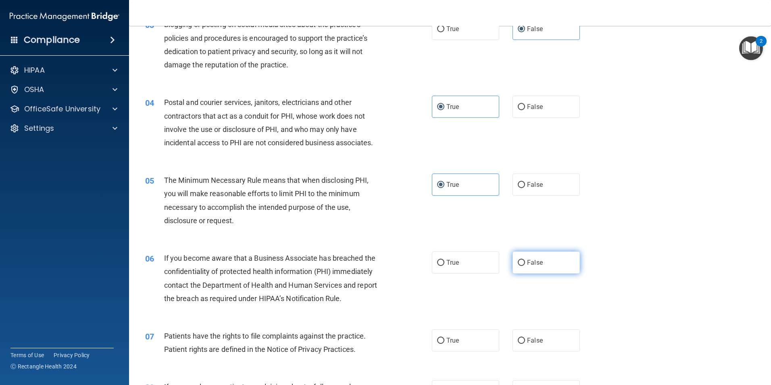
click at [535, 256] on label "False" at bounding box center [546, 262] width 67 height 22
click at [525, 260] on input "False" at bounding box center [521, 263] width 7 height 6
radio input "true"
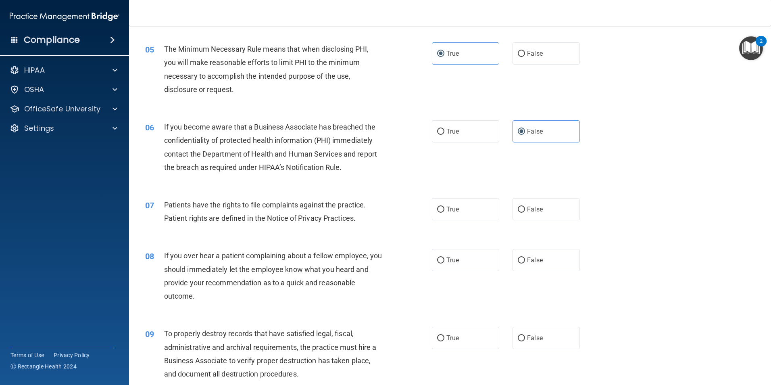
scroll to position [323, 0]
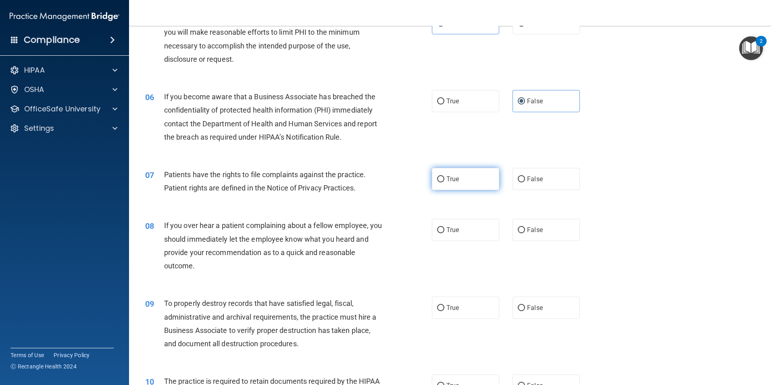
drag, startPoint x: 450, startPoint y: 173, endPoint x: 449, endPoint y: 169, distance: 4.1
click at [450, 170] on label "True" at bounding box center [465, 179] width 67 height 22
click at [444, 176] on input "True" at bounding box center [440, 179] width 7 height 6
radio input "true"
click at [537, 222] on label "False" at bounding box center [546, 230] width 67 height 22
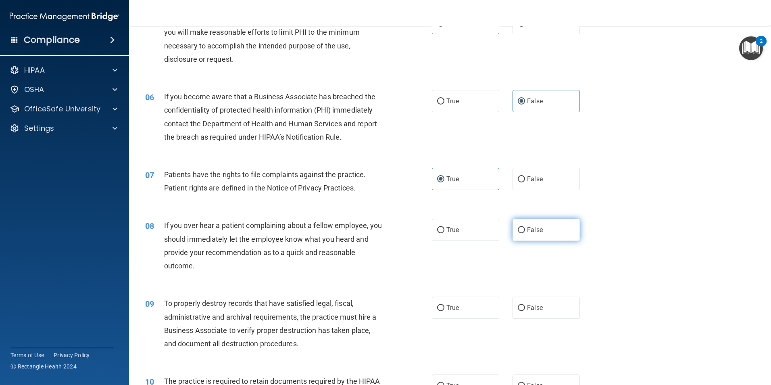
click at [525, 227] on input "False" at bounding box center [521, 230] width 7 height 6
radio input "true"
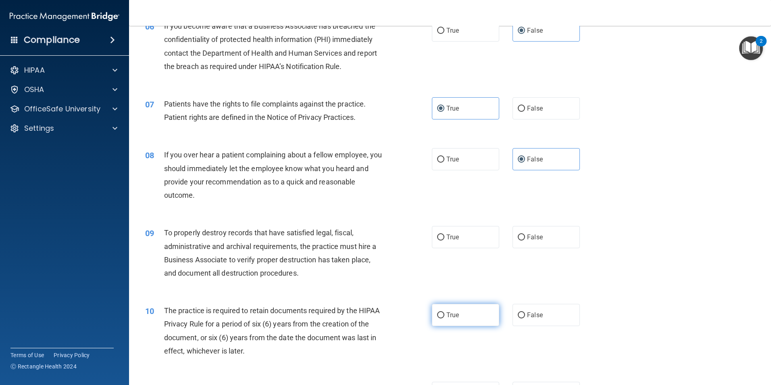
scroll to position [403, 0]
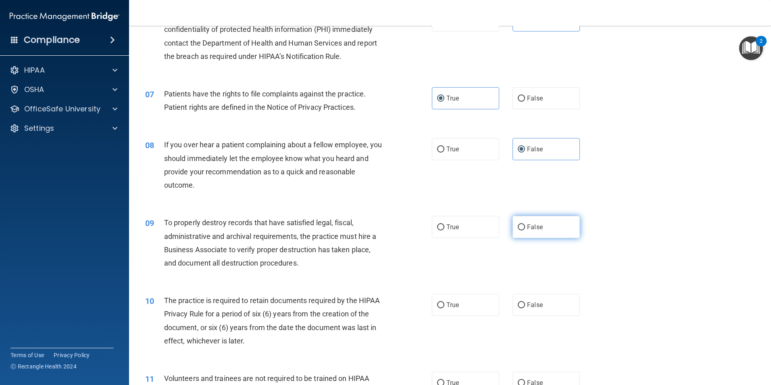
click at [534, 225] on span "False" at bounding box center [535, 227] width 16 height 8
click at [525, 225] on input "False" at bounding box center [521, 227] width 7 height 6
radio input "true"
click at [440, 302] on input "True" at bounding box center [440, 305] width 7 height 6
radio input "true"
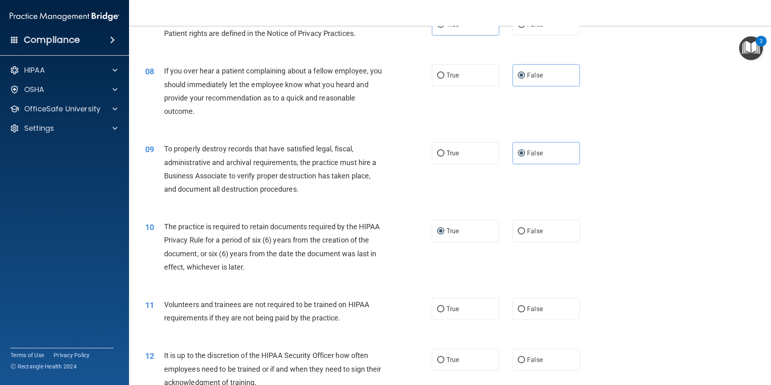
scroll to position [484, 0]
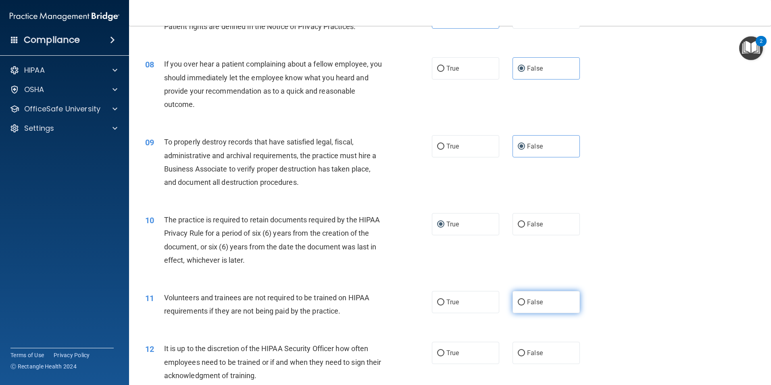
click at [531, 295] on label "False" at bounding box center [546, 302] width 67 height 22
click at [525, 299] on input "False" at bounding box center [521, 302] width 7 height 6
radio input "true"
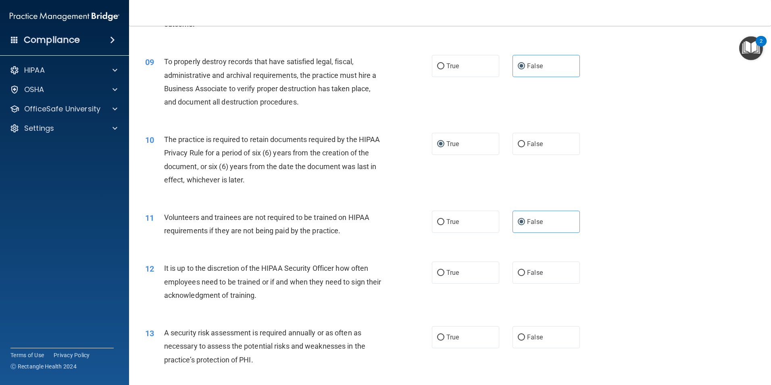
scroll to position [565, 0]
click at [531, 271] on span "False" at bounding box center [535, 272] width 16 height 8
click at [525, 271] on input "False" at bounding box center [521, 272] width 7 height 6
radio input "true"
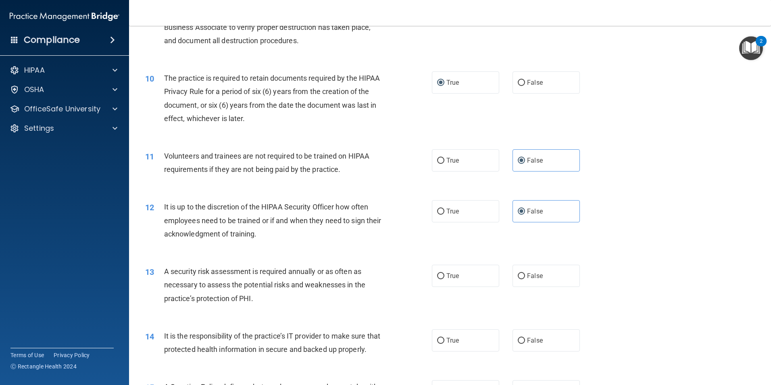
scroll to position [645, 0]
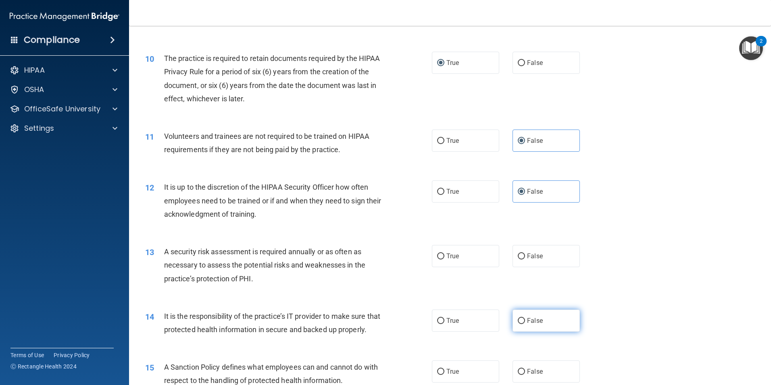
click at [527, 317] on span "False" at bounding box center [535, 321] width 16 height 8
click at [525, 318] on input "False" at bounding box center [521, 321] width 7 height 6
radio input "true"
click at [481, 260] on label "True" at bounding box center [465, 256] width 67 height 22
click at [444, 259] on input "True" at bounding box center [440, 256] width 7 height 6
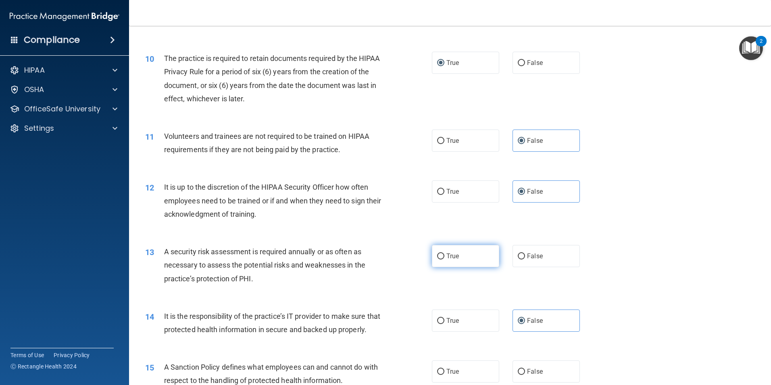
radio input "true"
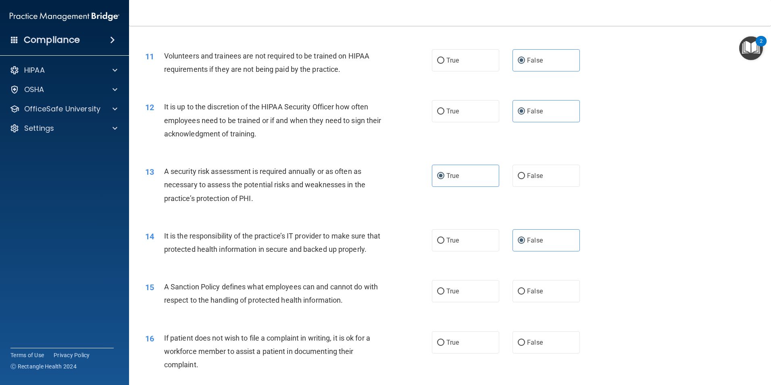
scroll to position [726, 0]
click at [535, 294] on span "False" at bounding box center [535, 291] width 16 height 8
click at [525, 294] on input "False" at bounding box center [521, 291] width 7 height 6
radio input "true"
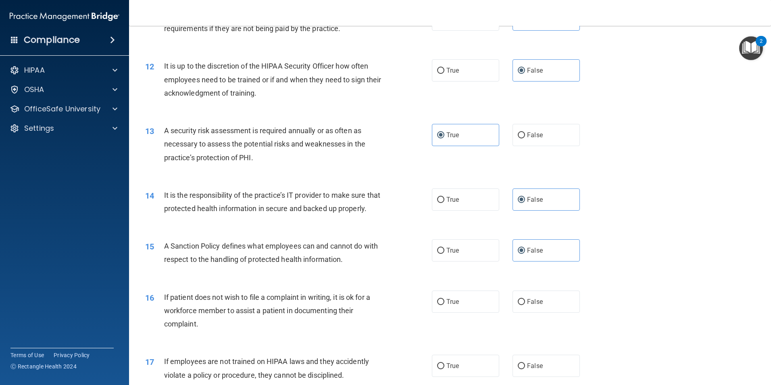
scroll to position [807, 0]
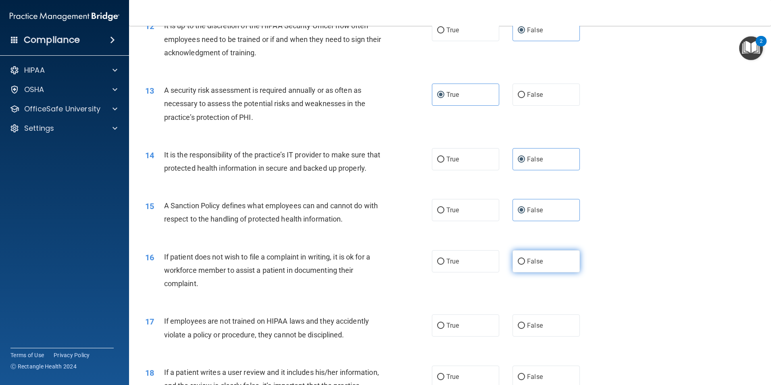
click at [513, 271] on label "False" at bounding box center [546, 261] width 67 height 22
click at [518, 265] on input "False" at bounding box center [521, 262] width 7 height 6
radio input "true"
click at [449, 272] on label "True" at bounding box center [465, 261] width 67 height 22
click at [444, 265] on input "True" at bounding box center [440, 262] width 7 height 6
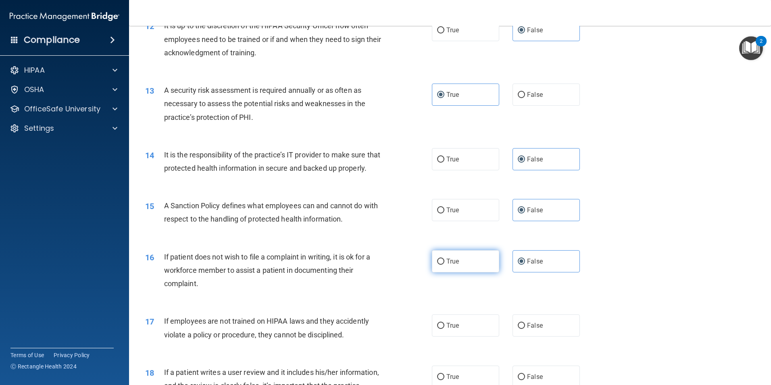
radio input "true"
radio input "false"
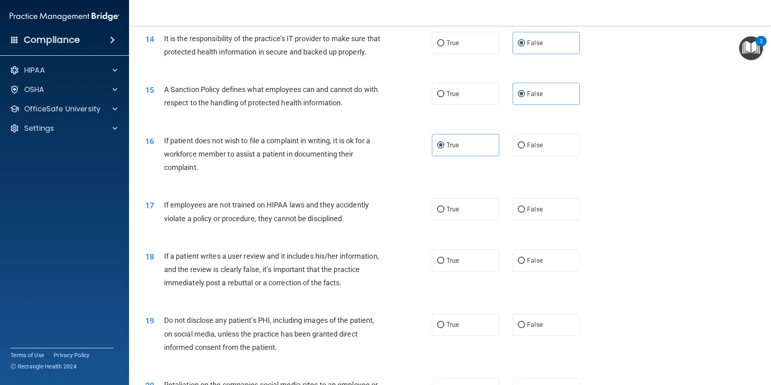
scroll to position [928, 0]
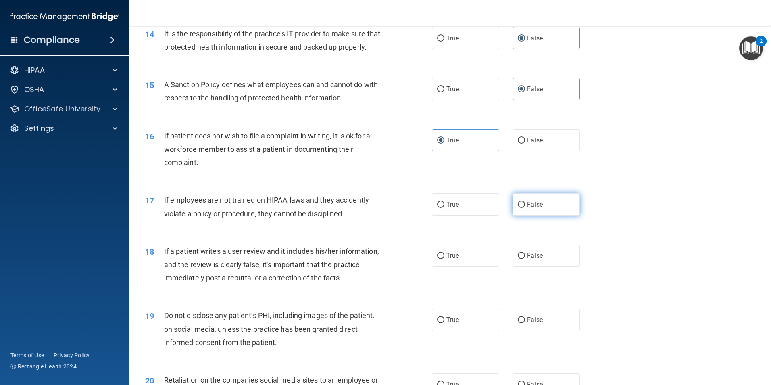
click at [521, 208] on input "False" at bounding box center [521, 205] width 7 height 6
radio input "true"
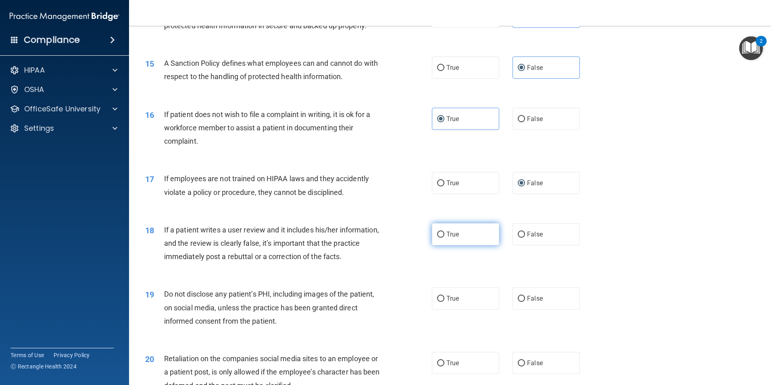
scroll to position [968, 0]
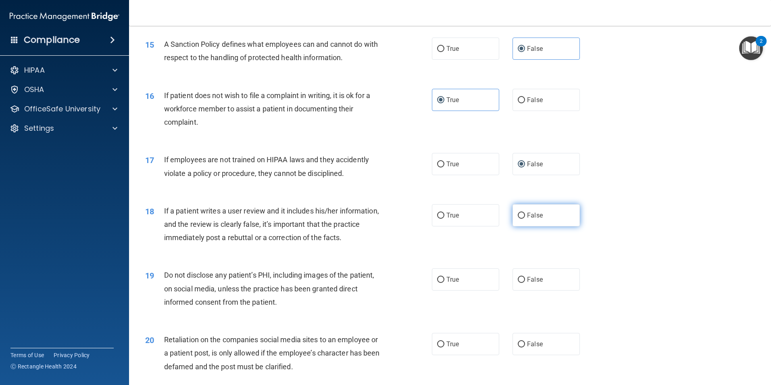
click at [529, 220] on label "False" at bounding box center [546, 215] width 67 height 22
click at [525, 219] on input "False" at bounding box center [521, 216] width 7 height 6
radio input "true"
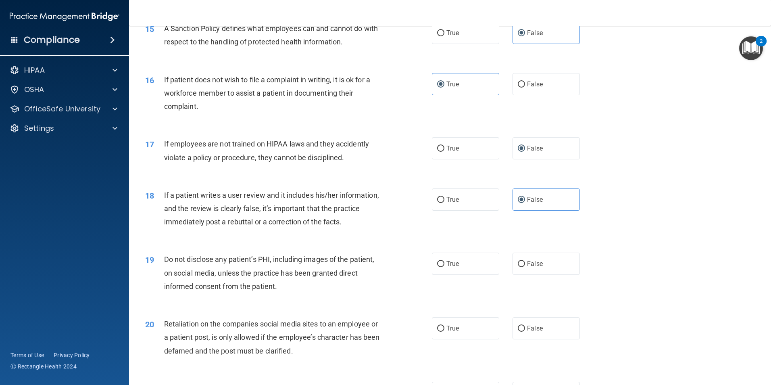
scroll to position [1008, 0]
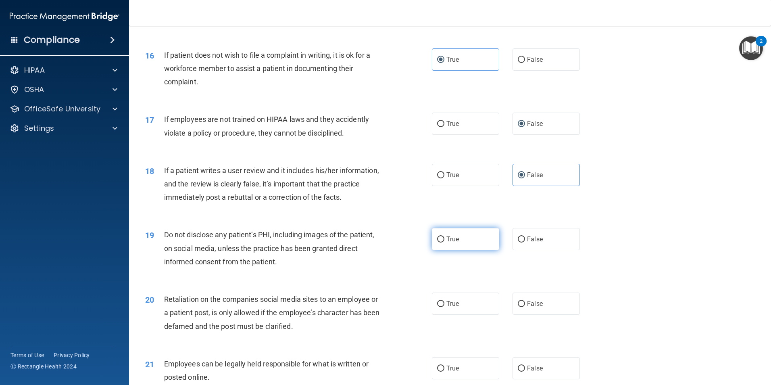
click at [476, 250] on label "True" at bounding box center [465, 239] width 67 height 22
click at [444, 242] on input "True" at bounding box center [440, 239] width 7 height 6
radio input "true"
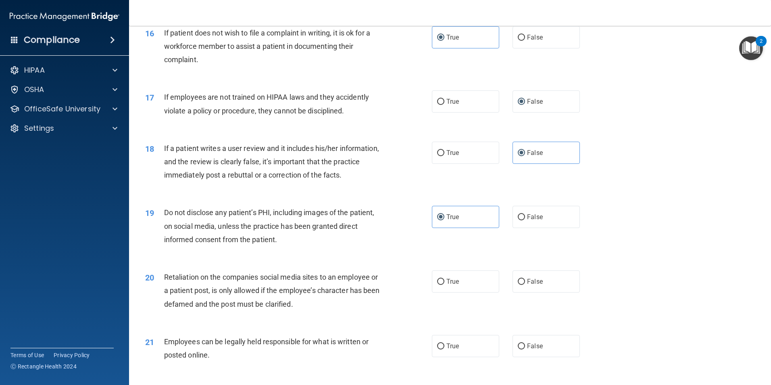
scroll to position [1049, 0]
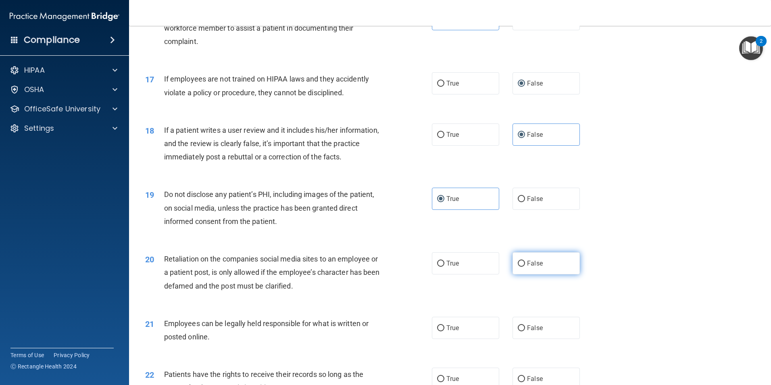
click at [523, 269] on label "False" at bounding box center [546, 263] width 67 height 22
click at [523, 267] on input "False" at bounding box center [521, 264] width 7 height 6
radio input "true"
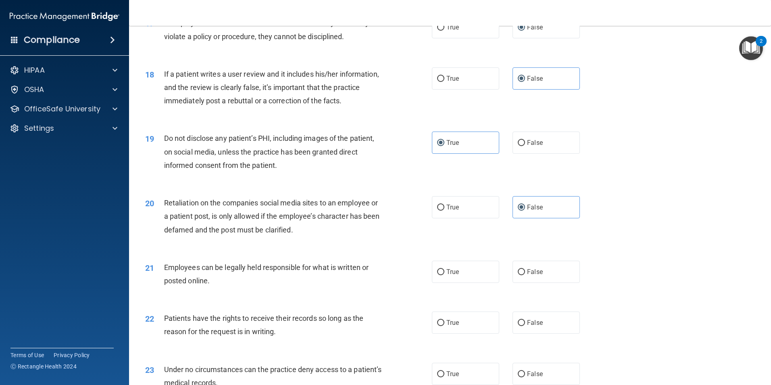
scroll to position [1129, 0]
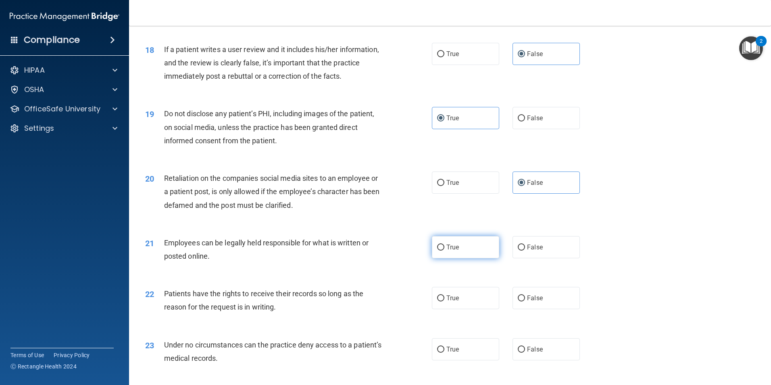
click at [446, 251] on span "True" at bounding box center [452, 247] width 13 height 8
click at [444, 250] on input "True" at bounding box center [440, 247] width 7 height 6
radio input "true"
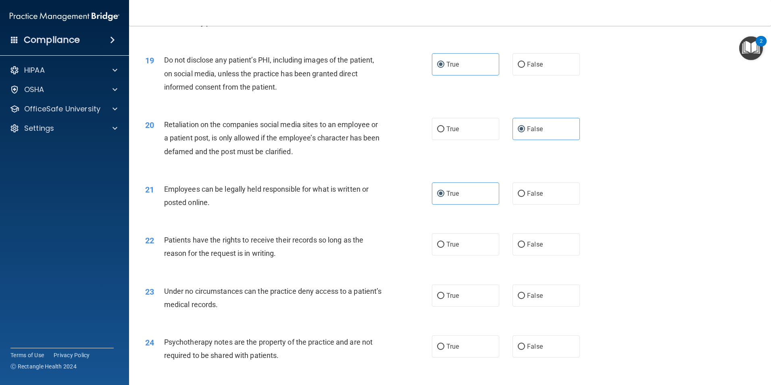
scroll to position [1210, 0]
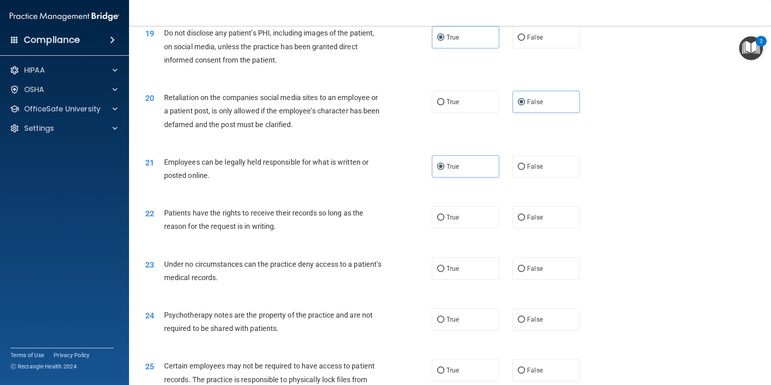
drag, startPoint x: 514, startPoint y: 276, endPoint x: 524, endPoint y: 267, distance: 13.4
click at [515, 276] on label "False" at bounding box center [546, 268] width 67 height 22
click at [518, 272] on input "False" at bounding box center [521, 269] width 7 height 6
radio input "true"
click at [550, 223] on label "False" at bounding box center [546, 217] width 67 height 22
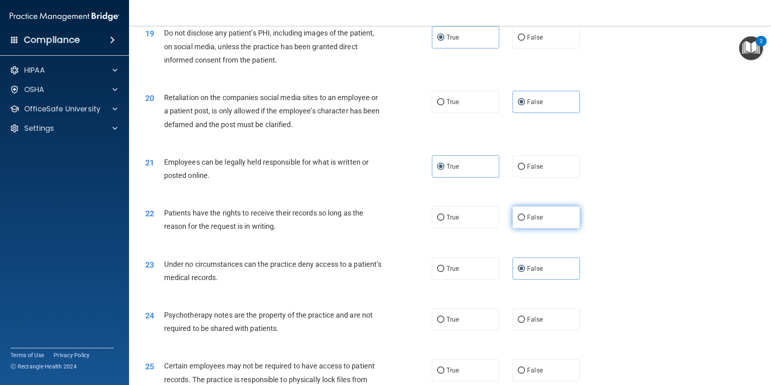
click at [525, 221] on input "False" at bounding box center [521, 218] width 7 height 6
radio input "true"
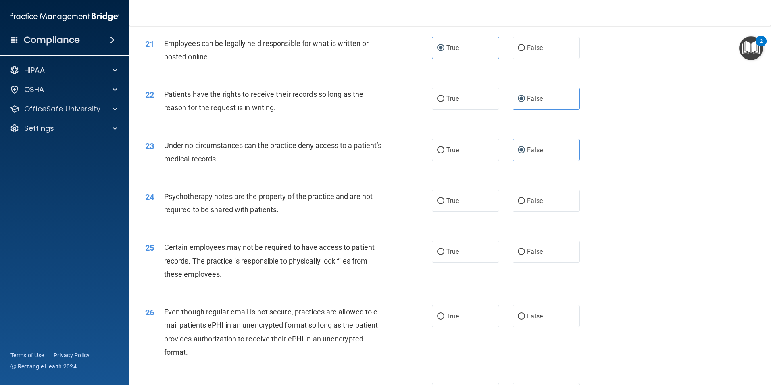
scroll to position [1331, 0]
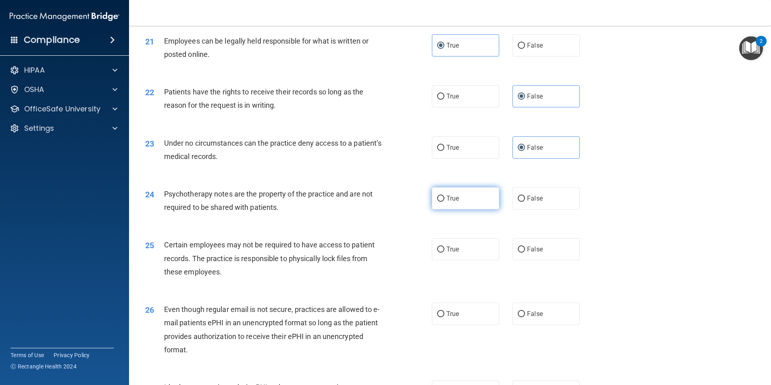
click at [482, 209] on label "True" at bounding box center [465, 198] width 67 height 22
click at [444, 202] on input "True" at bounding box center [440, 199] width 7 height 6
radio input "true"
click at [534, 253] on span "False" at bounding box center [535, 249] width 16 height 8
click at [525, 252] on input "False" at bounding box center [521, 249] width 7 height 6
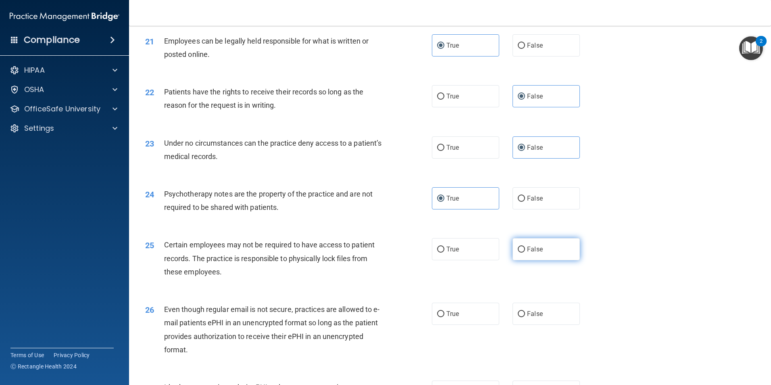
radio input "true"
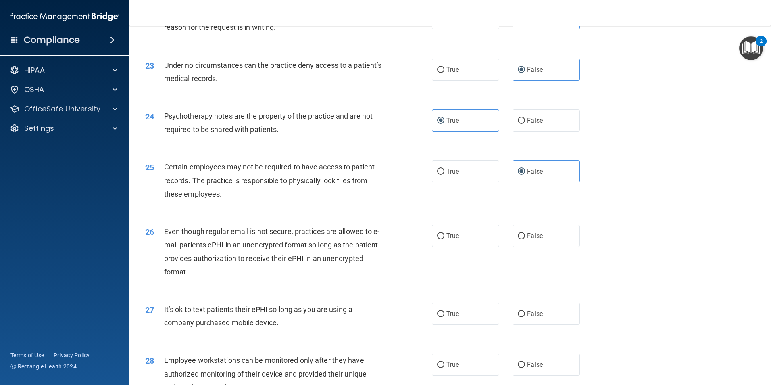
scroll to position [1412, 0]
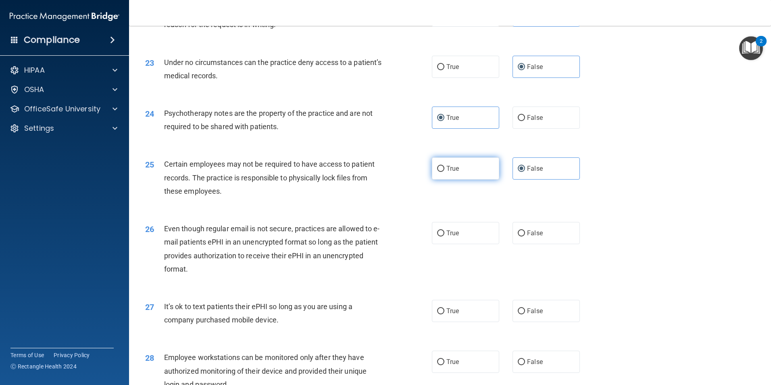
click at [446, 172] on span "True" at bounding box center [452, 169] width 13 height 8
click at [444, 172] on input "True" at bounding box center [440, 169] width 7 height 6
radio input "true"
radio input "false"
click at [466, 244] on label "True" at bounding box center [465, 233] width 67 height 22
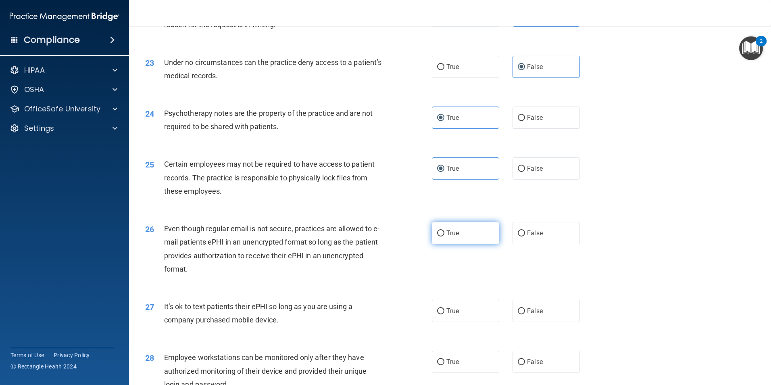
click at [444, 236] on input "True" at bounding box center [440, 233] width 7 height 6
radio input "true"
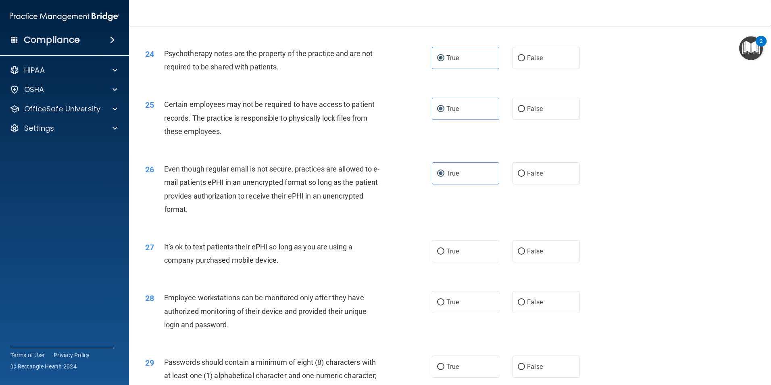
scroll to position [1492, 0]
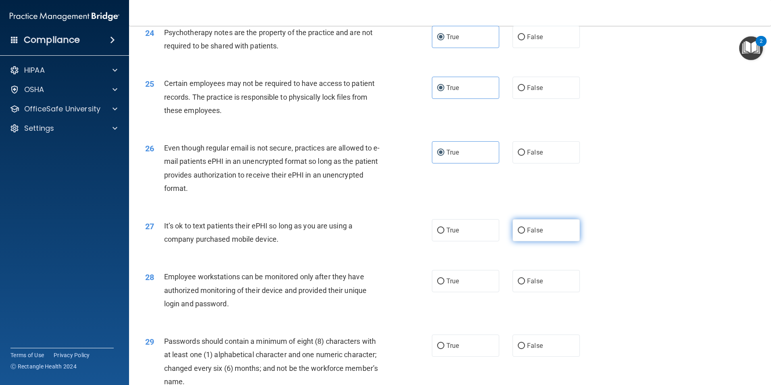
click at [519, 234] on input "False" at bounding box center [521, 230] width 7 height 6
radio input "true"
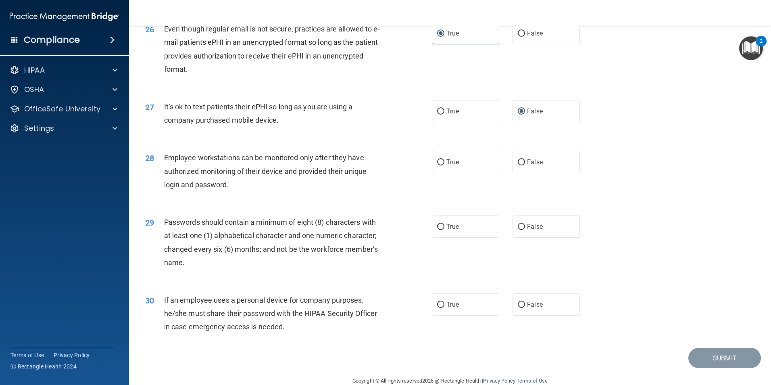
scroll to position [1613, 0]
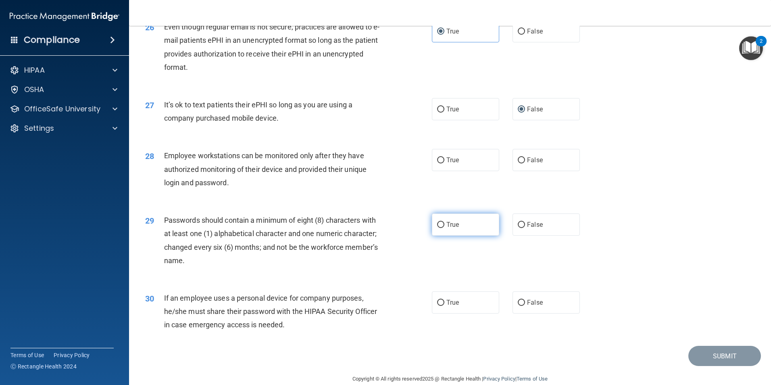
click at [489, 236] on label "True" at bounding box center [465, 224] width 67 height 22
click at [444, 228] on input "True" at bounding box center [440, 225] width 7 height 6
radio input "true"
click at [518, 306] on input "False" at bounding box center [521, 303] width 7 height 6
radio input "true"
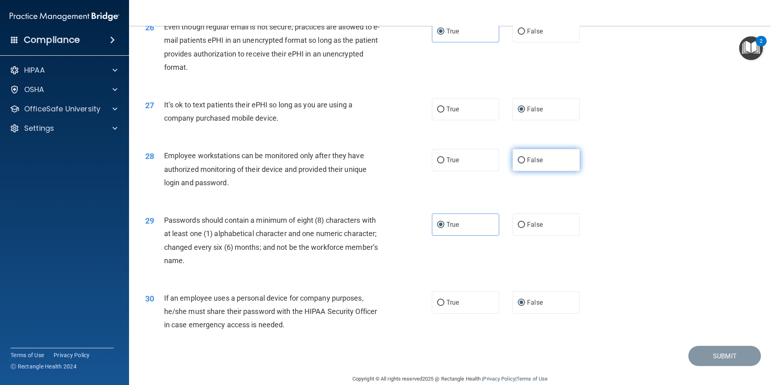
click at [518, 163] on input "False" at bounding box center [521, 160] width 7 height 6
radio input "true"
click at [704, 366] on button "Submit" at bounding box center [724, 356] width 73 height 21
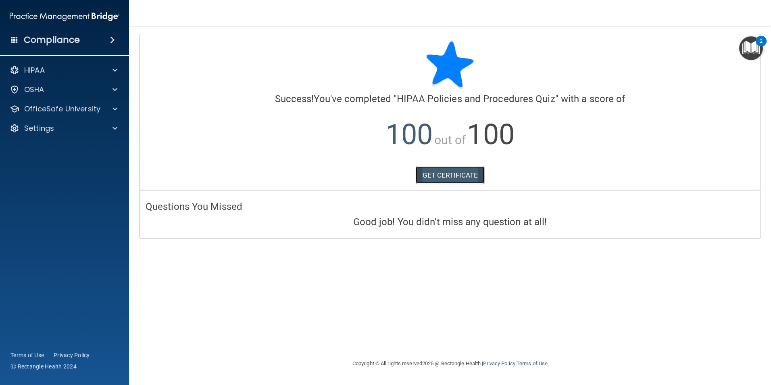
click at [442, 177] on link "GET CERTIFICATE" at bounding box center [450, 175] width 69 height 18
click at [76, 112] on p "OfficeSafe University" at bounding box center [62, 109] width 76 height 10
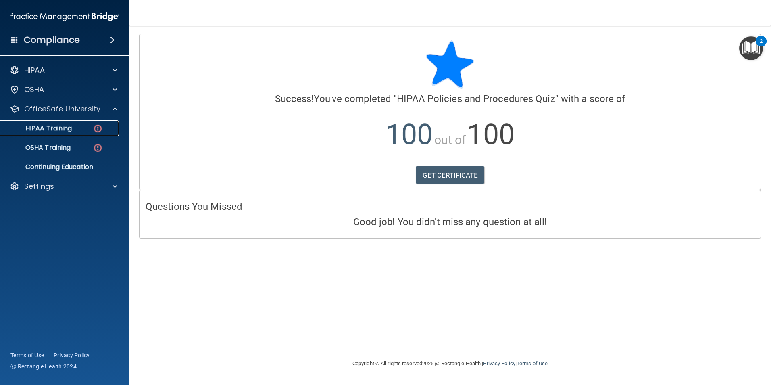
click at [85, 135] on link "HIPAA Training" at bounding box center [55, 128] width 127 height 16
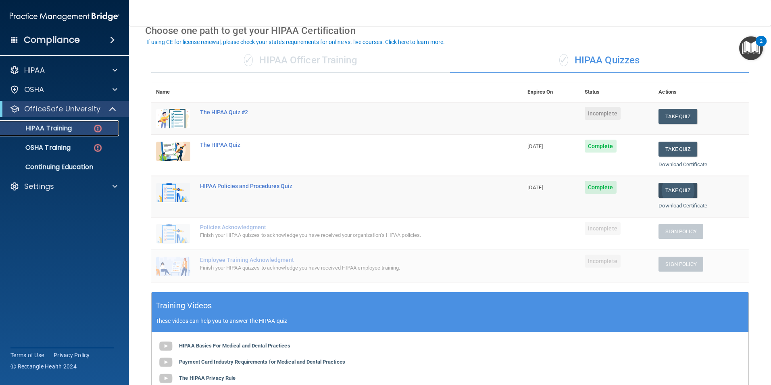
scroll to position [40, 0]
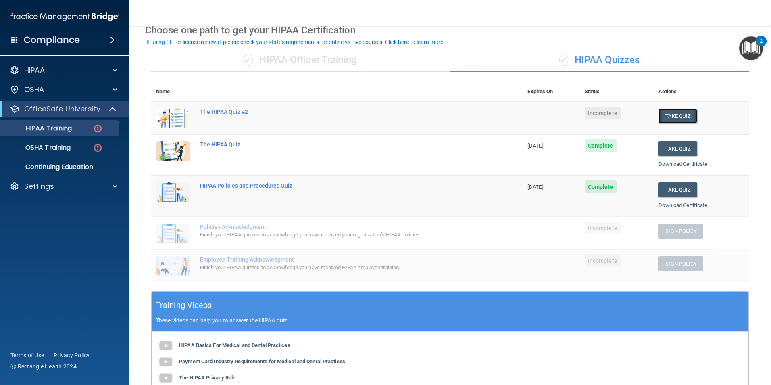
click at [672, 113] on button "Take Quiz" at bounding box center [678, 115] width 39 height 15
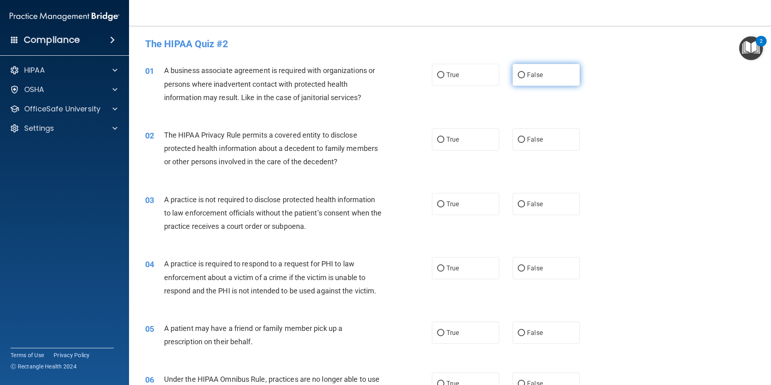
click at [518, 75] on input "False" at bounding box center [521, 75] width 7 height 6
radio input "true"
click at [458, 140] on label "True" at bounding box center [465, 139] width 67 height 22
click at [444, 140] on input "True" at bounding box center [440, 140] width 7 height 6
radio input "true"
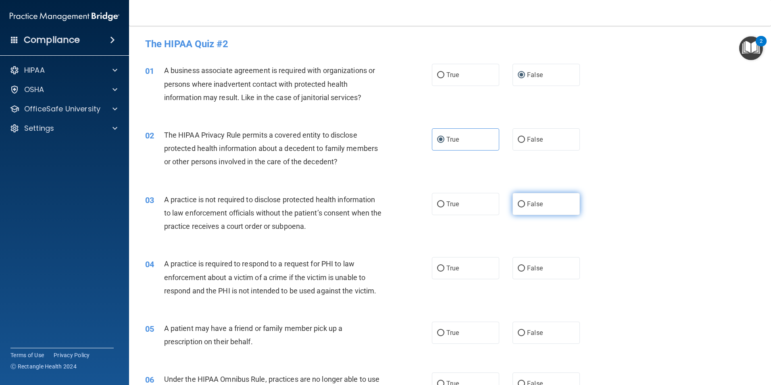
click at [518, 205] on input "False" at bounding box center [521, 204] width 7 height 6
radio input "true"
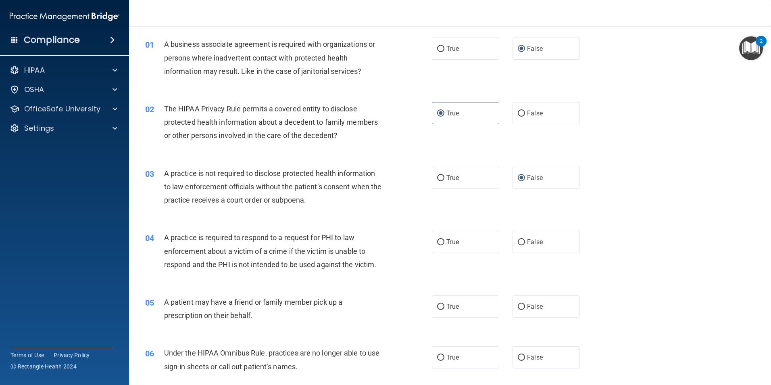
scroll to position [40, 0]
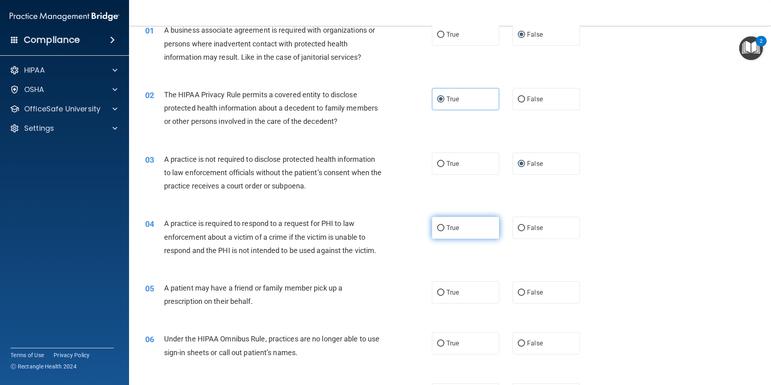
click at [468, 224] on label "True" at bounding box center [465, 228] width 67 height 22
click at [444, 225] on input "True" at bounding box center [440, 228] width 7 height 6
radio input "true"
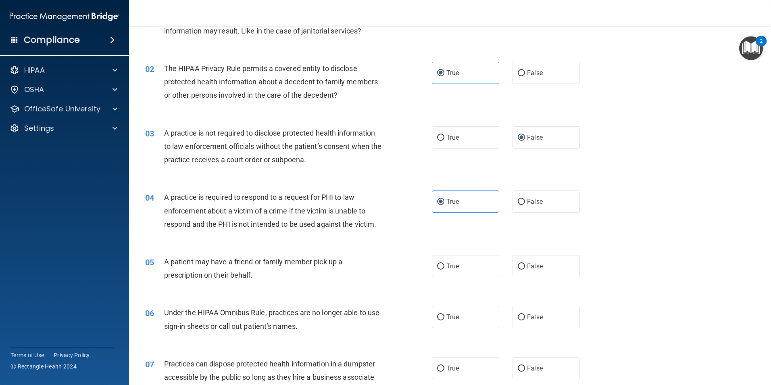
scroll to position [81, 0]
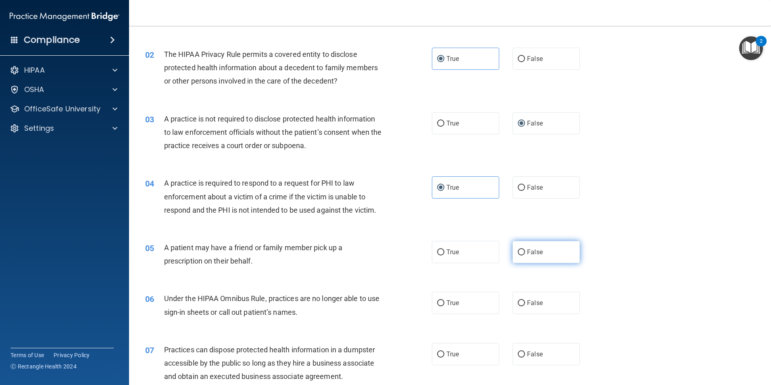
click at [513, 258] on label "False" at bounding box center [546, 252] width 67 height 22
click at [518, 255] on input "False" at bounding box center [521, 252] width 7 height 6
radio input "true"
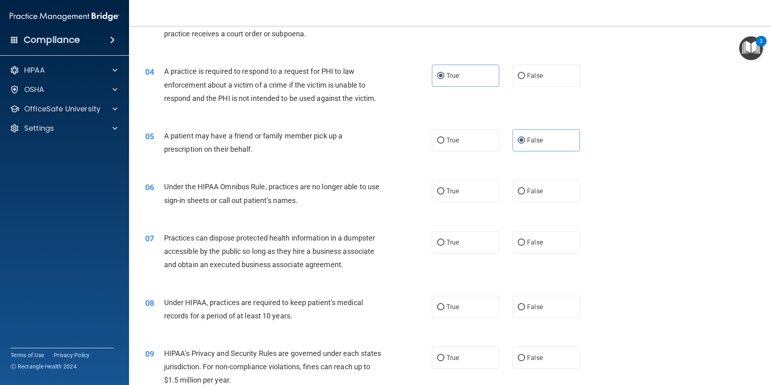
scroll to position [202, 0]
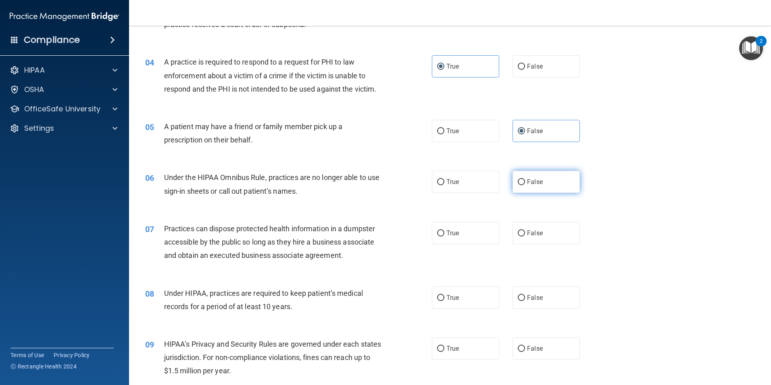
click at [513, 183] on label "False" at bounding box center [546, 182] width 67 height 22
click at [518, 183] on input "False" at bounding box center [521, 182] width 7 height 6
radio input "true"
click at [549, 225] on label "False" at bounding box center [546, 233] width 67 height 22
click at [525, 230] on input "False" at bounding box center [521, 233] width 7 height 6
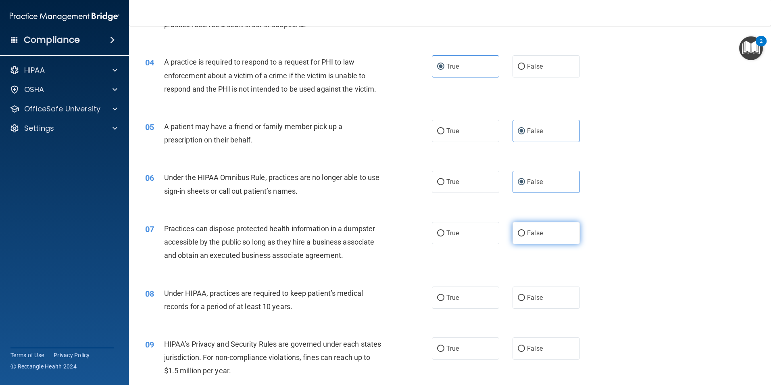
radio input "true"
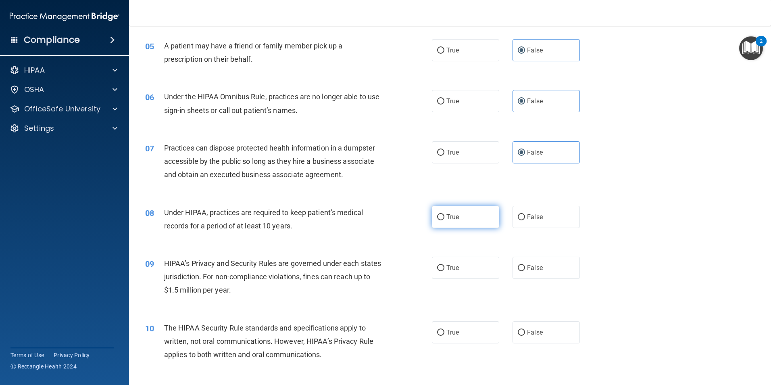
click at [437, 216] on input "True" at bounding box center [440, 217] width 7 height 6
radio input "true"
click at [457, 267] on label "True" at bounding box center [465, 268] width 67 height 22
click at [444, 267] on input "True" at bounding box center [440, 268] width 7 height 6
radio input "true"
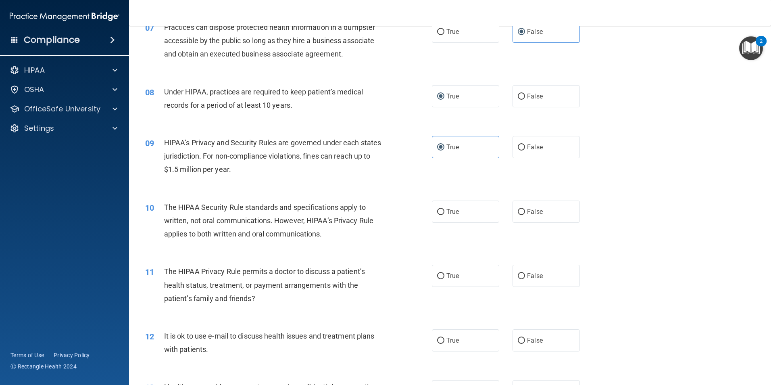
scroll to position [403, 0]
click at [459, 202] on label "True" at bounding box center [465, 211] width 67 height 22
click at [444, 209] on input "True" at bounding box center [440, 212] width 7 height 6
radio input "true"
click at [518, 210] on input "False" at bounding box center [521, 212] width 7 height 6
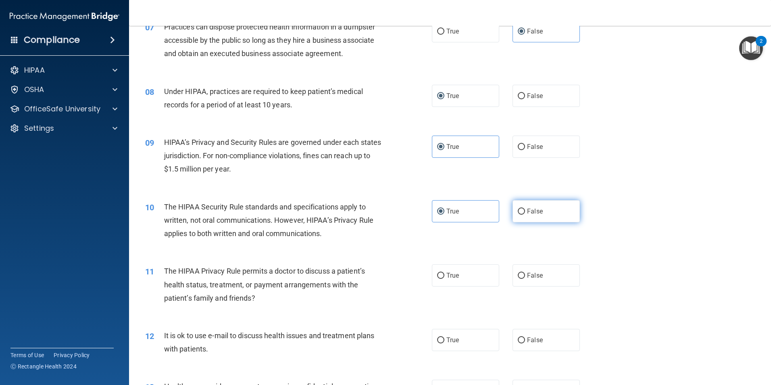
radio input "true"
radio input "false"
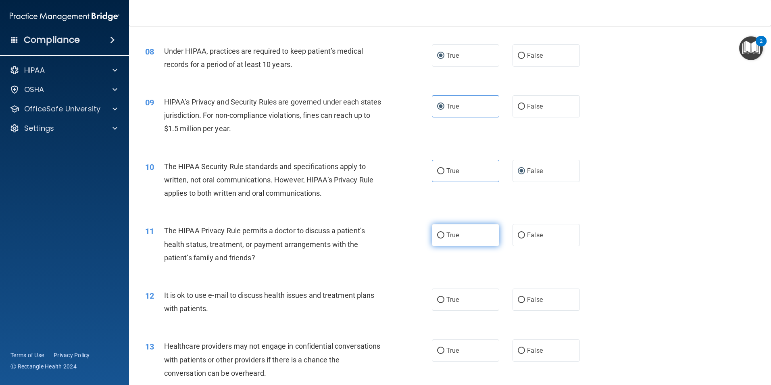
click at [464, 240] on label "True" at bounding box center [465, 235] width 67 height 22
click at [444, 238] on input "True" at bounding box center [440, 235] width 7 height 6
radio input "true"
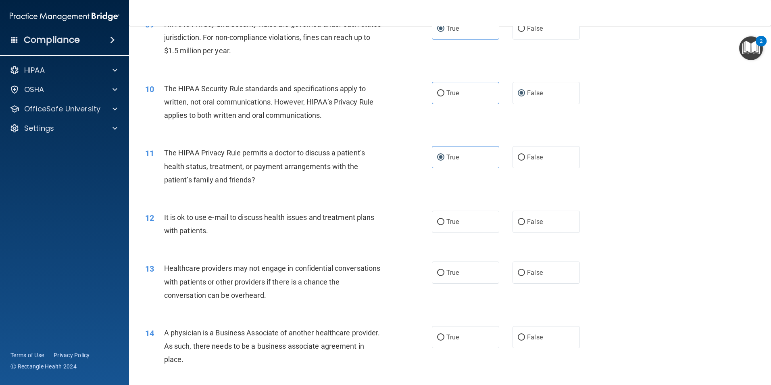
scroll to position [524, 0]
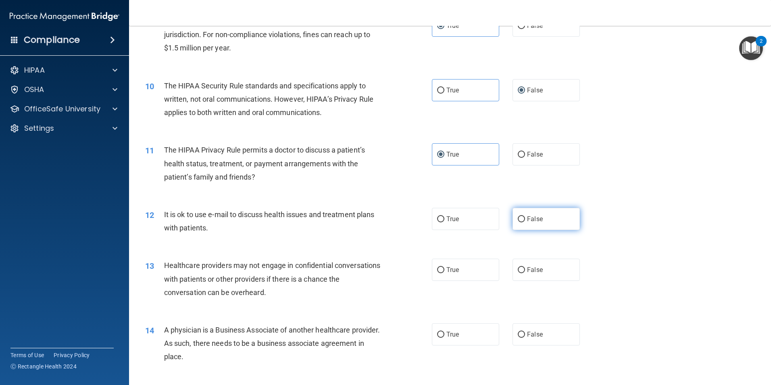
click at [531, 219] on span "False" at bounding box center [535, 219] width 16 height 8
click at [525, 219] on input "False" at bounding box center [521, 219] width 7 height 6
radio input "true"
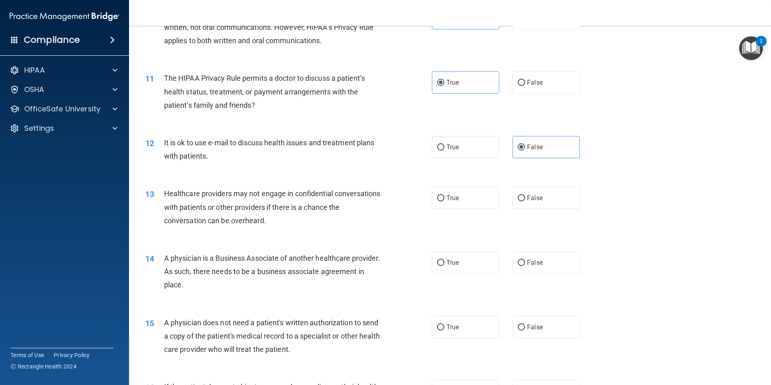
scroll to position [605, 0]
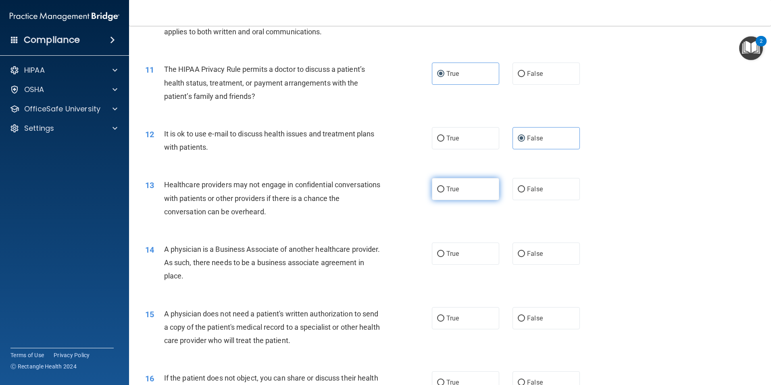
click at [443, 186] on label "True" at bounding box center [465, 189] width 67 height 22
click at [443, 186] on input "True" at bounding box center [440, 189] width 7 height 6
radio input "true"
click at [566, 253] on label "False" at bounding box center [546, 253] width 67 height 22
click at [525, 253] on input "False" at bounding box center [521, 254] width 7 height 6
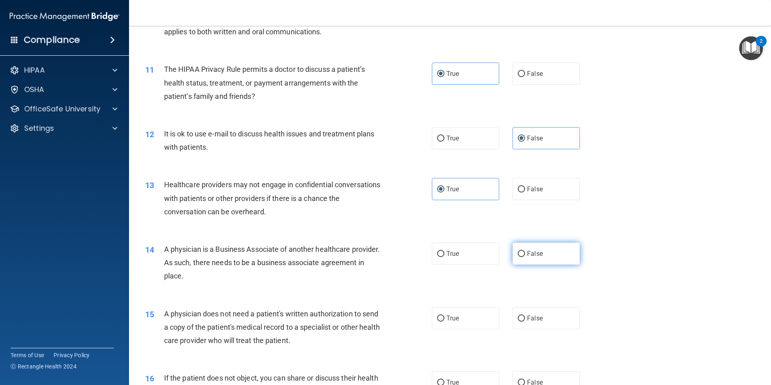
radio input "true"
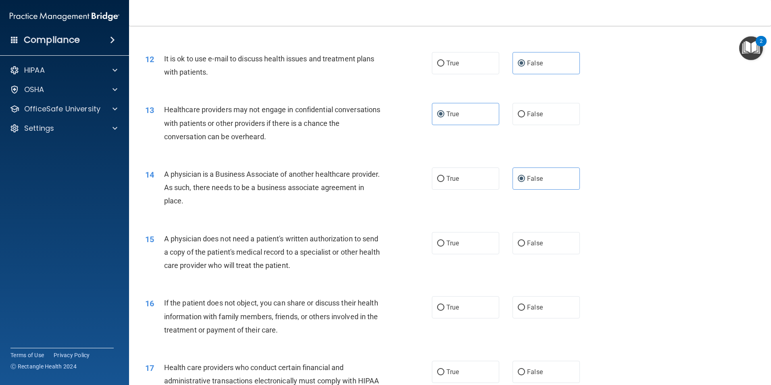
scroll to position [686, 0]
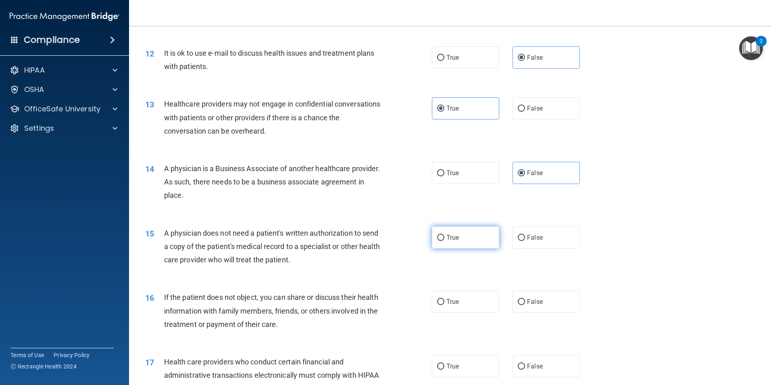
click at [450, 236] on span "True" at bounding box center [452, 238] width 13 height 8
click at [444, 236] on input "True" at bounding box center [440, 238] width 7 height 6
radio input "true"
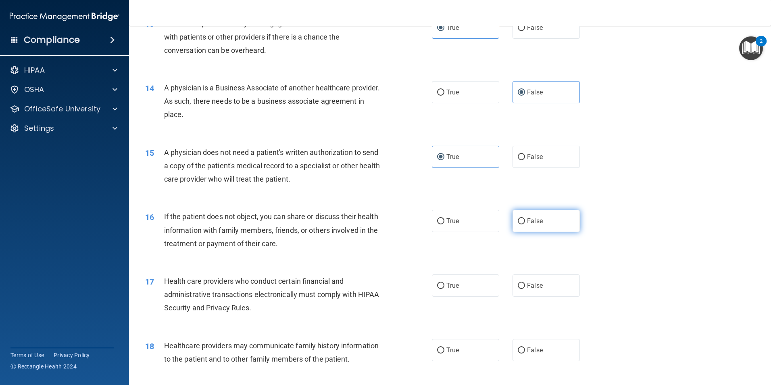
click at [518, 221] on input "False" at bounding box center [521, 221] width 7 height 6
radio input "true"
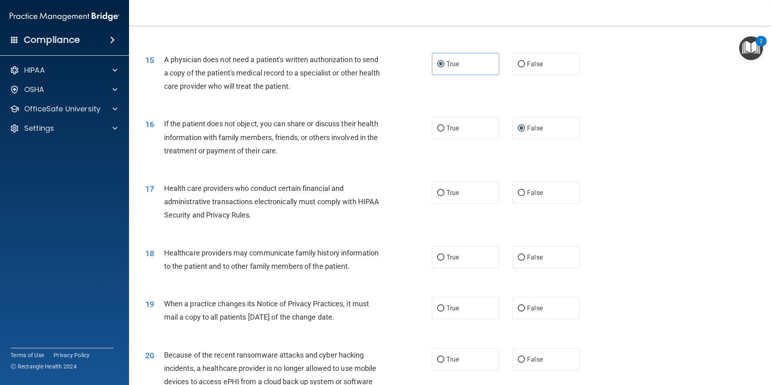
scroll to position [887, 0]
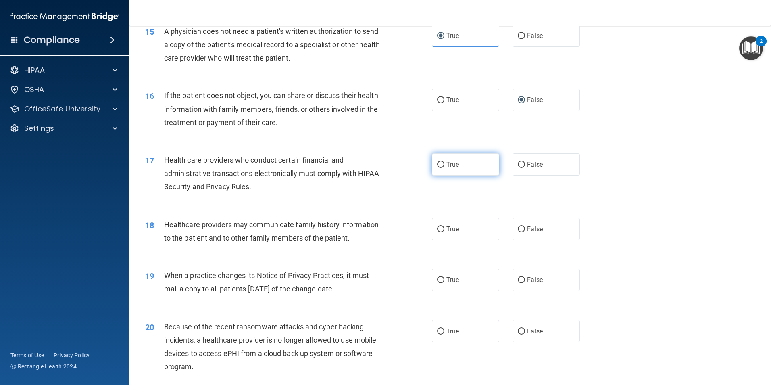
click at [438, 168] on label "True" at bounding box center [465, 164] width 67 height 22
click at [438, 168] on input "True" at bounding box center [440, 165] width 7 height 6
radio input "true"
click at [538, 225] on span "False" at bounding box center [535, 229] width 16 height 8
click at [525, 226] on input "False" at bounding box center [521, 229] width 7 height 6
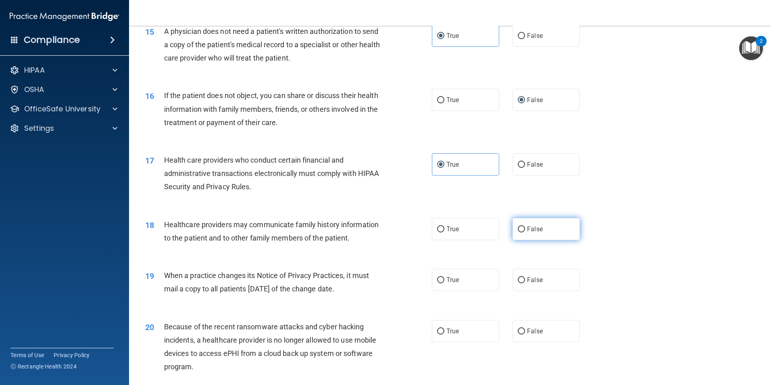
radio input "true"
click at [443, 276] on label "True" at bounding box center [465, 280] width 67 height 22
click at [443, 277] on input "True" at bounding box center [440, 280] width 7 height 6
radio input "true"
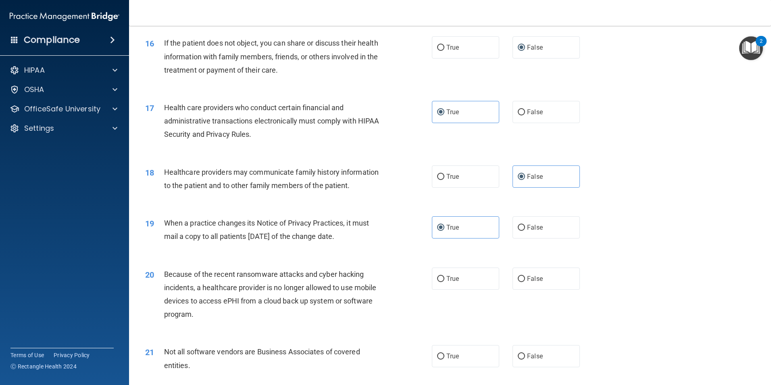
scroll to position [968, 0]
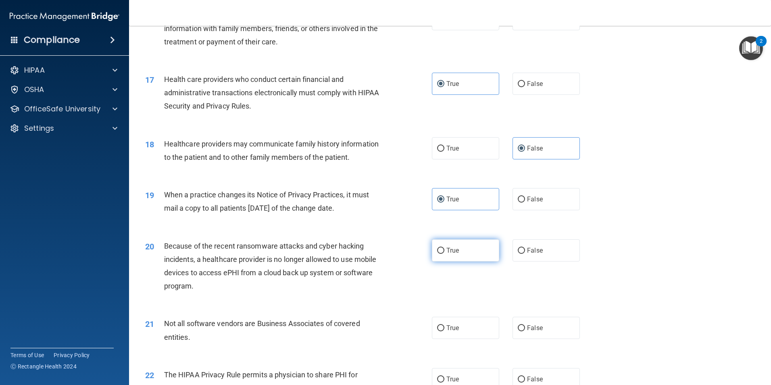
click at [437, 249] on input "True" at bounding box center [440, 251] width 7 height 6
radio input "true"
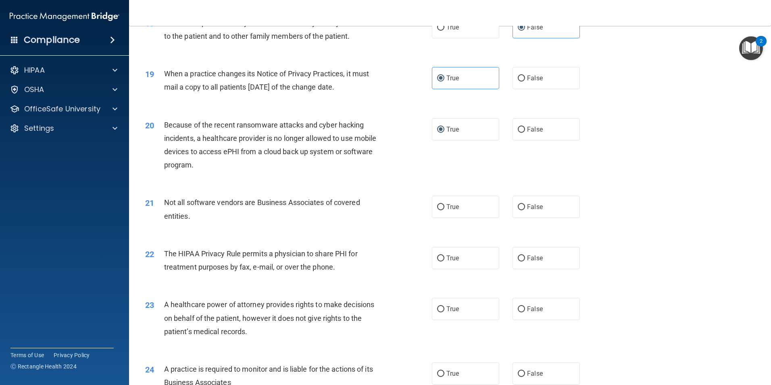
scroll to position [1129, 0]
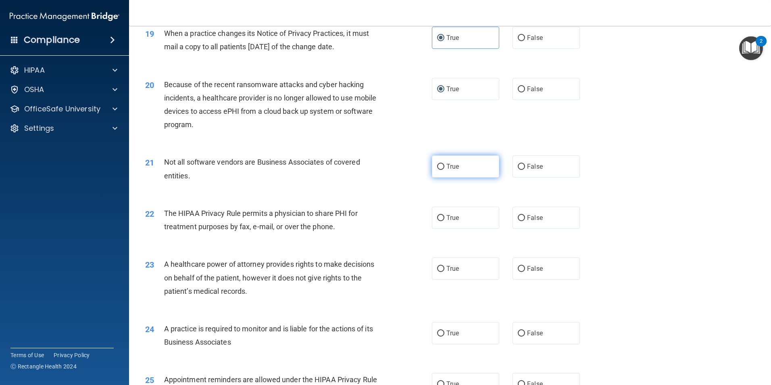
click at [462, 171] on label "True" at bounding box center [465, 166] width 67 height 22
click at [444, 170] on input "True" at bounding box center [440, 167] width 7 height 6
radio input "true"
click at [530, 224] on label "False" at bounding box center [546, 218] width 67 height 22
click at [525, 221] on input "False" at bounding box center [521, 218] width 7 height 6
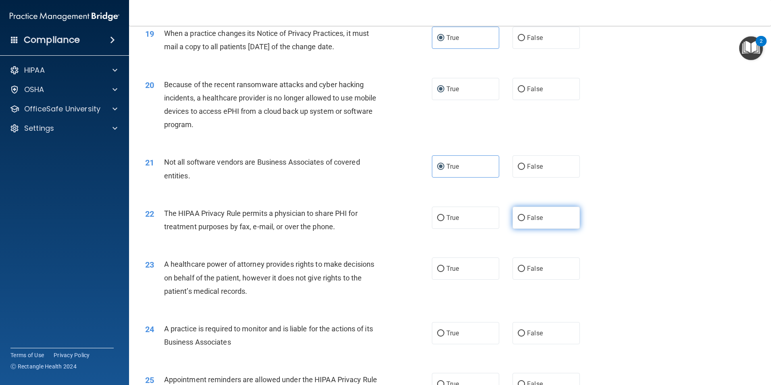
radio input "true"
click at [484, 272] on label "True" at bounding box center [465, 268] width 67 height 22
click at [444, 272] on input "True" at bounding box center [440, 269] width 7 height 6
radio input "true"
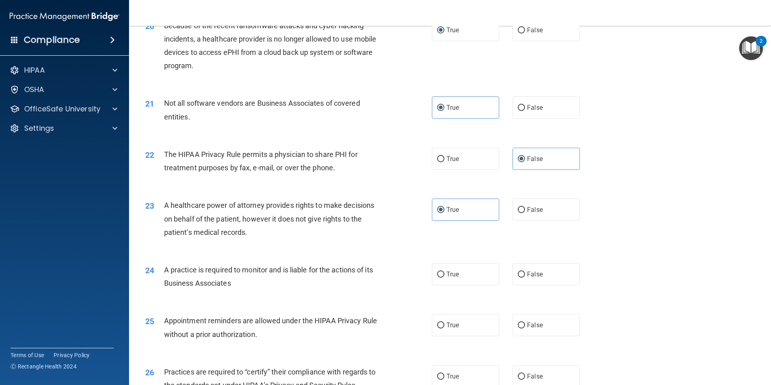
scroll to position [1210, 0]
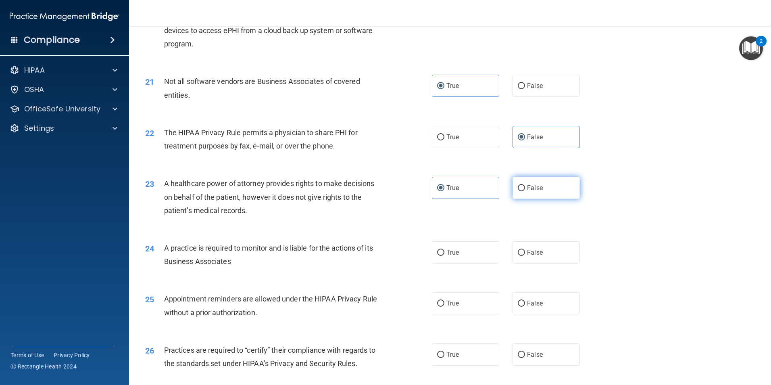
drag, startPoint x: 565, startPoint y: 191, endPoint x: 550, endPoint y: 192, distance: 15.0
click at [564, 191] on label "False" at bounding box center [546, 188] width 67 height 22
click at [525, 191] on input "False" at bounding box center [521, 188] width 7 height 6
radio input "true"
radio input "false"
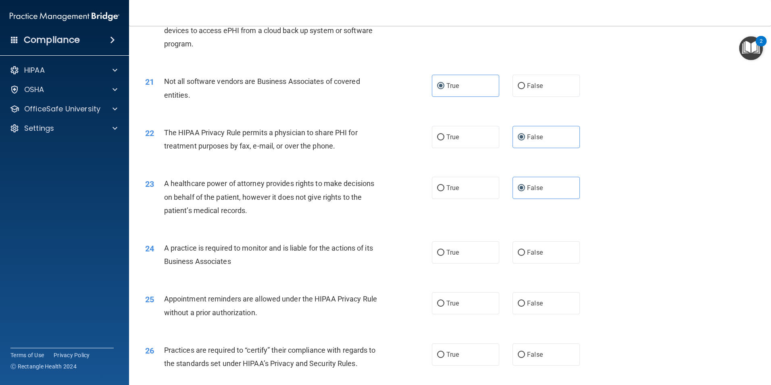
scroll to position [1250, 0]
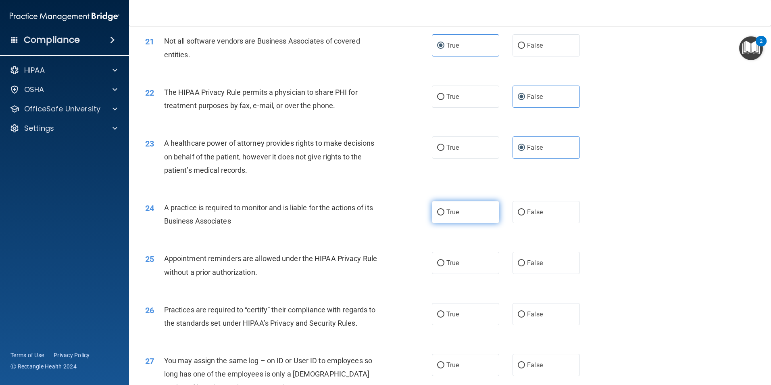
click at [461, 204] on label "True" at bounding box center [465, 212] width 67 height 22
click at [444, 209] on input "True" at bounding box center [440, 212] width 7 height 6
radio input "true"
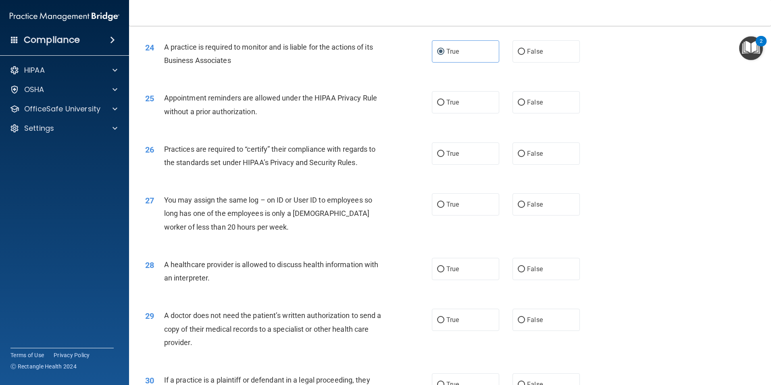
scroll to position [1412, 0]
click at [549, 196] on label "False" at bounding box center [546, 203] width 67 height 22
click at [525, 201] on input "False" at bounding box center [521, 204] width 7 height 6
radio input "true"
click at [480, 276] on label "True" at bounding box center [465, 268] width 67 height 22
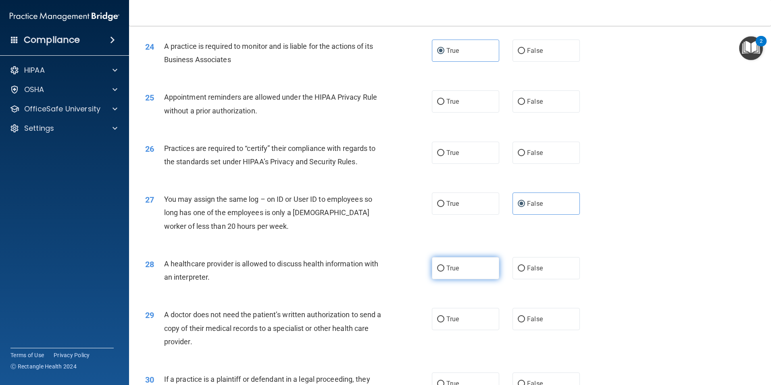
click at [444, 271] on input "True" at bounding box center [440, 268] width 7 height 6
radio input "true"
click at [532, 314] on label "False" at bounding box center [546, 319] width 67 height 22
click at [525, 316] on input "False" at bounding box center [521, 319] width 7 height 6
radio input "true"
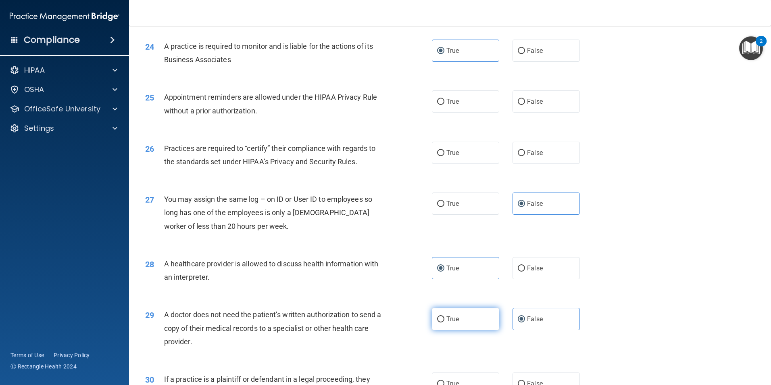
click at [480, 323] on label "True" at bounding box center [465, 319] width 67 height 22
click at [444, 322] on input "True" at bounding box center [440, 319] width 7 height 6
radio input "true"
radio input "false"
click at [443, 112] on label "True" at bounding box center [465, 101] width 67 height 22
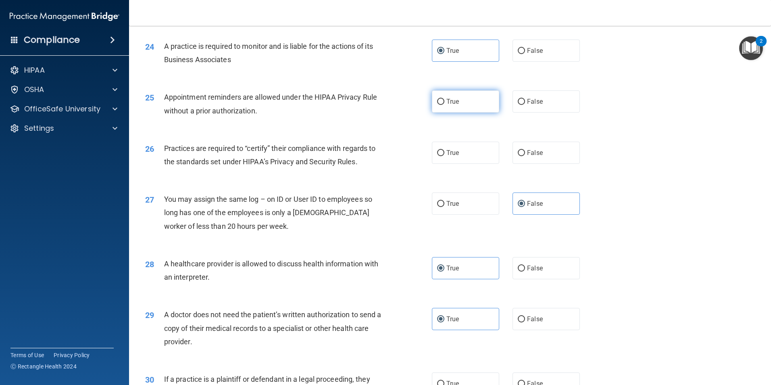
click at [443, 105] on input "True" at bounding box center [440, 102] width 7 height 6
radio input "true"
click at [527, 151] on span "False" at bounding box center [535, 153] width 16 height 8
click at [525, 151] on input "False" at bounding box center [521, 153] width 7 height 6
radio input "true"
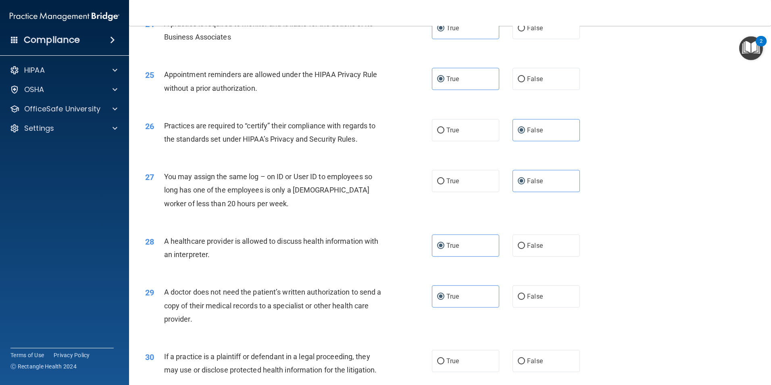
scroll to position [1493, 0]
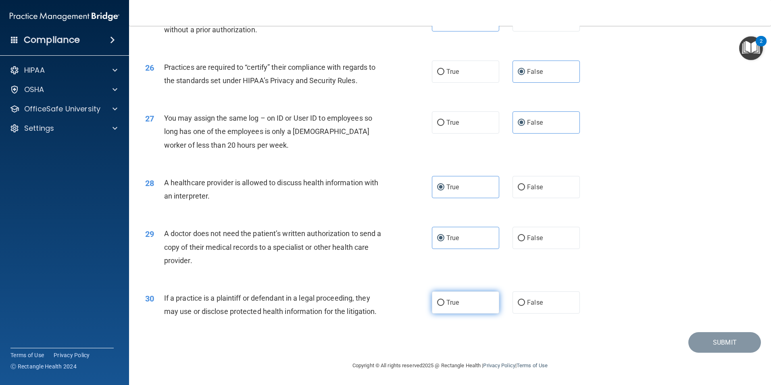
click at [465, 310] on label "True" at bounding box center [465, 302] width 67 height 22
click at [444, 306] on input "True" at bounding box center [440, 303] width 7 height 6
radio input "true"
click at [704, 343] on button "Submit" at bounding box center [724, 342] width 73 height 21
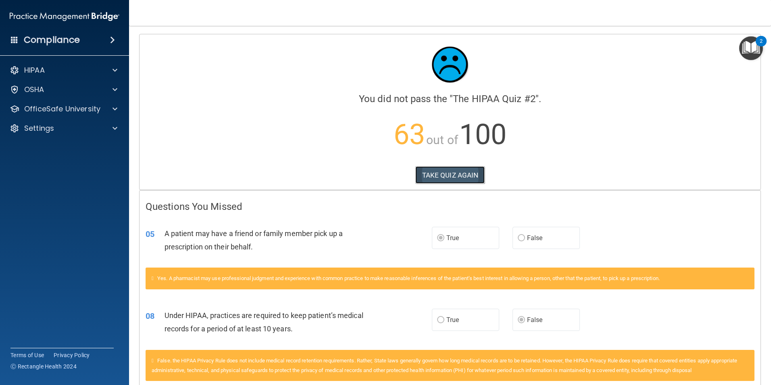
click at [465, 176] on button "TAKE QUIZ AGAIN" at bounding box center [450, 175] width 70 height 18
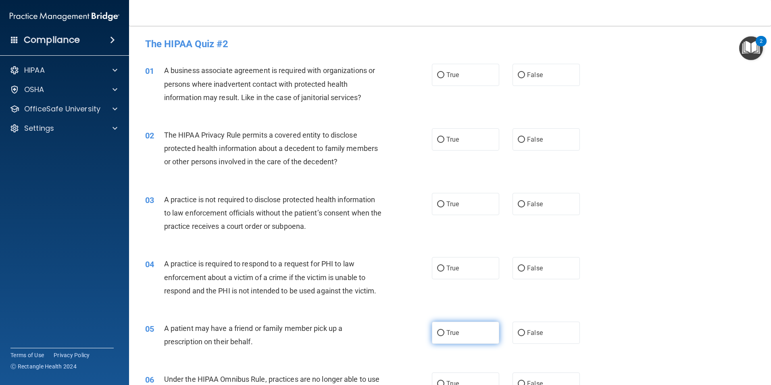
click at [433, 341] on label "True" at bounding box center [465, 332] width 67 height 22
click at [437, 336] on input "True" at bounding box center [440, 333] width 7 height 6
radio input "true"
click at [518, 77] on input "False" at bounding box center [521, 75] width 7 height 6
radio input "true"
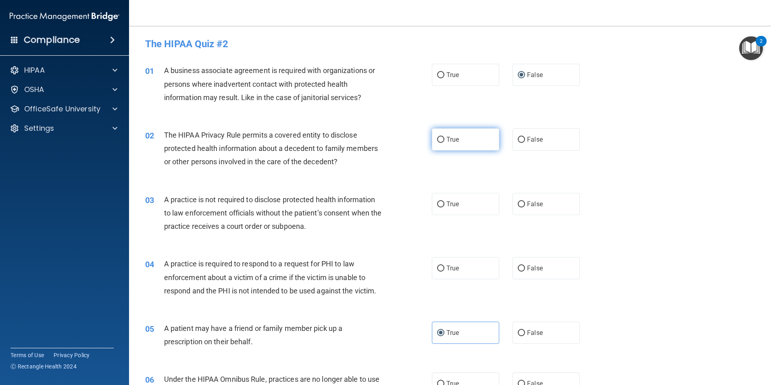
click at [469, 132] on label "True" at bounding box center [465, 139] width 67 height 22
click at [444, 137] on input "True" at bounding box center [440, 140] width 7 height 6
radio input "true"
click at [518, 202] on input "False" at bounding box center [521, 204] width 7 height 6
radio input "true"
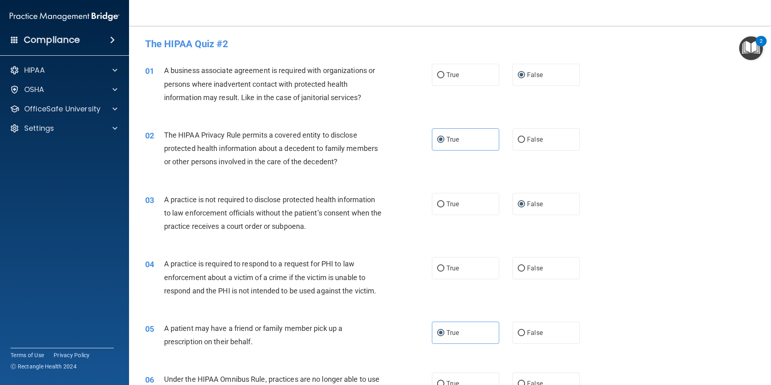
scroll to position [40, 0]
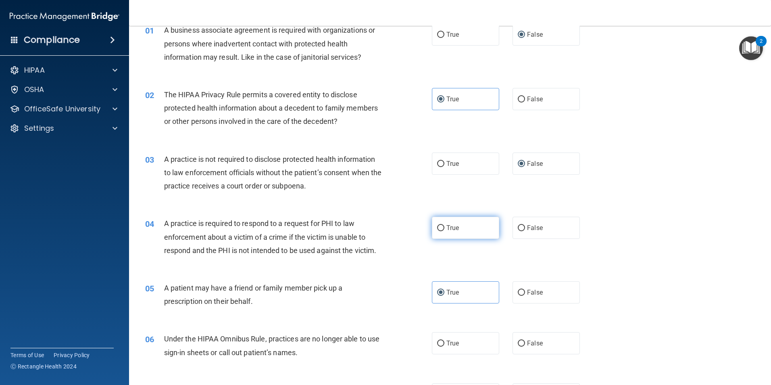
click at [455, 226] on span "True" at bounding box center [452, 228] width 13 height 8
click at [444, 226] on input "True" at bounding box center [440, 228] width 7 height 6
radio input "true"
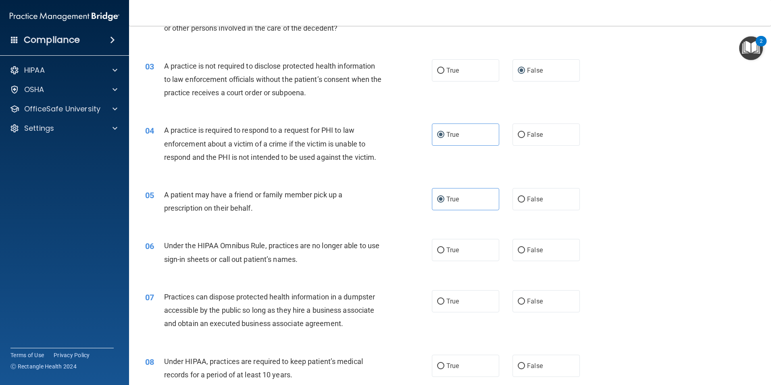
scroll to position [161, 0]
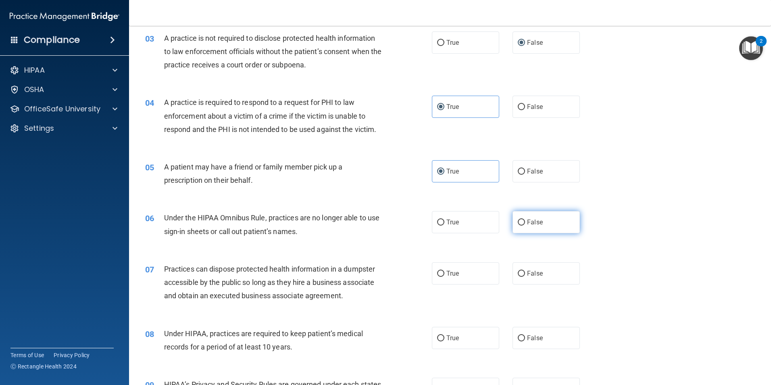
click at [529, 218] on span "False" at bounding box center [535, 222] width 16 height 8
click at [525, 219] on input "False" at bounding box center [521, 222] width 7 height 6
radio input "true"
click at [568, 270] on label "False" at bounding box center [546, 273] width 67 height 22
click at [525, 271] on input "False" at bounding box center [521, 274] width 7 height 6
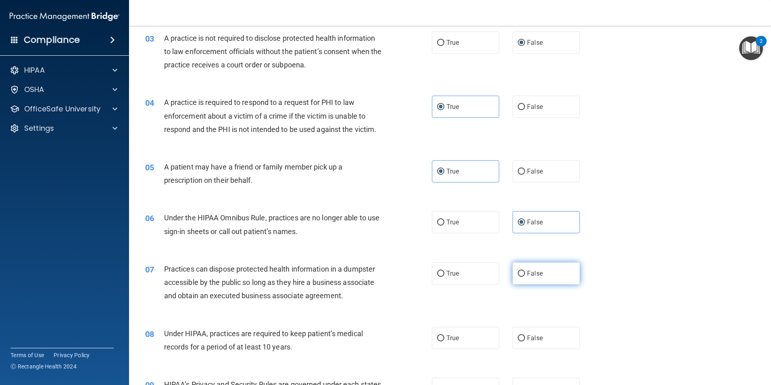
radio input "true"
click at [467, 342] on label "True" at bounding box center [465, 338] width 67 height 22
click at [444, 341] on input "True" at bounding box center [440, 338] width 7 height 6
radio input "true"
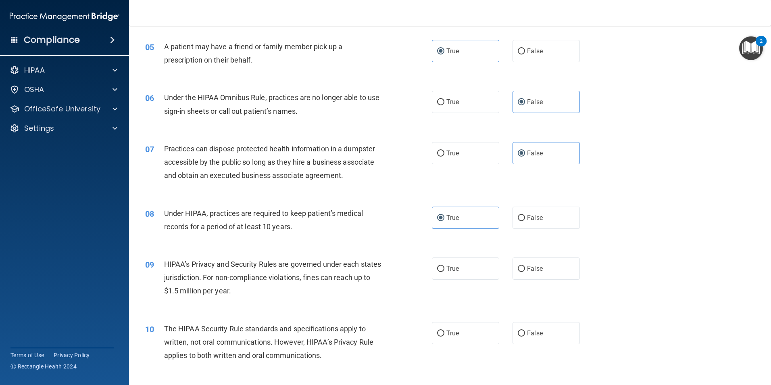
scroll to position [282, 0]
click at [535, 221] on label "False" at bounding box center [546, 217] width 67 height 22
click at [525, 220] on input "False" at bounding box center [521, 217] width 7 height 6
radio input "true"
radio input "false"
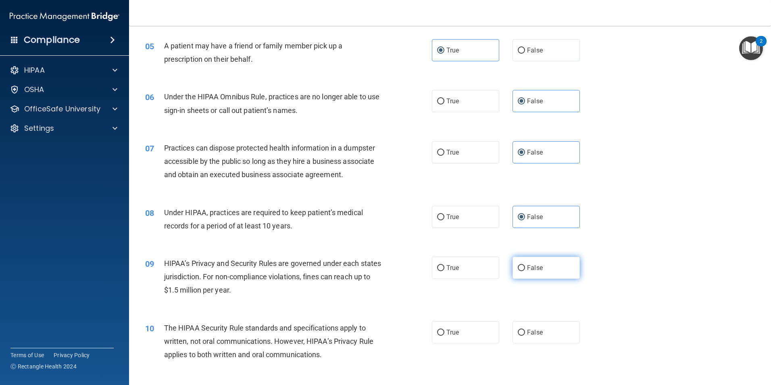
click at [528, 264] on span "False" at bounding box center [535, 268] width 16 height 8
click at [525, 265] on input "False" at bounding box center [521, 268] width 7 height 6
radio input "true"
click at [465, 332] on label "True" at bounding box center [465, 332] width 67 height 22
click at [444, 332] on input "True" at bounding box center [440, 333] width 7 height 6
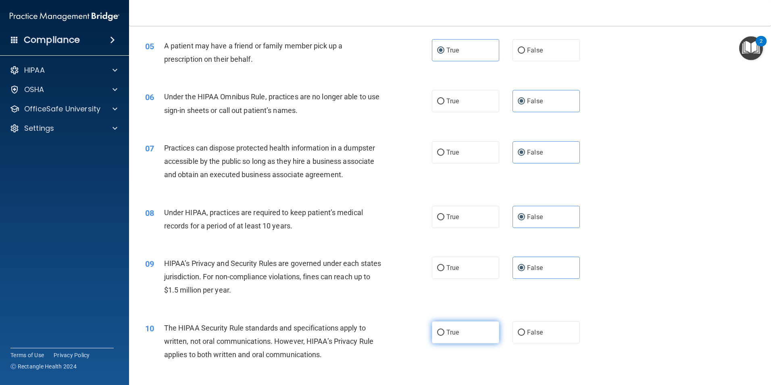
radio input "true"
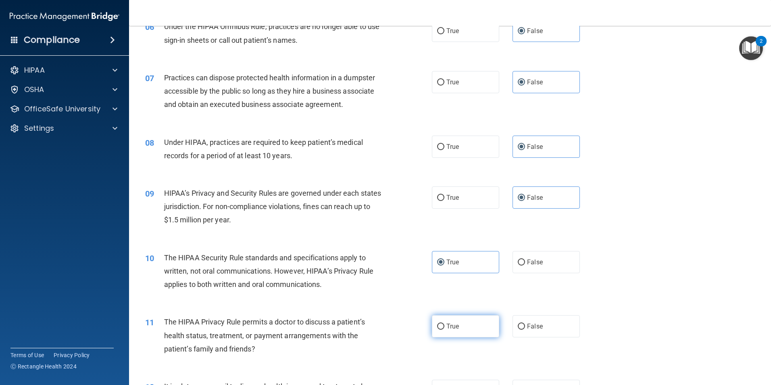
scroll to position [363, 0]
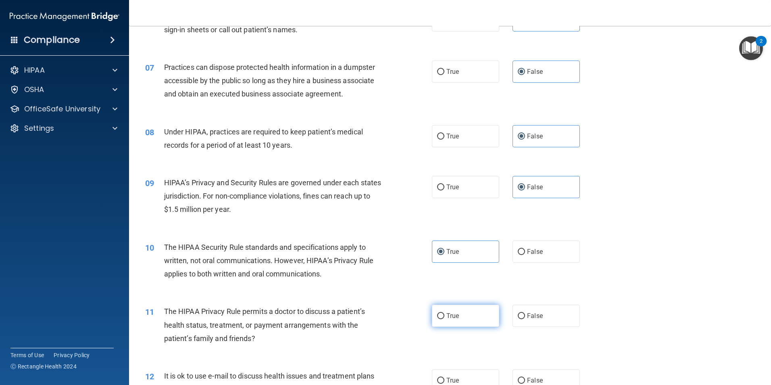
click at [451, 317] on span "True" at bounding box center [452, 316] width 13 height 8
click at [444, 317] on input "True" at bounding box center [440, 316] width 7 height 6
radio input "true"
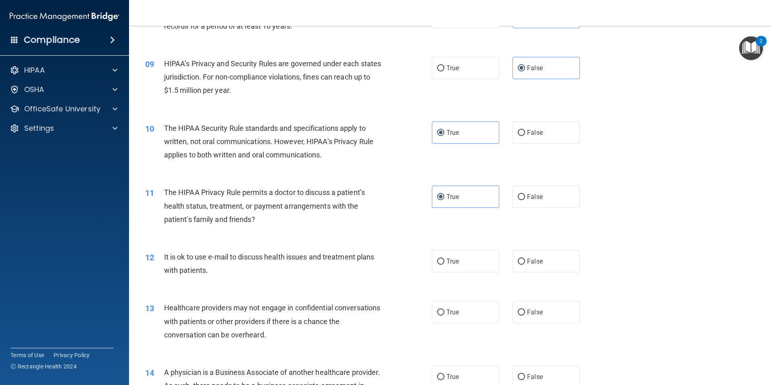
scroll to position [484, 0]
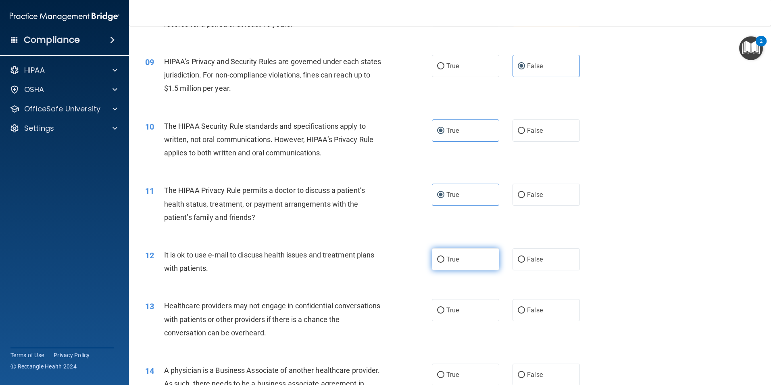
click at [476, 259] on label "True" at bounding box center [465, 259] width 67 height 22
click at [444, 259] on input "True" at bounding box center [440, 260] width 7 height 6
radio input "true"
click at [526, 314] on label "False" at bounding box center [546, 310] width 67 height 22
click at [525, 313] on input "False" at bounding box center [521, 310] width 7 height 6
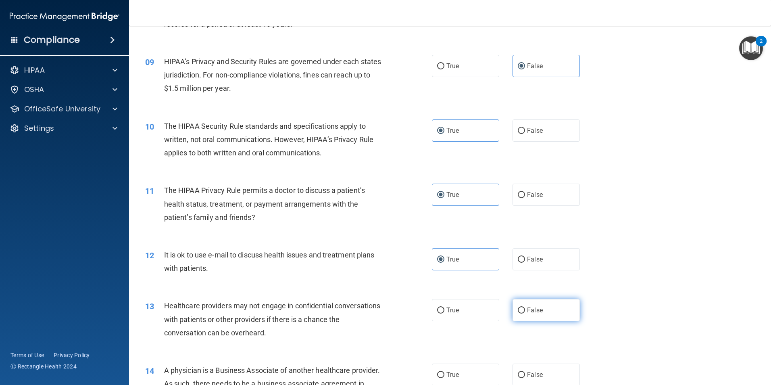
radio input "true"
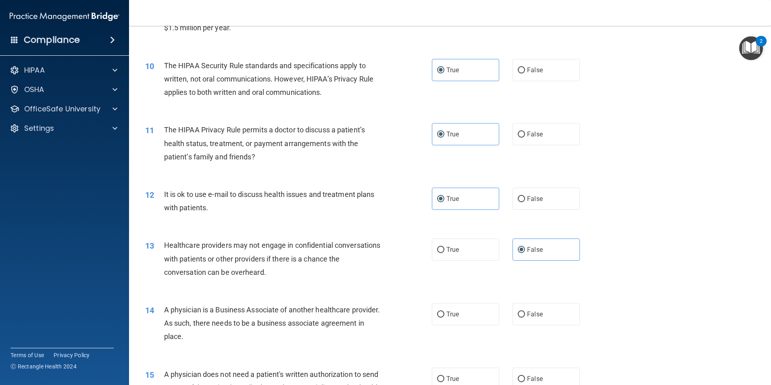
scroll to position [565, 0]
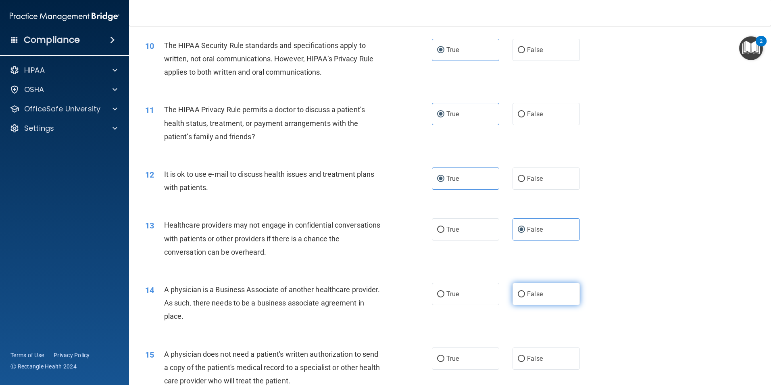
click at [513, 298] on label "False" at bounding box center [546, 294] width 67 height 22
click at [518, 297] on input "False" at bounding box center [521, 294] width 7 height 6
radio input "true"
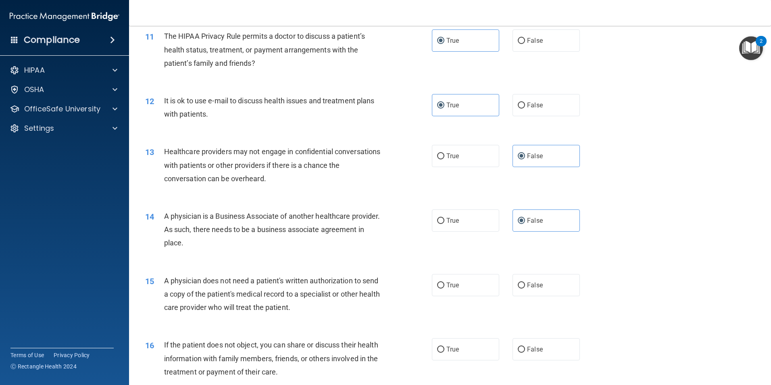
scroll to position [645, 0]
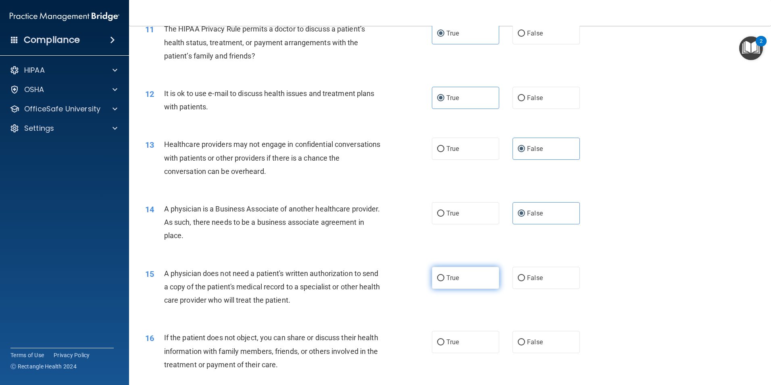
click at [480, 282] on label "True" at bounding box center [465, 278] width 67 height 22
click at [444, 281] on input "True" at bounding box center [440, 278] width 7 height 6
radio input "true"
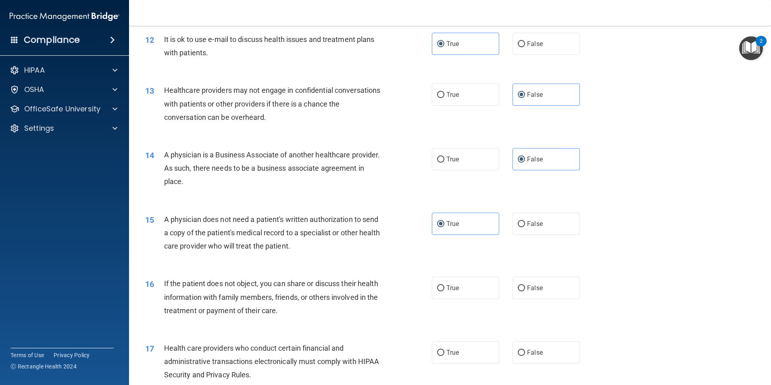
scroll to position [726, 0]
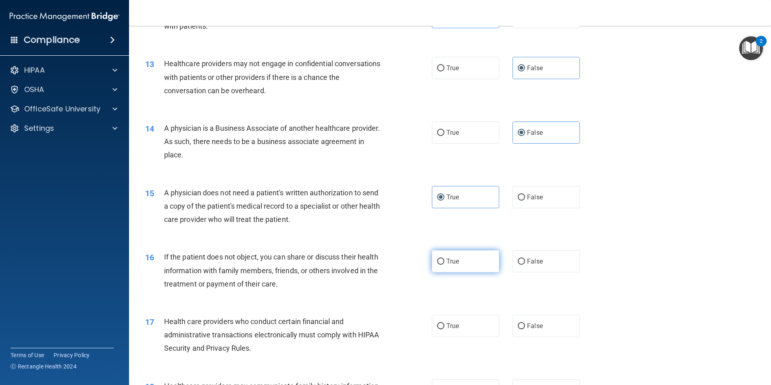
click at [455, 251] on label "True" at bounding box center [465, 261] width 67 height 22
click at [444, 259] on input "True" at bounding box center [440, 262] width 7 height 6
radio input "true"
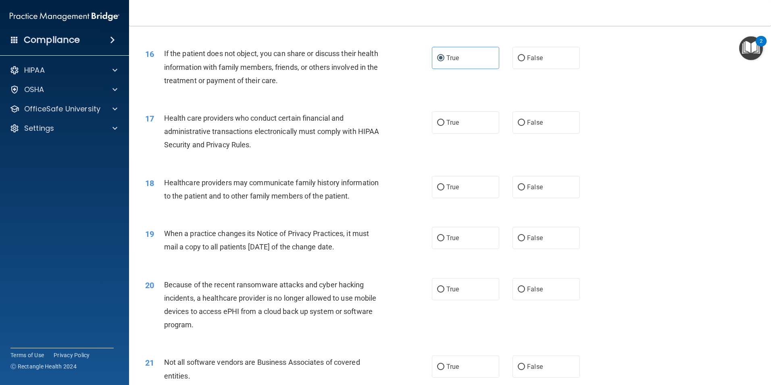
scroll to position [968, 0]
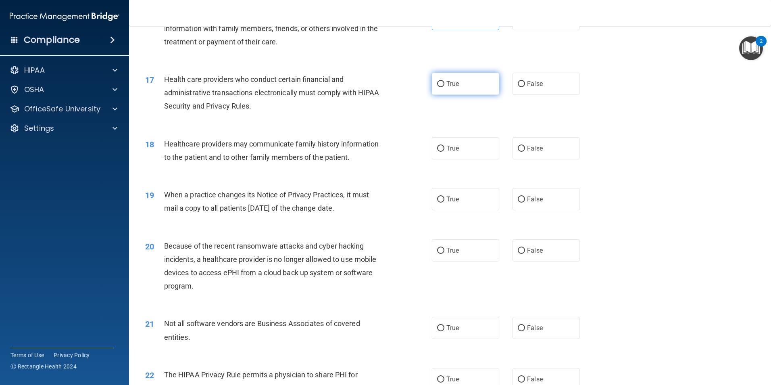
click at [470, 81] on label "True" at bounding box center [465, 84] width 67 height 22
click at [444, 81] on input "True" at bounding box center [440, 84] width 7 height 6
radio input "true"
click at [536, 199] on span "False" at bounding box center [535, 199] width 16 height 8
click at [525, 199] on input "False" at bounding box center [521, 199] width 7 height 6
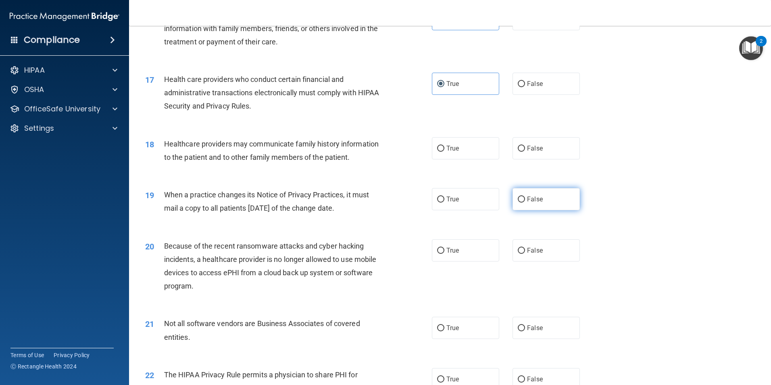
radio input "true"
click at [437, 150] on input "True" at bounding box center [440, 149] width 7 height 6
radio input "true"
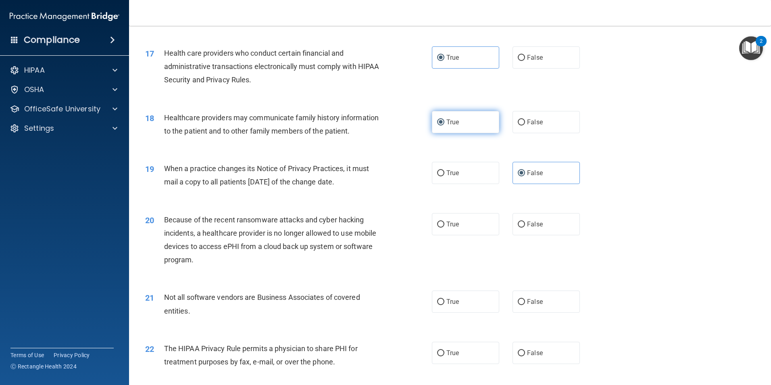
scroll to position [1008, 0]
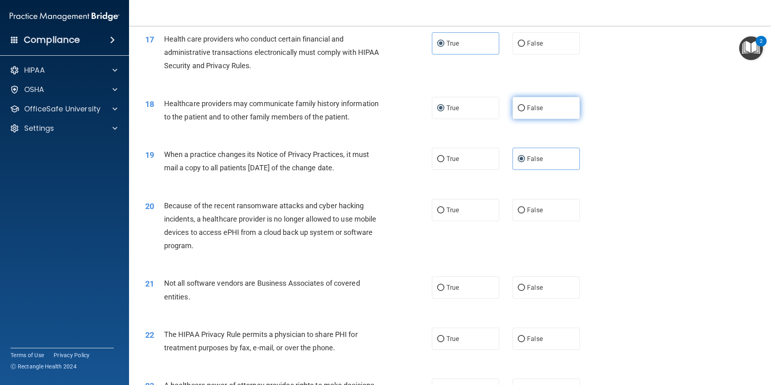
click at [530, 100] on label "False" at bounding box center [546, 108] width 67 height 22
click at [525, 105] on input "False" at bounding box center [521, 108] width 7 height 6
radio input "true"
radio input "false"
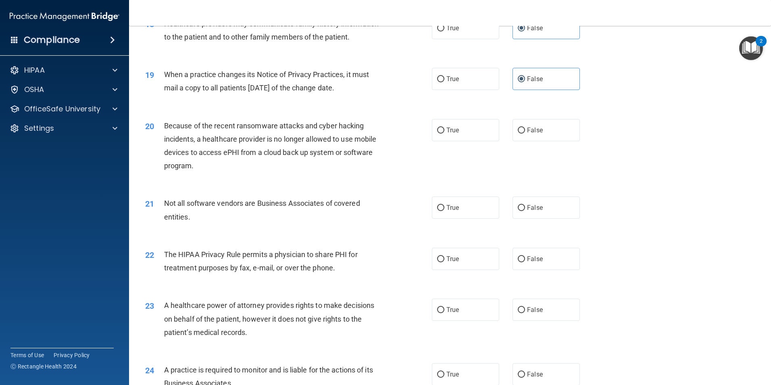
scroll to position [1089, 0]
click at [438, 125] on label "True" at bounding box center [465, 129] width 67 height 22
click at [438, 127] on input "True" at bounding box center [440, 130] width 7 height 6
radio input "true"
click at [544, 127] on label "False" at bounding box center [546, 129] width 67 height 22
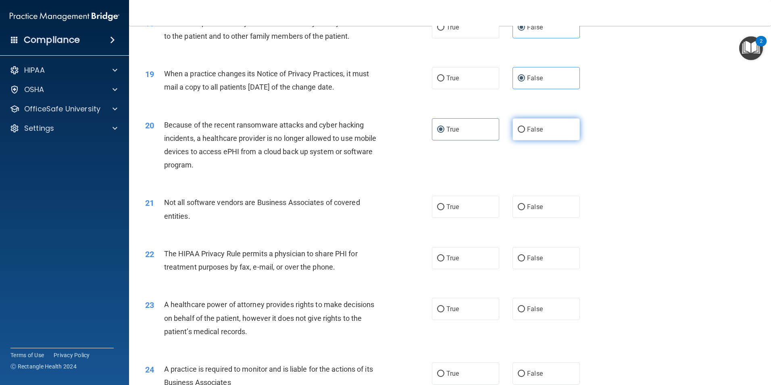
click at [525, 127] on input "False" at bounding box center [521, 130] width 7 height 6
radio input "true"
radio input "false"
click at [461, 205] on label "True" at bounding box center [465, 207] width 67 height 22
click at [444, 205] on input "True" at bounding box center [440, 207] width 7 height 6
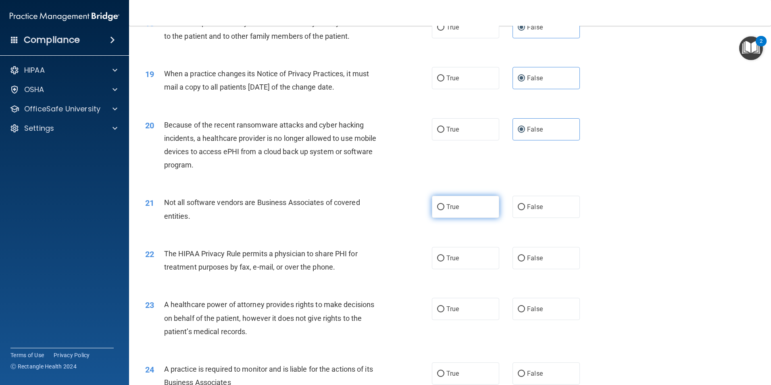
radio input "true"
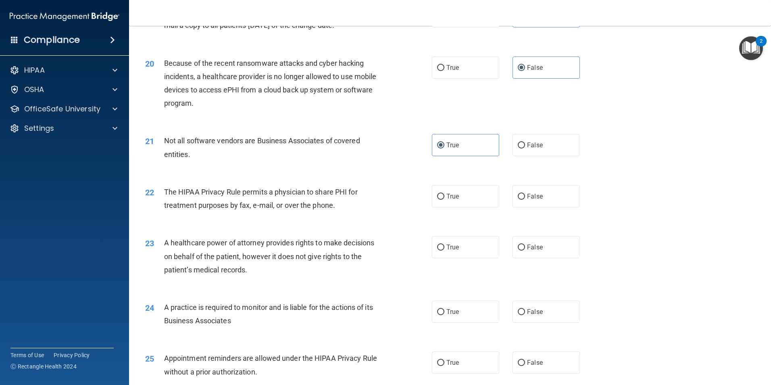
scroll to position [1170, 0]
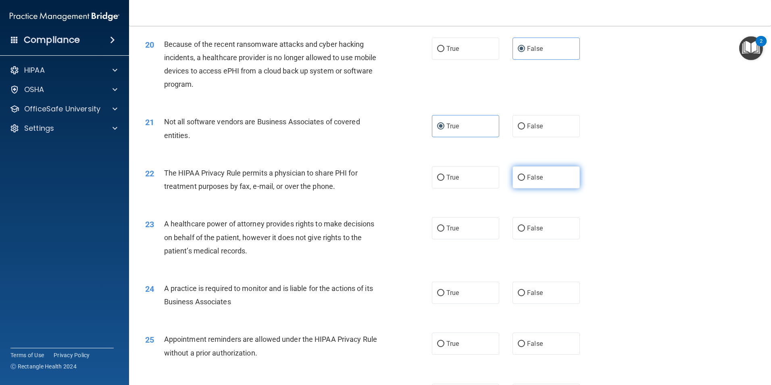
click at [541, 177] on label "False" at bounding box center [546, 177] width 67 height 22
click at [525, 177] on input "False" at bounding box center [521, 178] width 7 height 6
radio input "true"
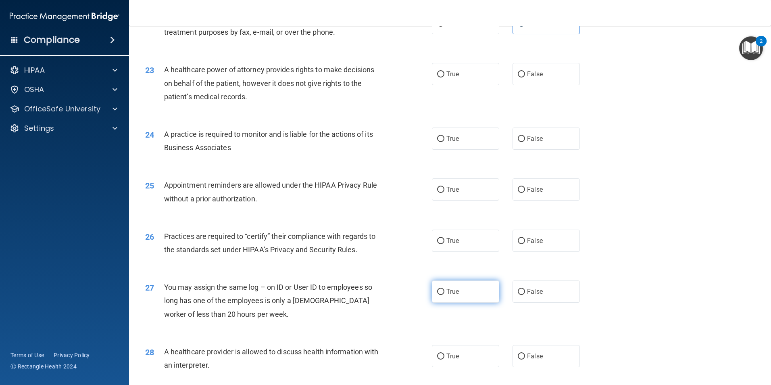
scroll to position [1291, 0]
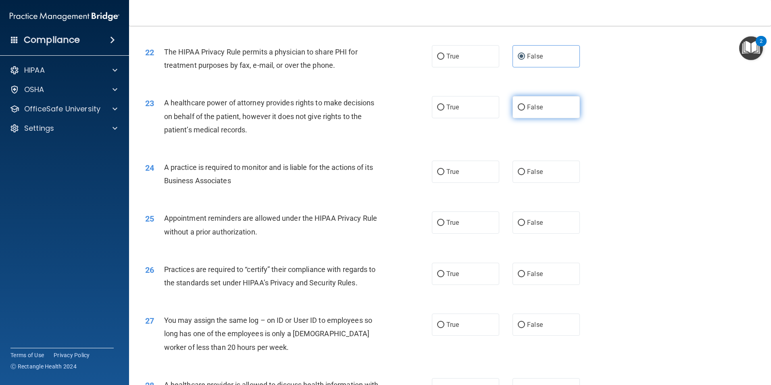
click at [523, 97] on label "False" at bounding box center [546, 107] width 67 height 22
click at [523, 104] on input "False" at bounding box center [521, 107] width 7 height 6
radio input "true"
click at [472, 170] on label "True" at bounding box center [465, 172] width 67 height 22
click at [444, 170] on input "True" at bounding box center [440, 172] width 7 height 6
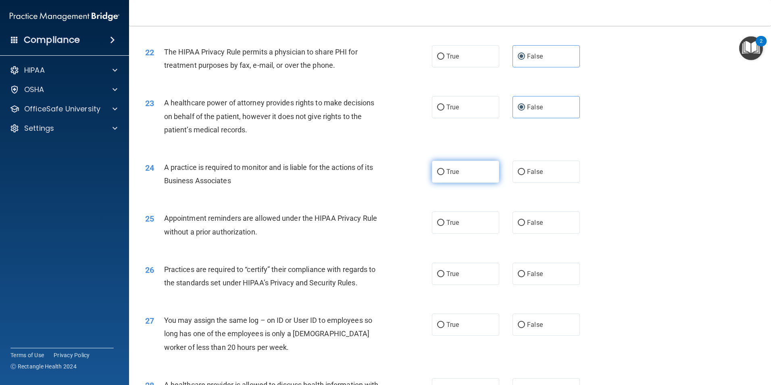
radio input "true"
click at [457, 222] on label "True" at bounding box center [465, 222] width 67 height 22
click at [444, 222] on input "True" at bounding box center [440, 223] width 7 height 6
radio input "true"
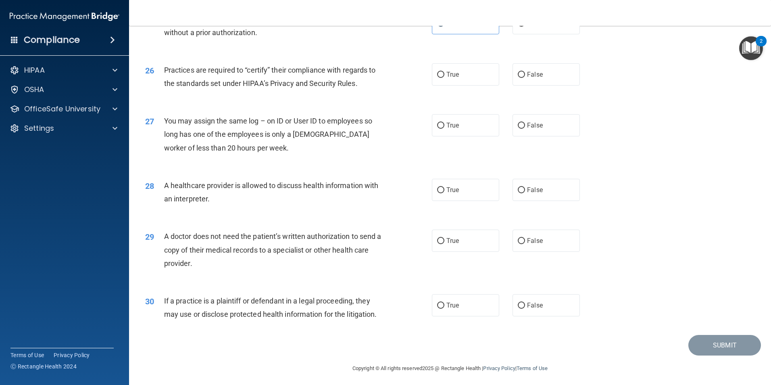
scroll to position [1492, 0]
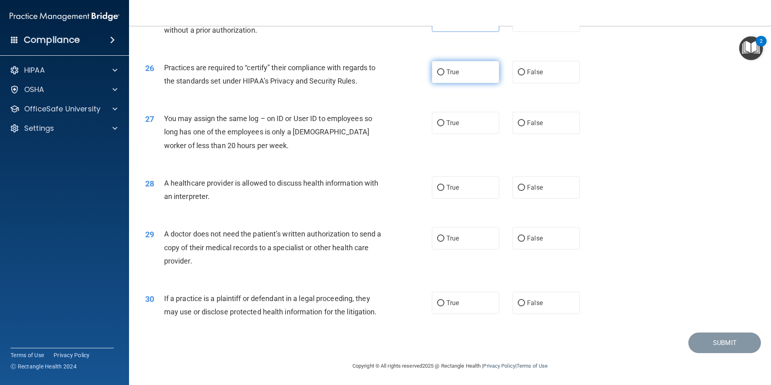
click at [450, 78] on label "True" at bounding box center [465, 72] width 67 height 22
click at [444, 75] on input "True" at bounding box center [440, 72] width 7 height 6
radio input "true"
click at [541, 129] on label "False" at bounding box center [546, 123] width 67 height 22
click at [525, 126] on input "False" at bounding box center [521, 123] width 7 height 6
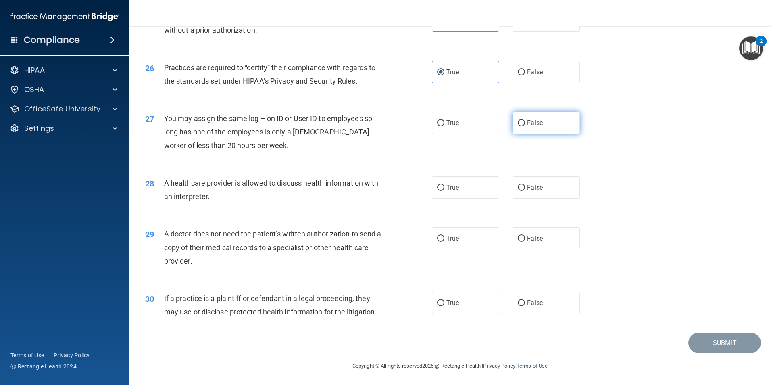
radio input "true"
click at [446, 189] on span "True" at bounding box center [452, 188] width 13 height 8
click at [444, 189] on input "True" at bounding box center [440, 188] width 7 height 6
radio input "true"
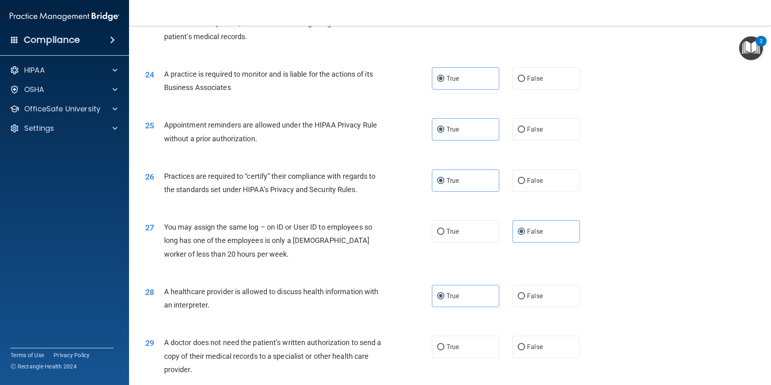
scroll to position [1371, 0]
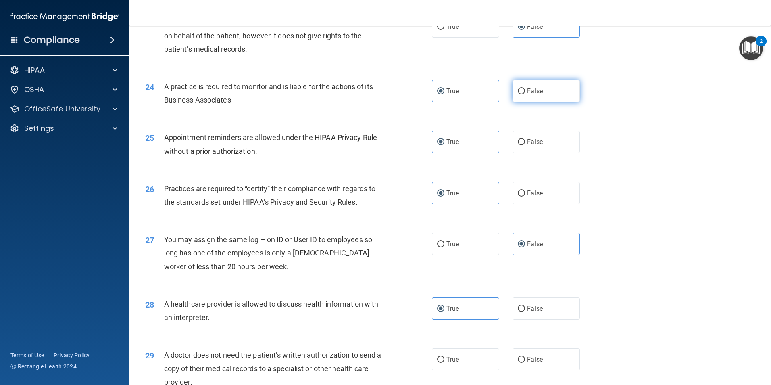
click at [522, 81] on label "False" at bounding box center [546, 91] width 67 height 22
click at [522, 88] on input "False" at bounding box center [521, 91] width 7 height 6
radio input "true"
radio input "false"
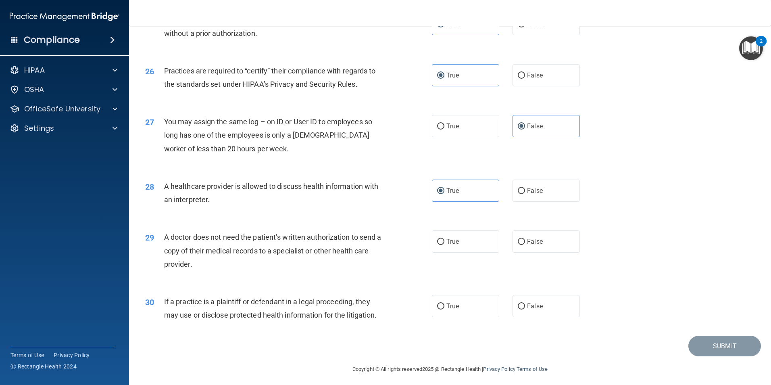
scroll to position [1493, 0]
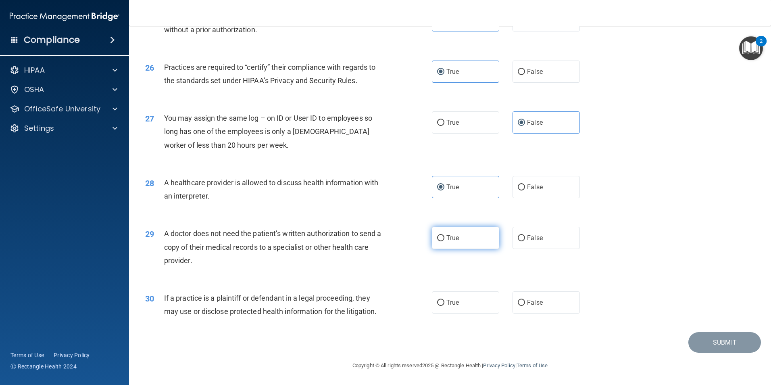
click at [479, 238] on label "True" at bounding box center [465, 238] width 67 height 22
click at [444, 238] on input "True" at bounding box center [440, 238] width 7 height 6
radio input "true"
click at [469, 292] on label "True" at bounding box center [465, 302] width 67 height 22
click at [444, 300] on input "True" at bounding box center [440, 303] width 7 height 6
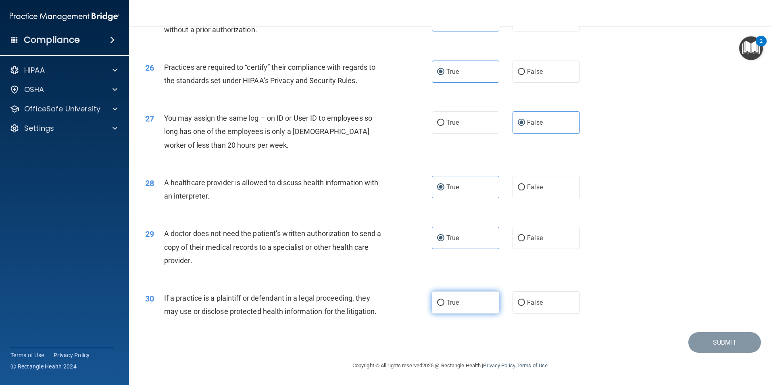
radio input "true"
click at [688, 345] on button "Submit" at bounding box center [724, 342] width 73 height 21
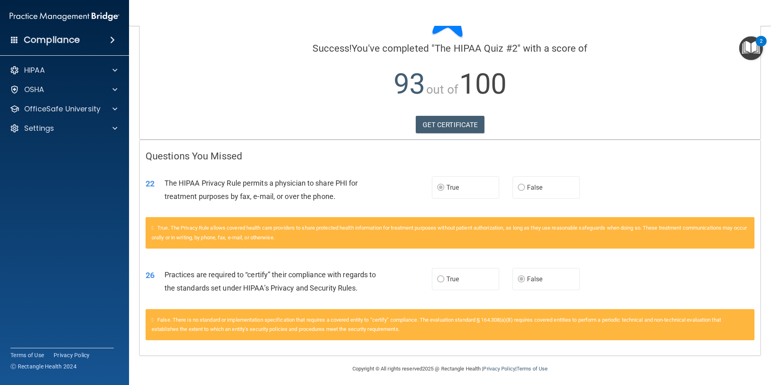
scroll to position [54, 0]
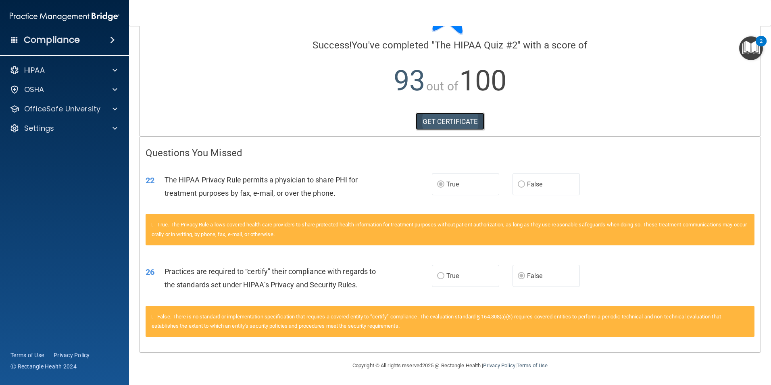
click at [441, 127] on link "GET CERTIFICATE" at bounding box center [450, 122] width 69 height 18
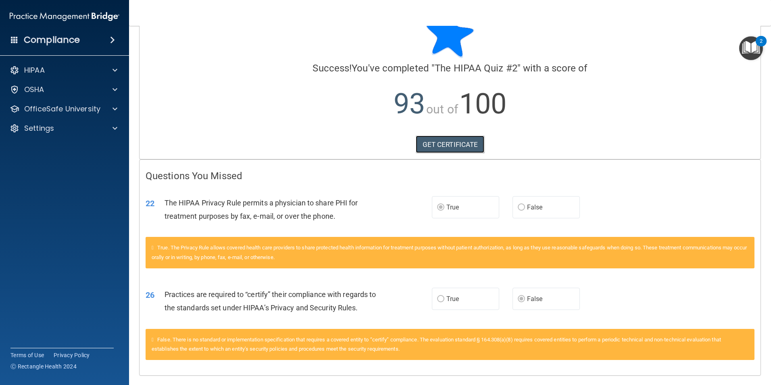
scroll to position [0, 0]
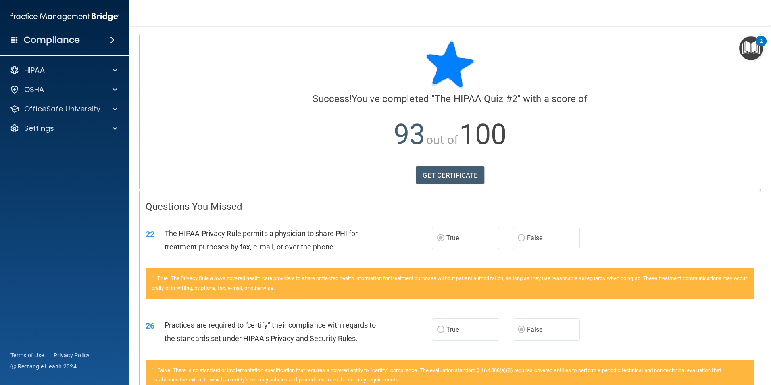
click at [79, 78] on div "HIPAA Documents and Policies Report an Incident Business Associates Emergency P…" at bounding box center [64, 101] width 129 height 84
click at [81, 72] on div "HIPAA" at bounding box center [54, 70] width 100 height 10
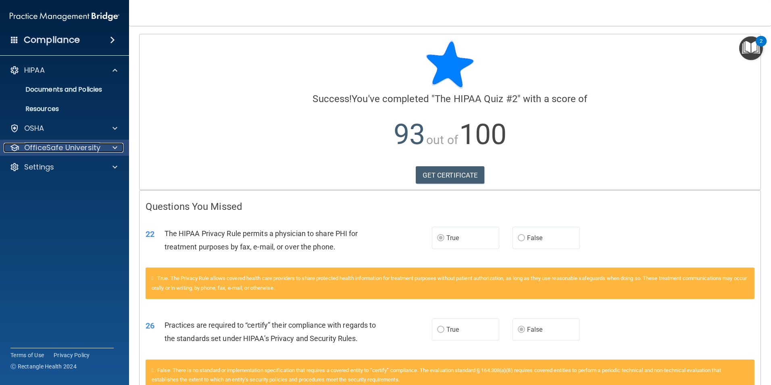
click at [87, 149] on p "OfficeSafe University" at bounding box center [62, 148] width 76 height 10
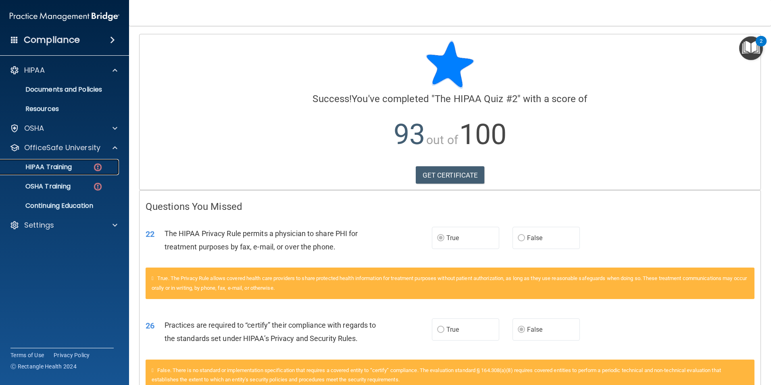
click at [83, 164] on div "HIPAA Training" at bounding box center [60, 167] width 110 height 8
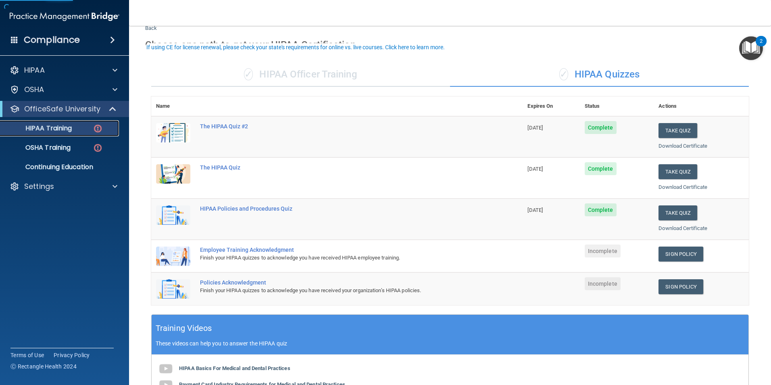
scroll to position [40, 0]
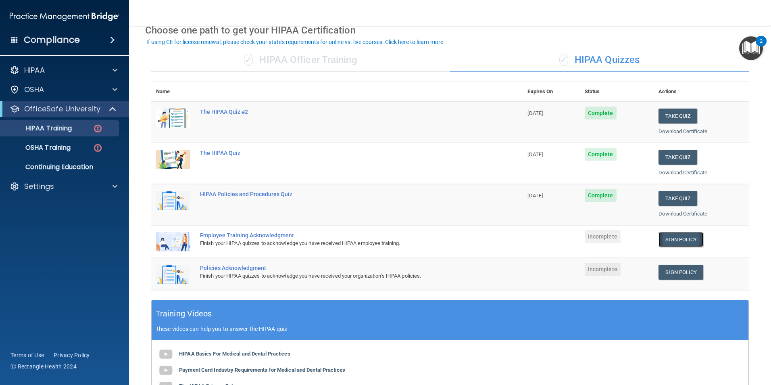
click at [669, 240] on link "Sign Policy" at bounding box center [681, 239] width 45 height 15
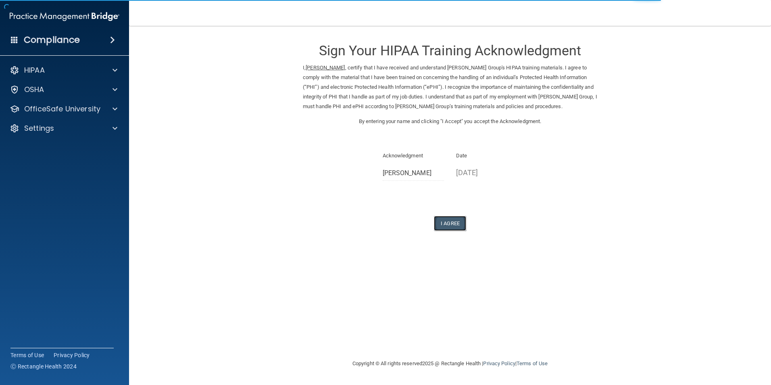
click at [448, 228] on button "I Agree" at bounding box center [450, 223] width 32 height 15
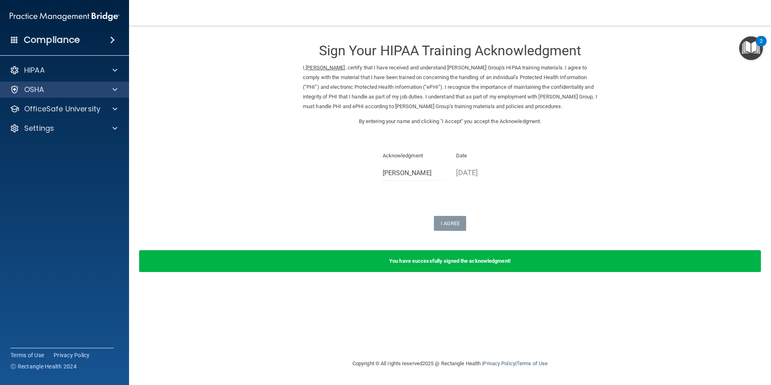
click at [73, 96] on div "OSHA" at bounding box center [64, 89] width 129 height 16
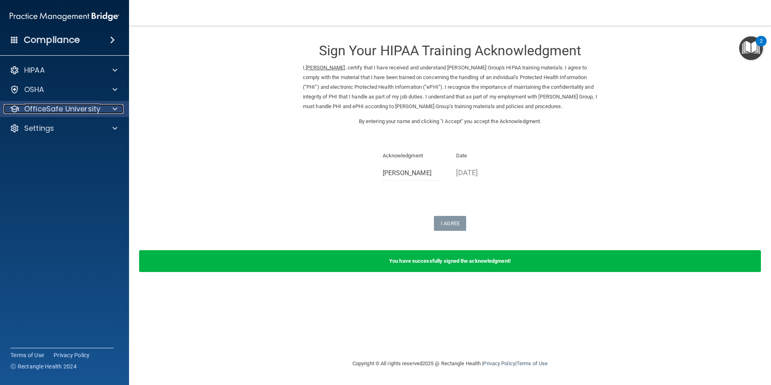
click at [75, 113] on p "OfficeSafe University" at bounding box center [62, 109] width 76 height 10
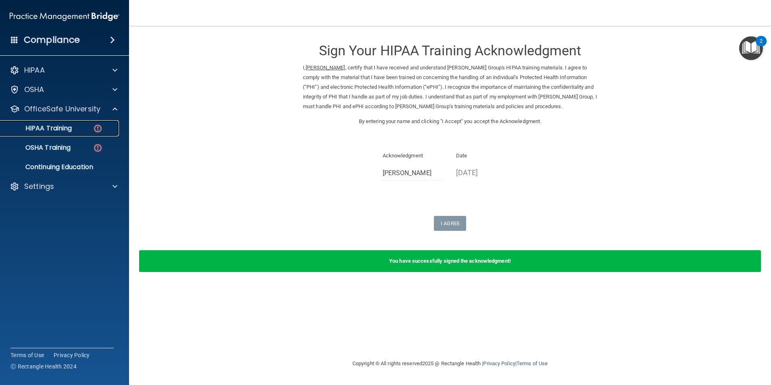
click at [78, 130] on div "HIPAA Training" at bounding box center [60, 128] width 110 height 8
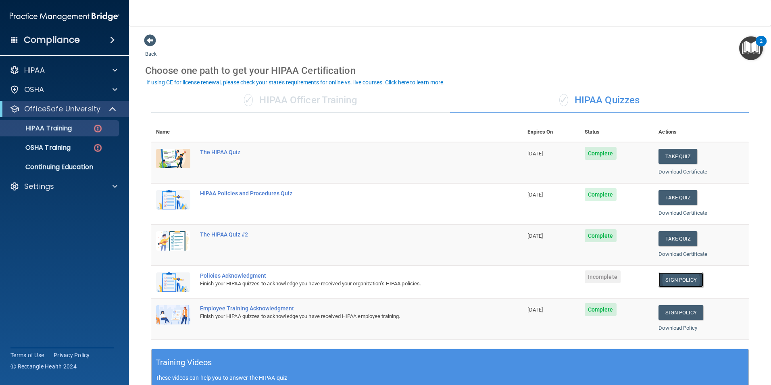
click at [678, 282] on link "Sign Policy" at bounding box center [681, 279] width 45 height 15
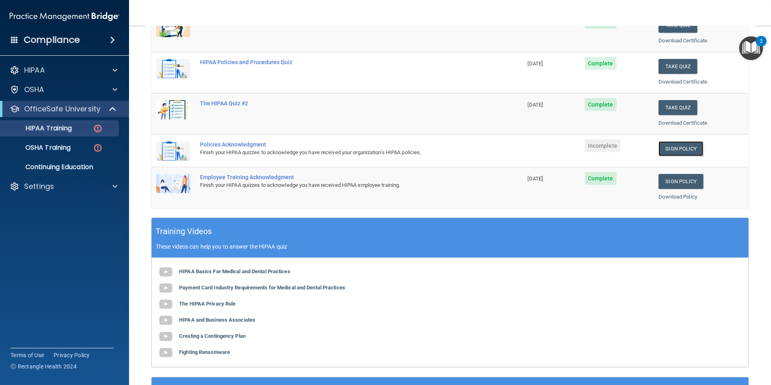
scroll to position [121, 0]
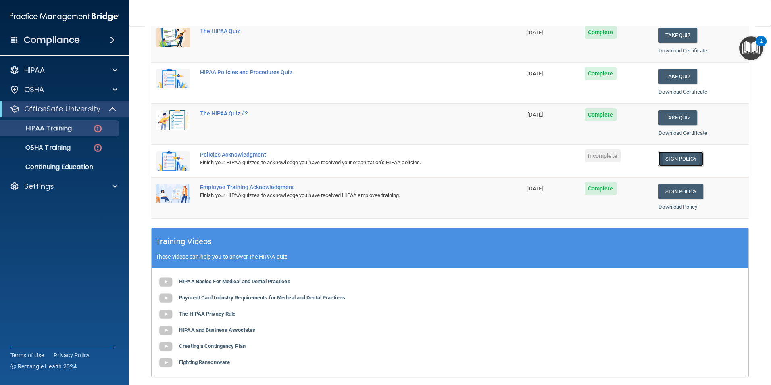
click at [681, 156] on link "Sign Policy" at bounding box center [681, 158] width 45 height 15
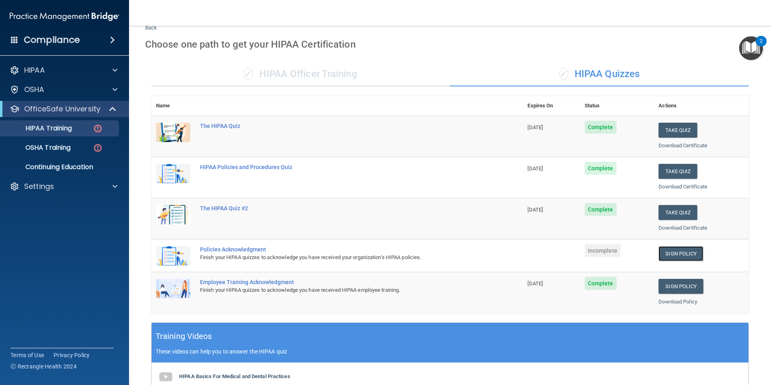
scroll to position [0, 0]
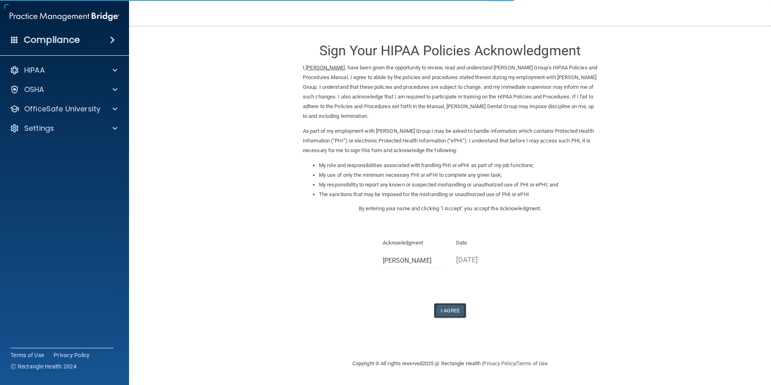
click at [462, 315] on button "I Agree" at bounding box center [450, 310] width 32 height 15
click at [447, 312] on button "I Agree" at bounding box center [450, 310] width 32 height 15
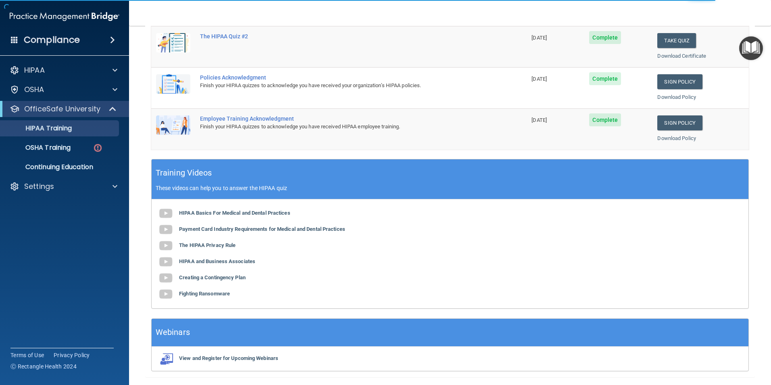
scroll to position [223, 0]
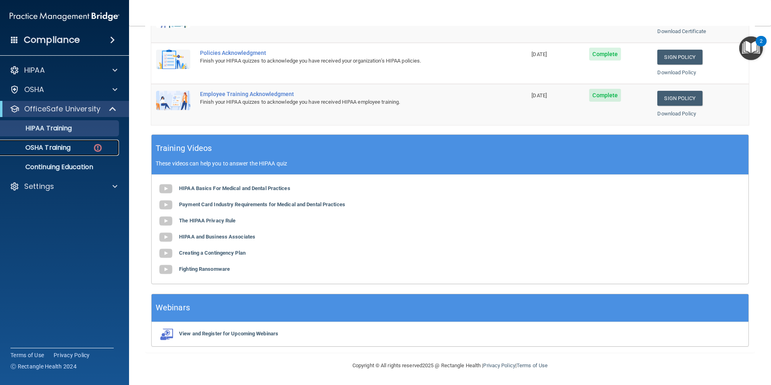
click at [54, 154] on link "OSHA Training" at bounding box center [55, 148] width 127 height 16
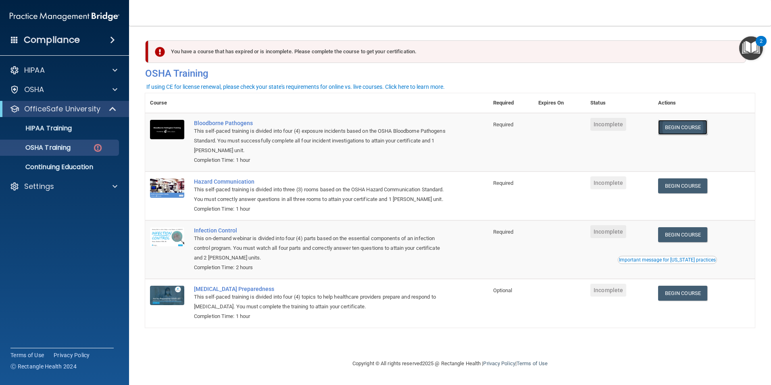
click at [699, 128] on link "Begin Course" at bounding box center [682, 127] width 49 height 15
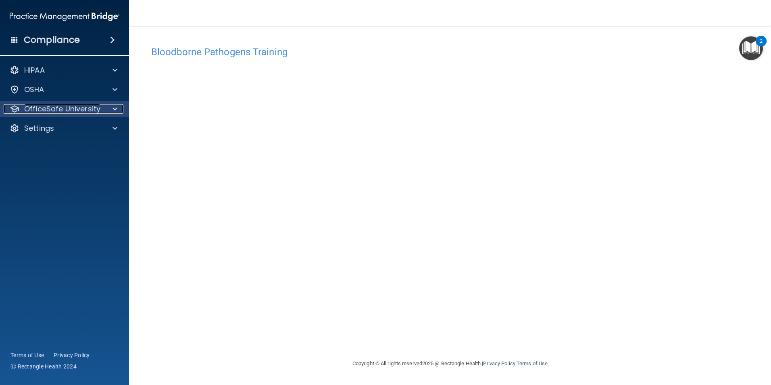
click at [98, 110] on p "OfficeSafe University" at bounding box center [62, 109] width 76 height 10
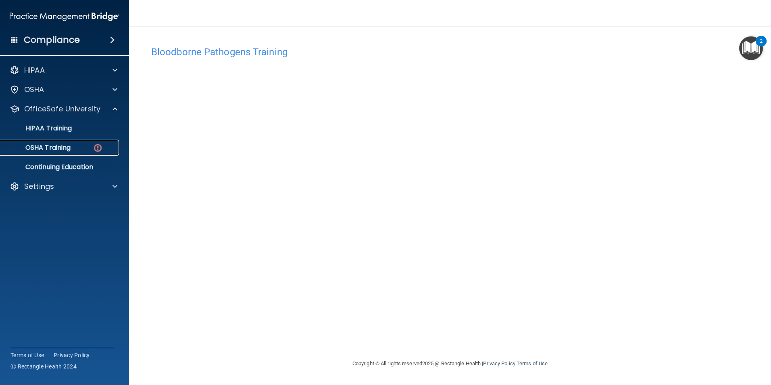
click at [53, 154] on link "OSHA Training" at bounding box center [55, 148] width 127 height 16
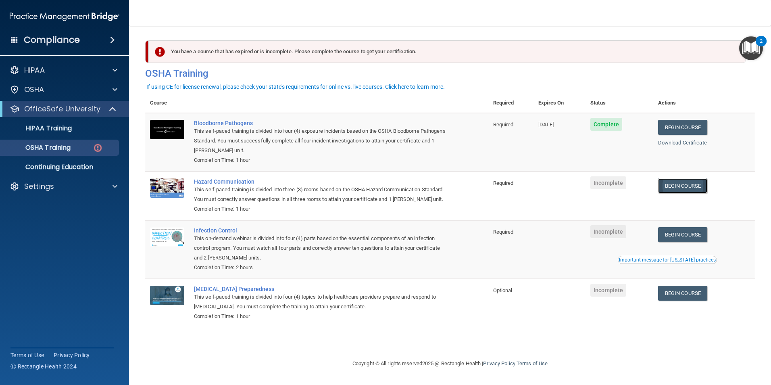
click at [679, 189] on link "Begin Course" at bounding box center [682, 185] width 49 height 15
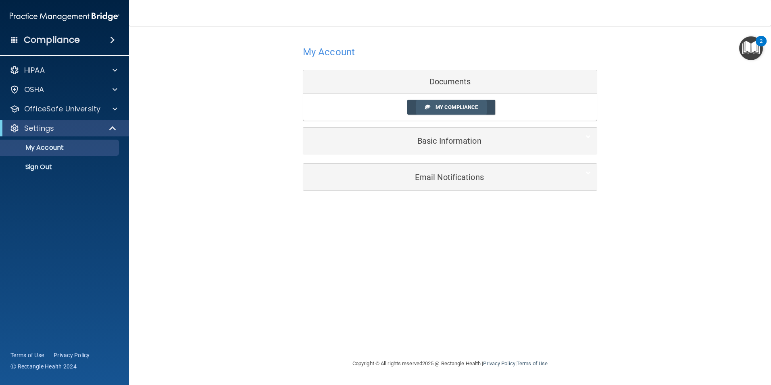
click at [429, 109] on span at bounding box center [427, 106] width 5 height 5
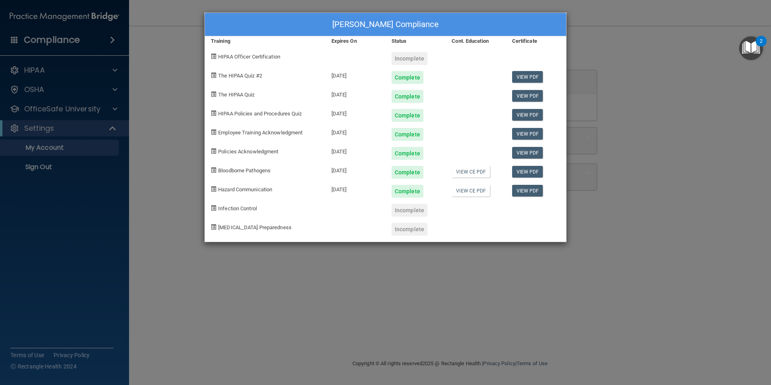
click at [321, 60] on div "HIPAA Officer Certification" at bounding box center [265, 55] width 121 height 19
click at [395, 61] on div "Incomplete" at bounding box center [410, 58] width 36 height 13
click at [460, 297] on div "[PERSON_NAME] Compliance Training Expires On Status Cont. Education Certificate…" at bounding box center [385, 192] width 771 height 385
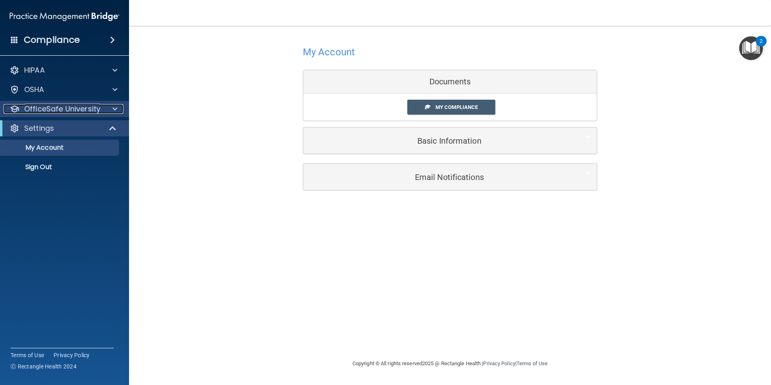
click at [53, 106] on p "OfficeSafe University" at bounding box center [62, 109] width 76 height 10
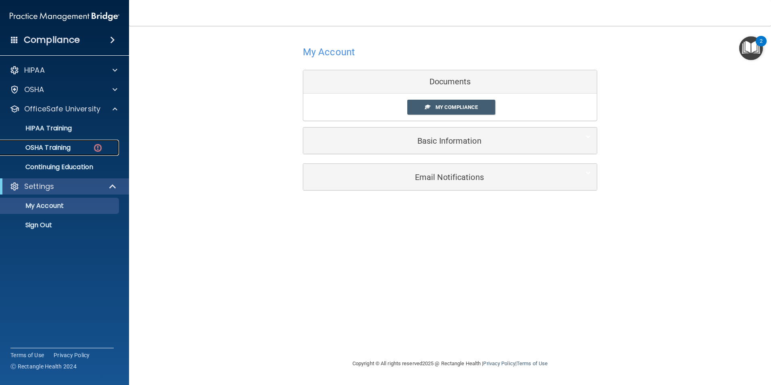
click at [61, 149] on p "OSHA Training" at bounding box center [37, 148] width 65 height 8
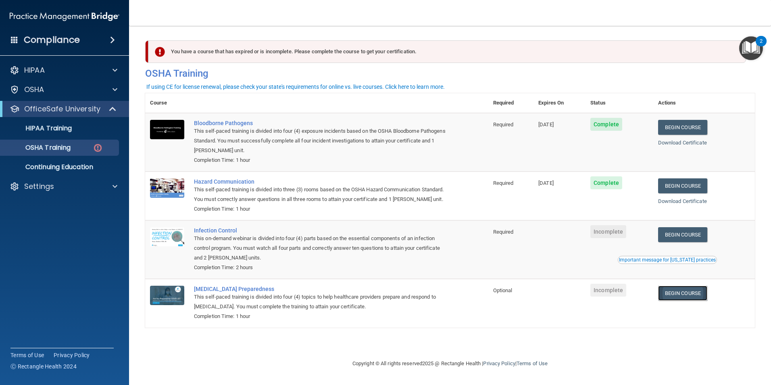
click at [680, 300] on link "Begin Course" at bounding box center [682, 293] width 49 height 15
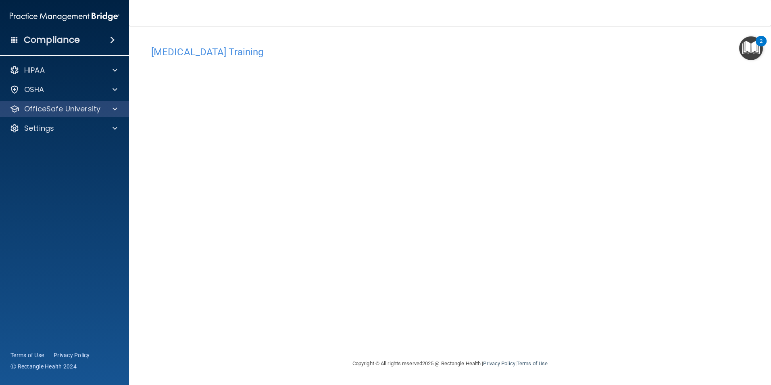
click at [94, 114] on div "OfficeSafe University" at bounding box center [64, 109] width 129 height 16
click at [72, 114] on div "OfficeSafe University" at bounding box center [64, 109] width 129 height 16
click at [116, 110] on span at bounding box center [115, 109] width 5 height 10
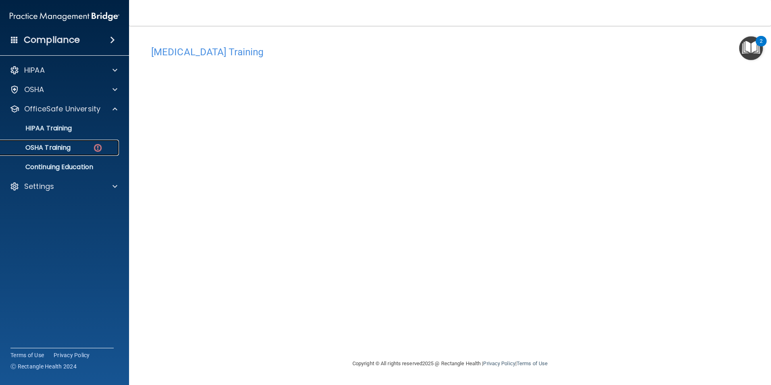
click at [96, 150] on img at bounding box center [98, 148] width 10 height 10
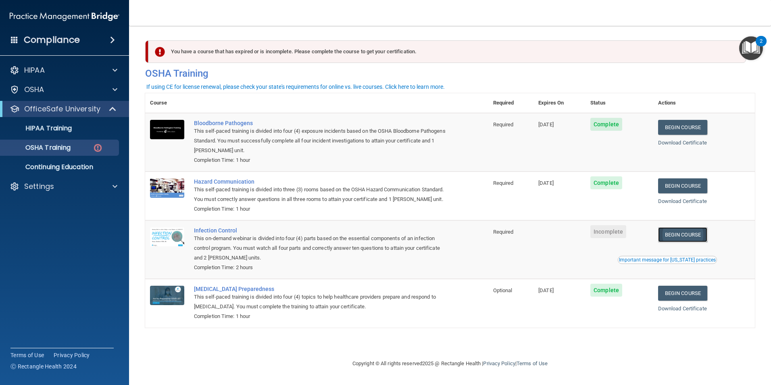
click at [678, 242] on link "Begin Course" at bounding box center [682, 234] width 49 height 15
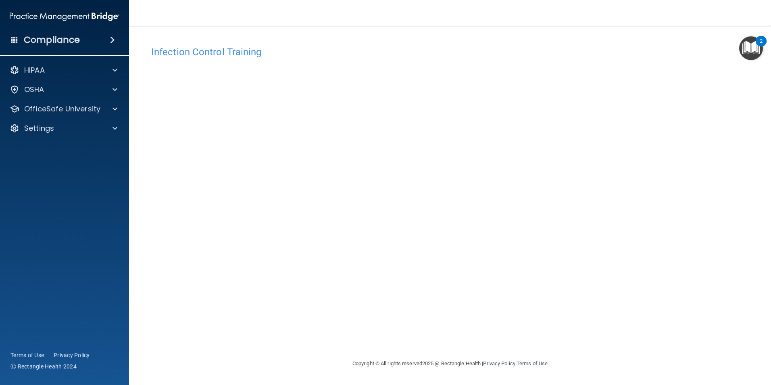
click at [576, 67] on div "Infection Control Training This course doesn’t expire until . Are you sure you …" at bounding box center [450, 200] width 610 height 317
click at [83, 129] on div "Settings" at bounding box center [54, 128] width 100 height 10
click at [118, 86] on div at bounding box center [114, 90] width 20 height 10
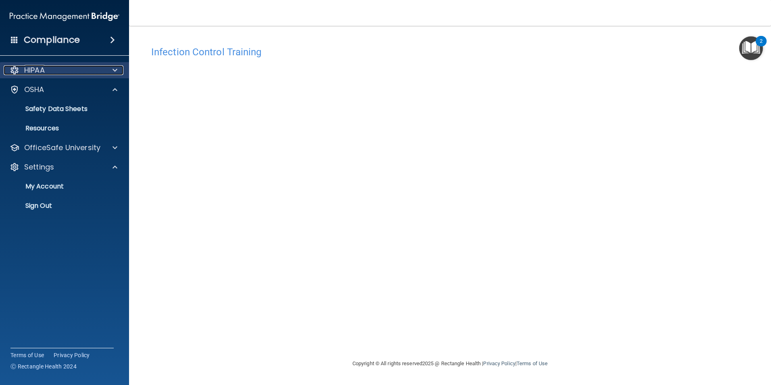
click at [118, 71] on div at bounding box center [114, 70] width 20 height 10
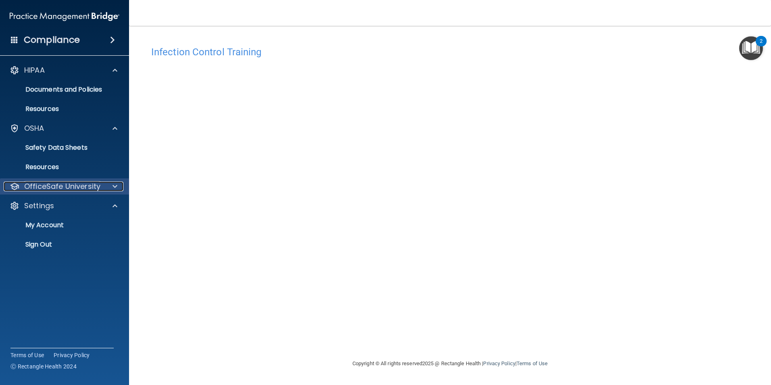
click at [110, 189] on div at bounding box center [114, 186] width 20 height 10
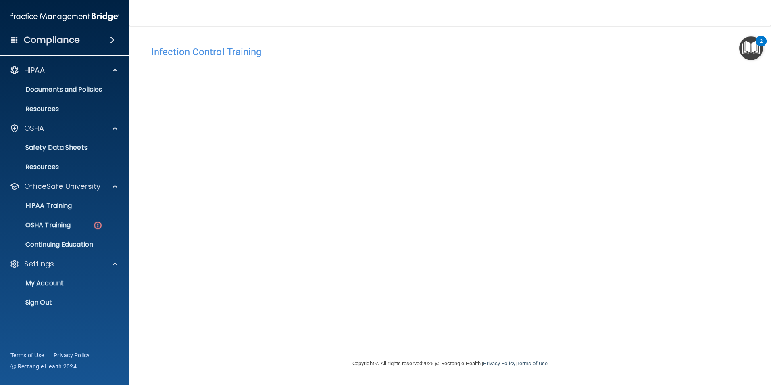
click at [631, 163] on div "Infection Control Training This course doesn’t expire until . Are you sure you …" at bounding box center [450, 200] width 610 height 317
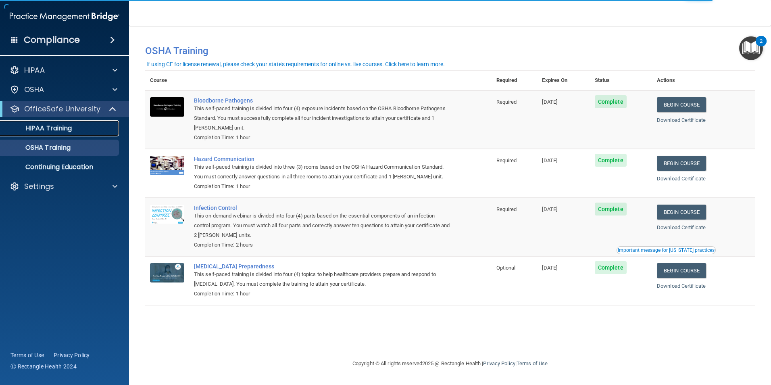
click at [34, 128] on p "HIPAA Training" at bounding box center [38, 128] width 67 height 8
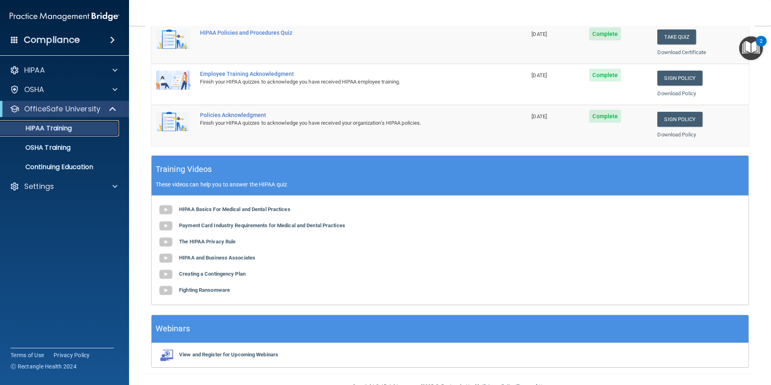
scroll to position [223, 0]
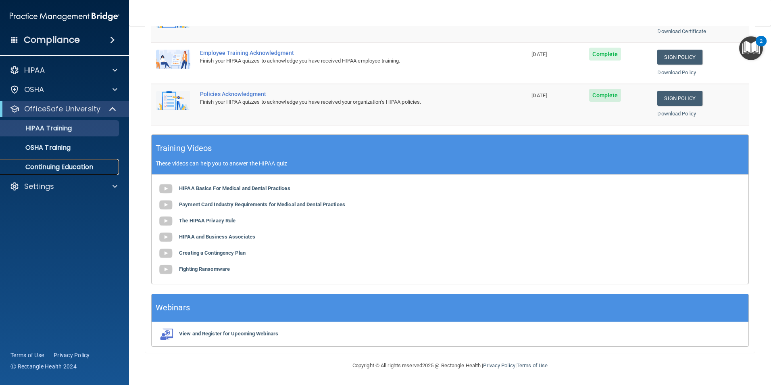
click at [44, 162] on link "Continuing Education" at bounding box center [55, 167] width 127 height 16
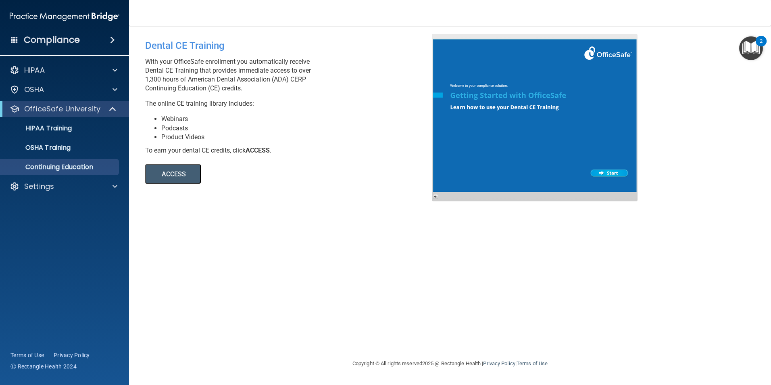
click at [182, 170] on button "ACCESS" at bounding box center [173, 173] width 56 height 19
